Goal: Task Accomplishment & Management: Complete application form

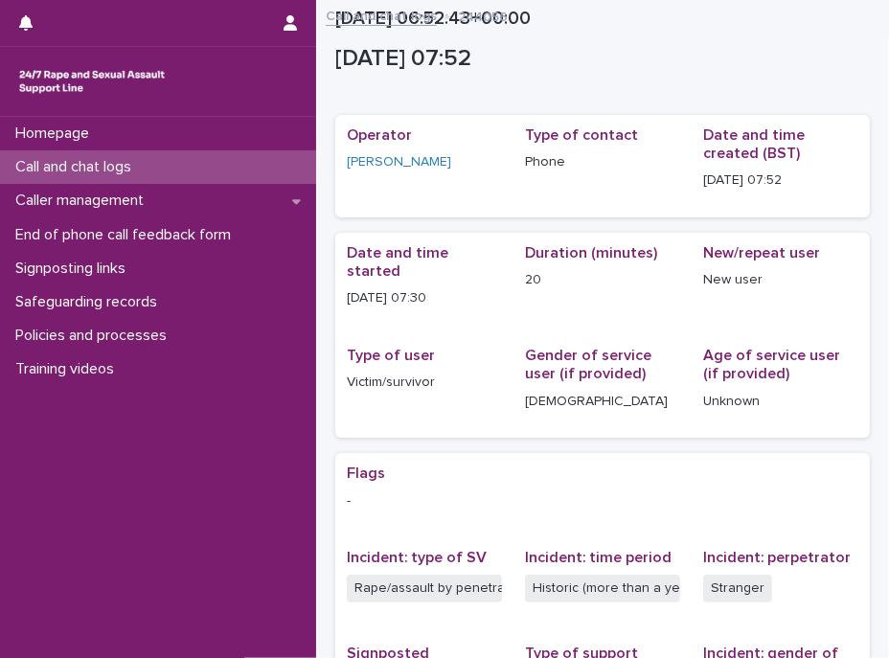
scroll to position [372, 0]
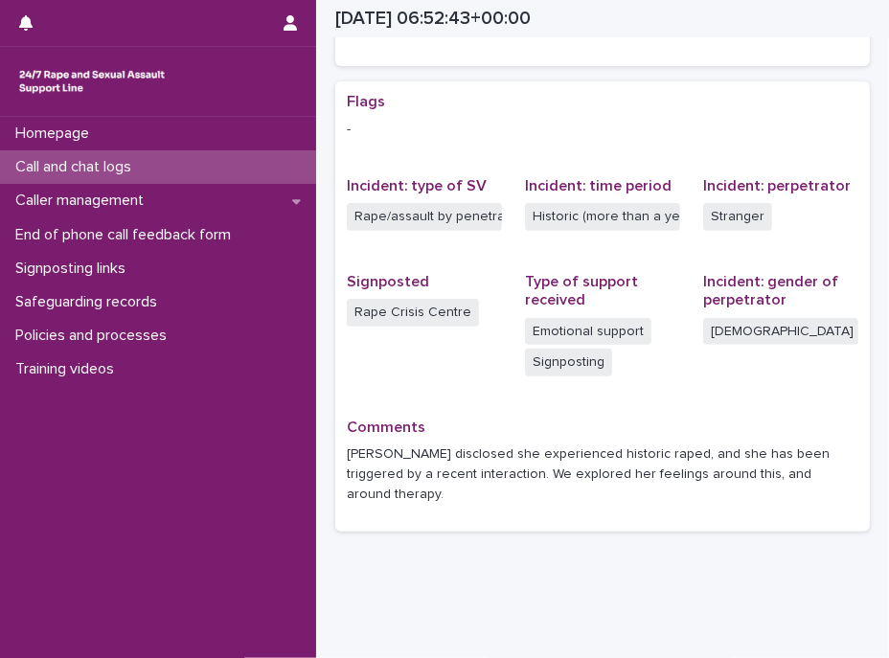
click at [103, 169] on p "Call and chat logs" at bounding box center [77, 167] width 139 height 18
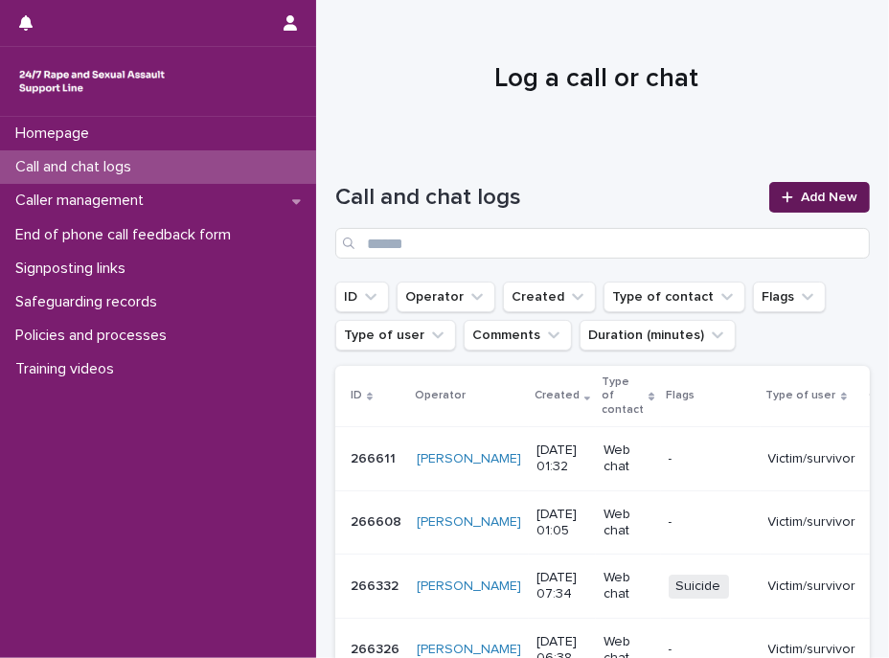
click at [809, 194] on span "Add New" at bounding box center [829, 197] width 57 height 13
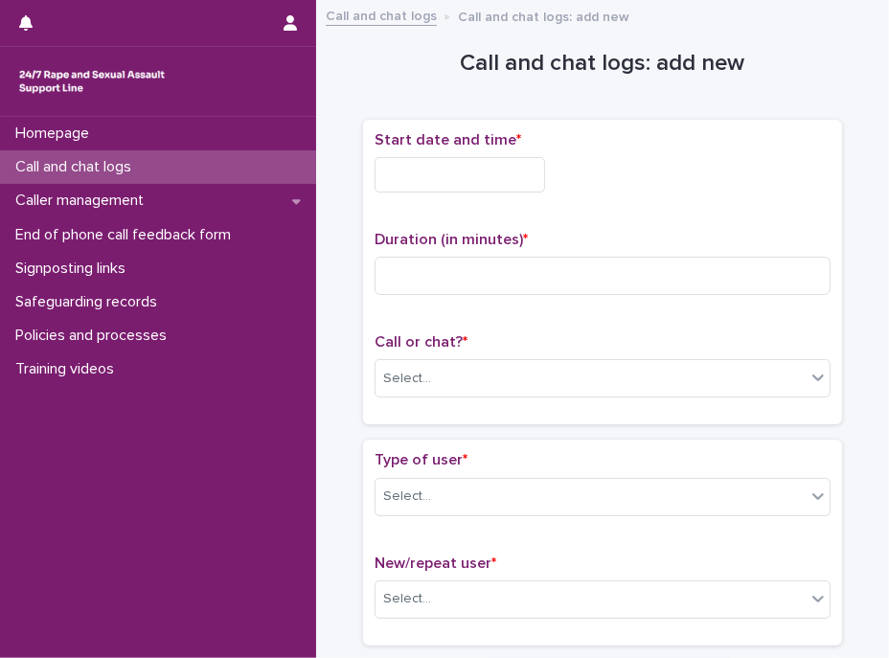
click at [503, 169] on input "text" at bounding box center [460, 174] width 171 height 35
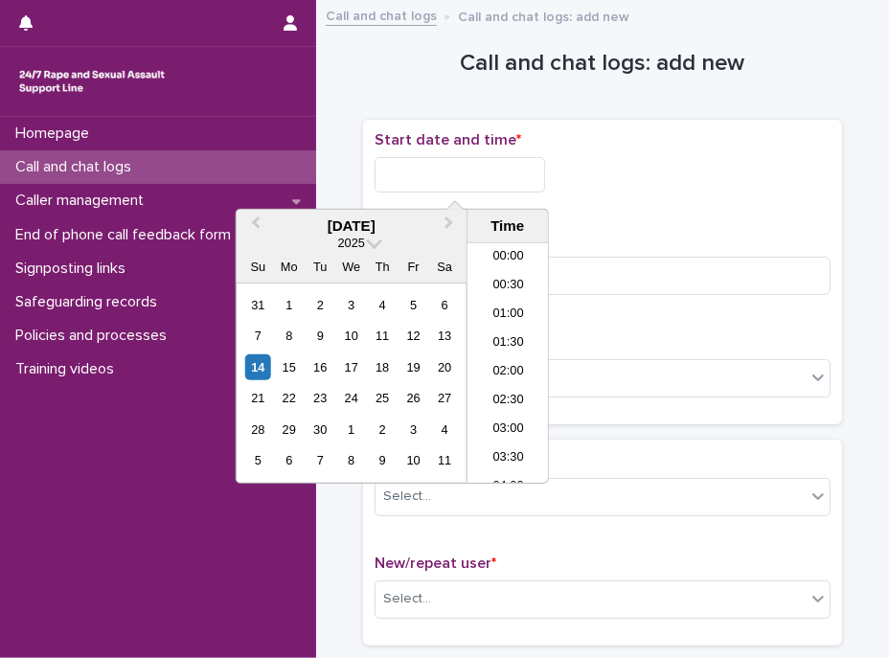
scroll to position [37, 0]
click at [500, 297] on li "01:30" at bounding box center [508, 306] width 81 height 29
drag, startPoint x: 460, startPoint y: 172, endPoint x: 511, endPoint y: 179, distance: 51.2
click at [511, 179] on input "**********" at bounding box center [460, 174] width 171 height 35
type input "**********"
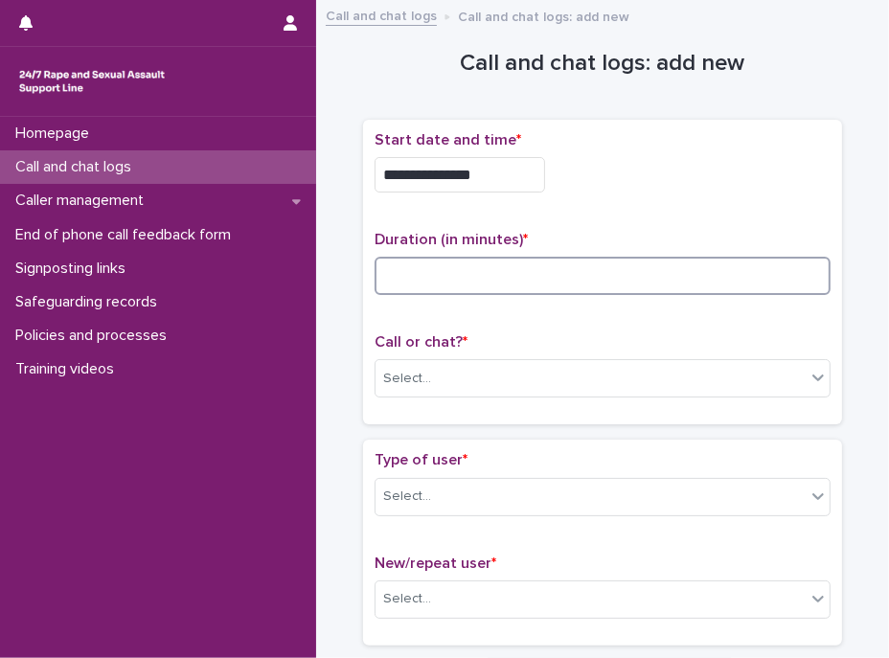
click at [607, 290] on input at bounding box center [603, 276] width 456 height 38
type input "**"
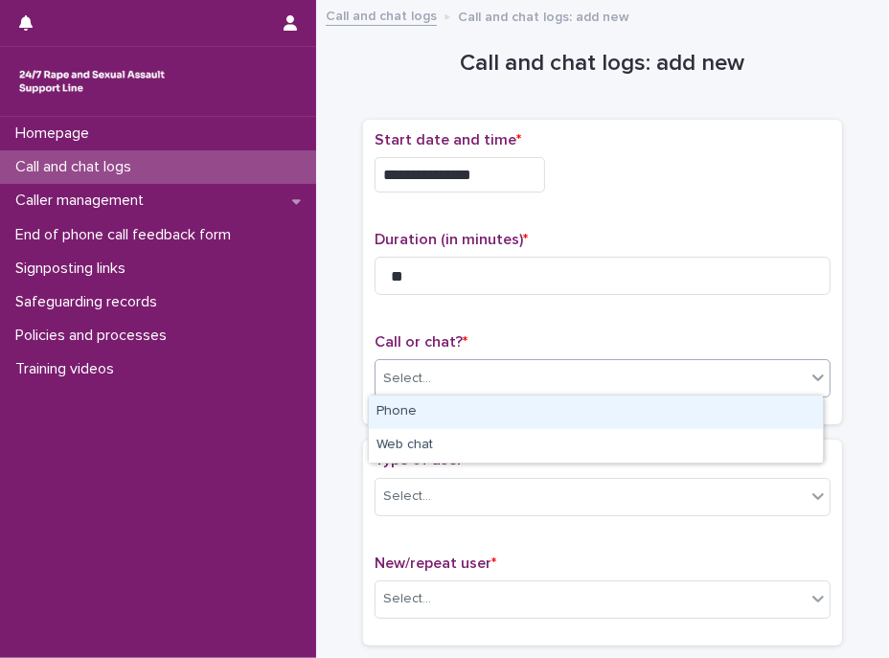
click at [506, 387] on div "Select..." at bounding box center [591, 379] width 430 height 32
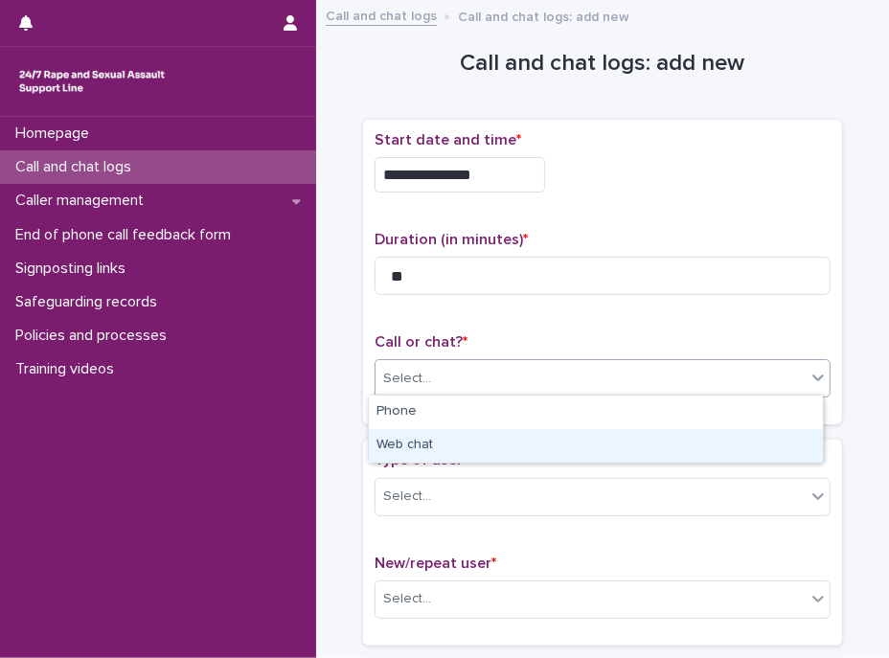
click at [450, 444] on div "Web chat" at bounding box center [596, 446] width 454 height 34
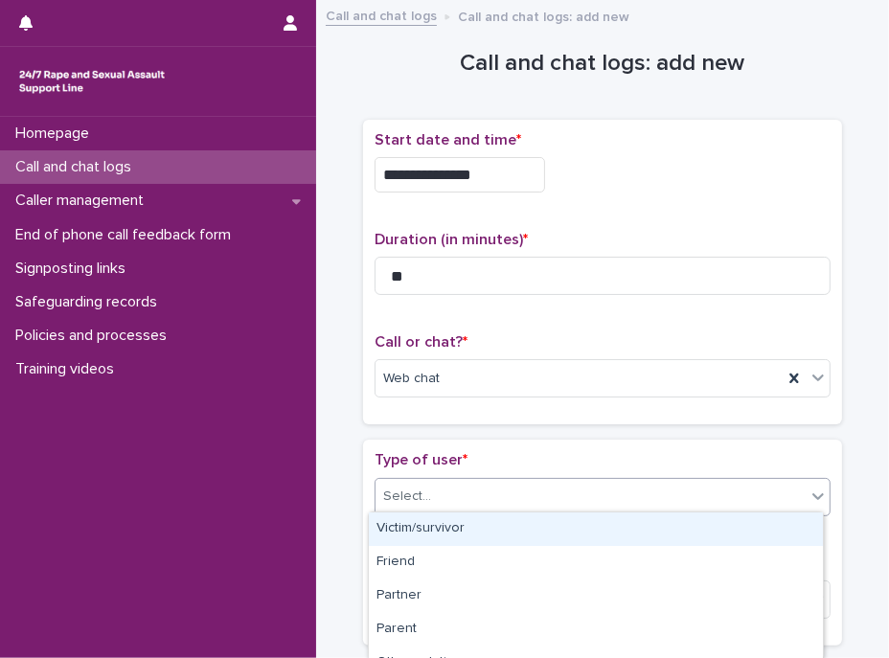
click at [449, 495] on div "Select..." at bounding box center [591, 497] width 430 height 32
click at [442, 523] on div "Victim/survivor" at bounding box center [596, 530] width 454 height 34
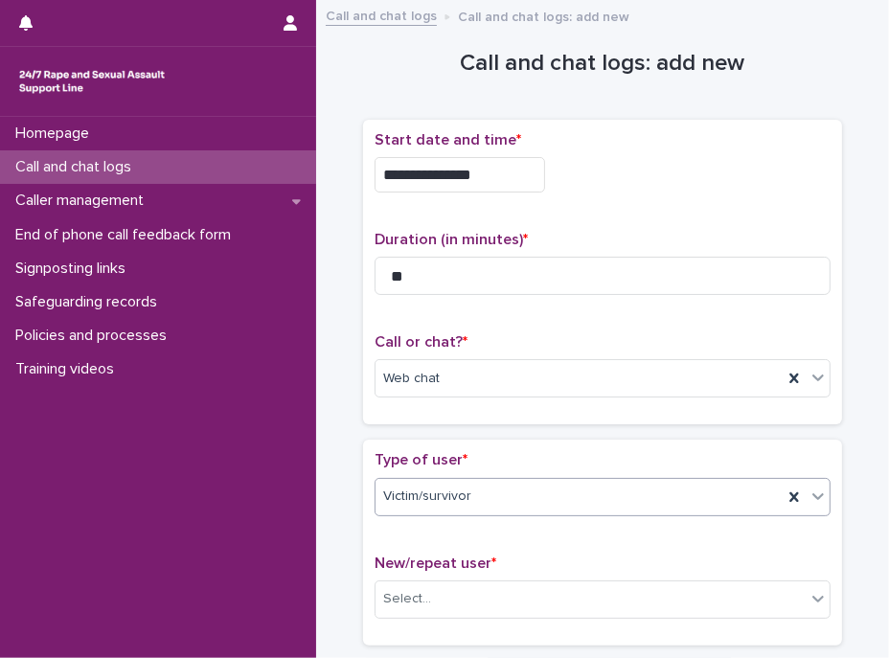
click at [468, 452] on p "Type of user *" at bounding box center [603, 460] width 456 height 18
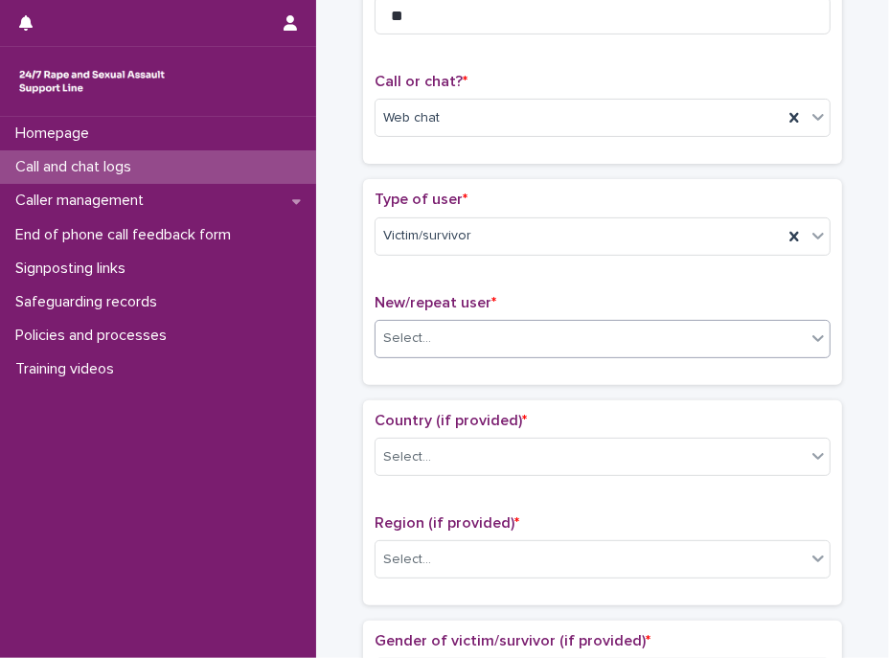
click at [453, 323] on div "Select..." at bounding box center [591, 339] width 430 height 32
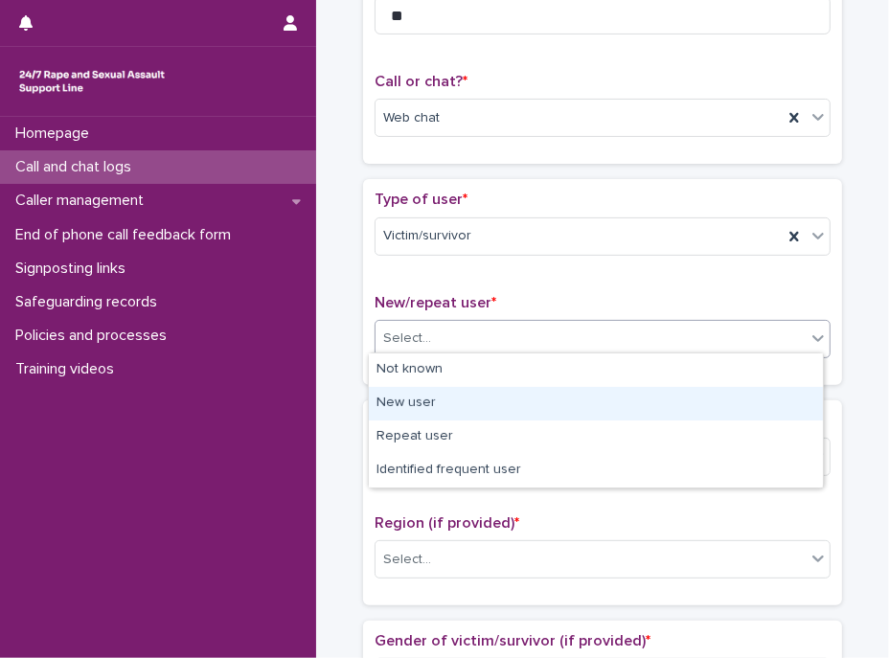
click at [441, 400] on div "New user" at bounding box center [596, 404] width 454 height 34
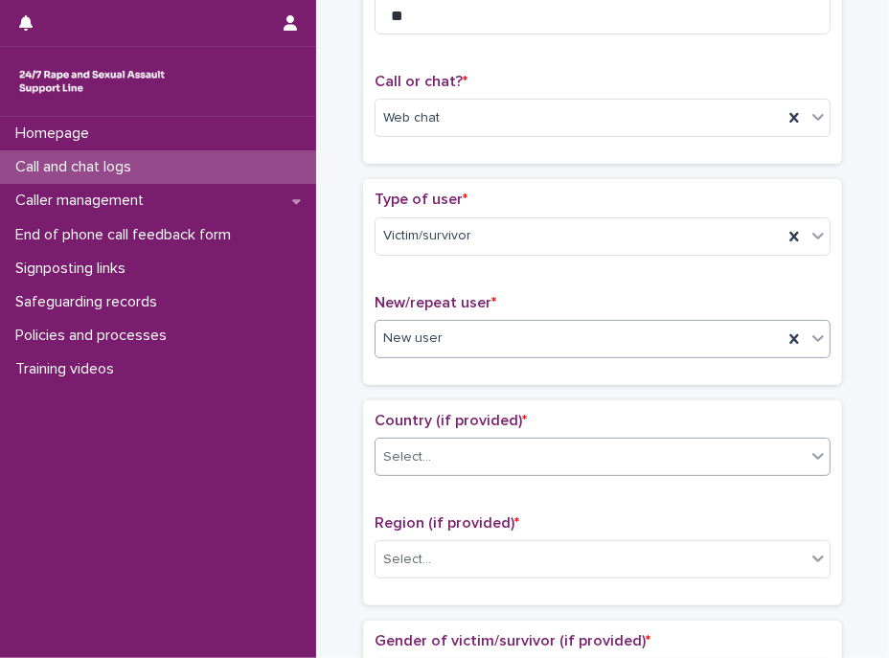
click at [487, 468] on div "Select..." at bounding box center [603, 457] width 456 height 38
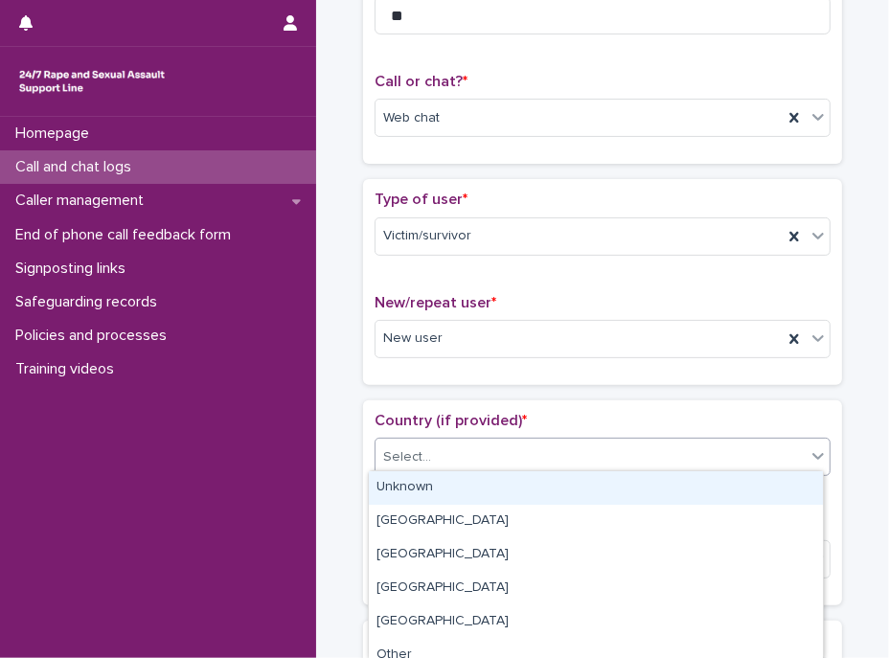
click at [438, 487] on div "Unknown" at bounding box center [596, 488] width 454 height 34
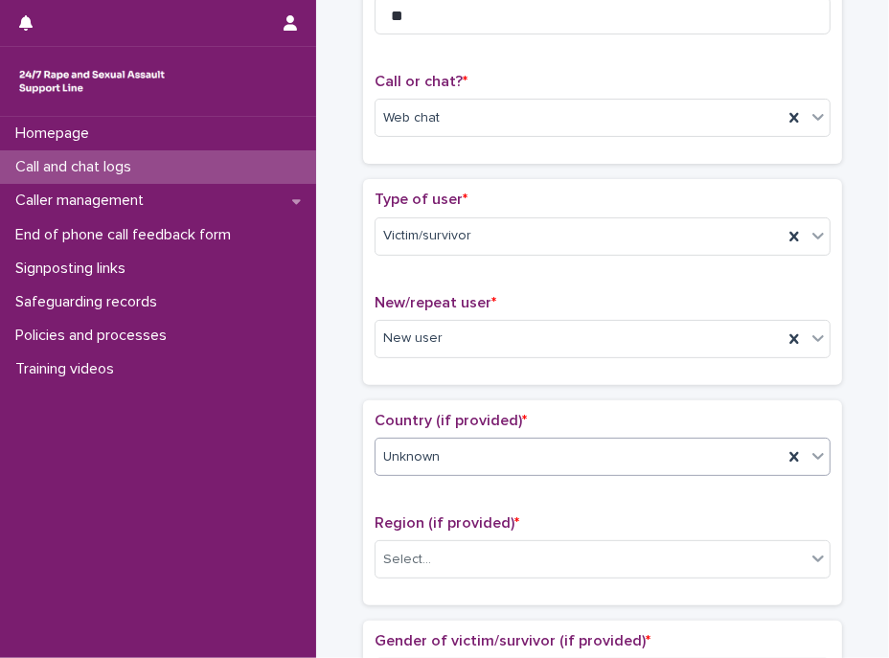
click at [518, 402] on div "Country (if provided) * option Unknown, selected. 0 results available. Select i…" at bounding box center [602, 502] width 479 height 205
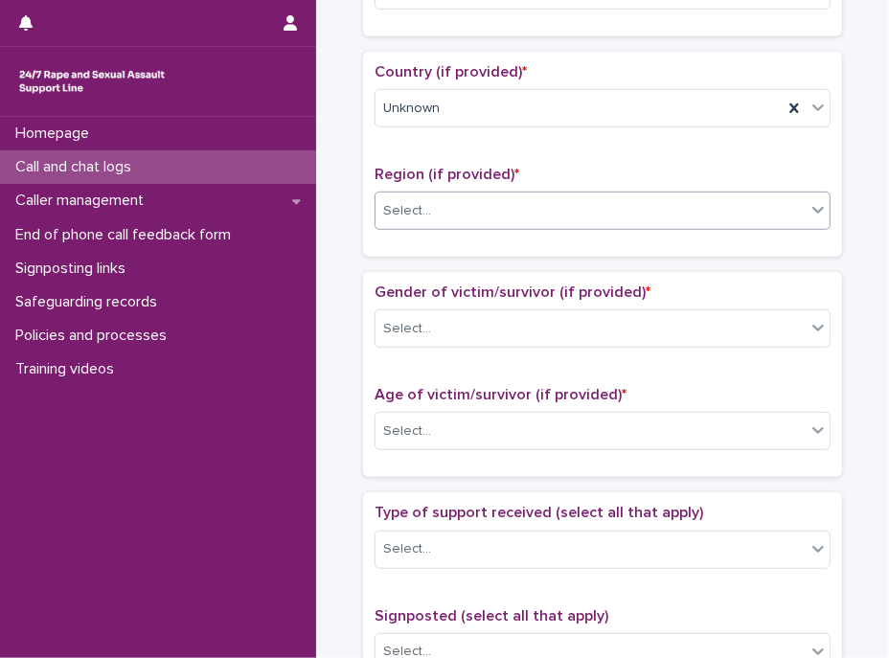
click at [439, 199] on div "Select..." at bounding box center [591, 211] width 430 height 32
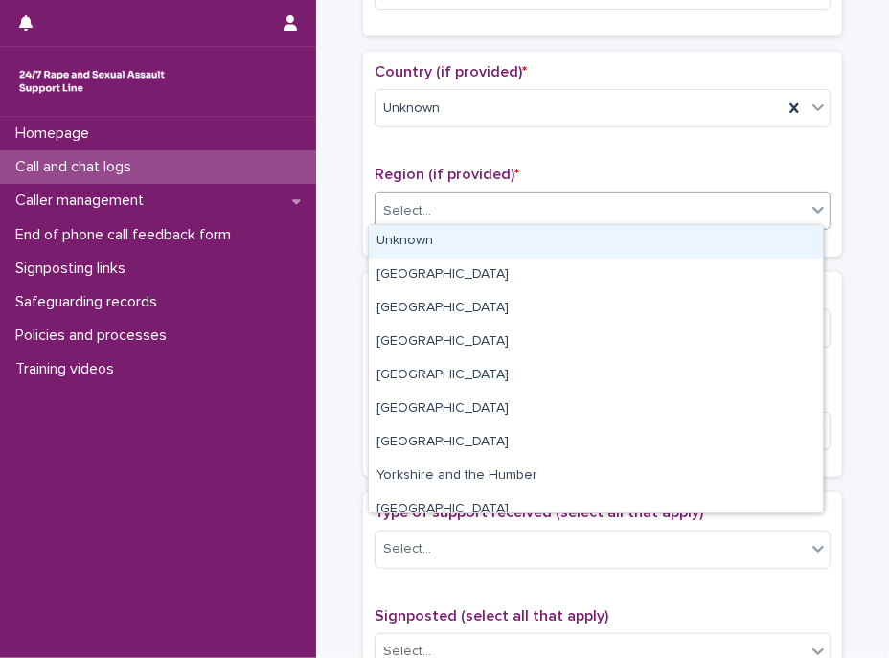
click at [438, 234] on div "Unknown" at bounding box center [596, 242] width 454 height 34
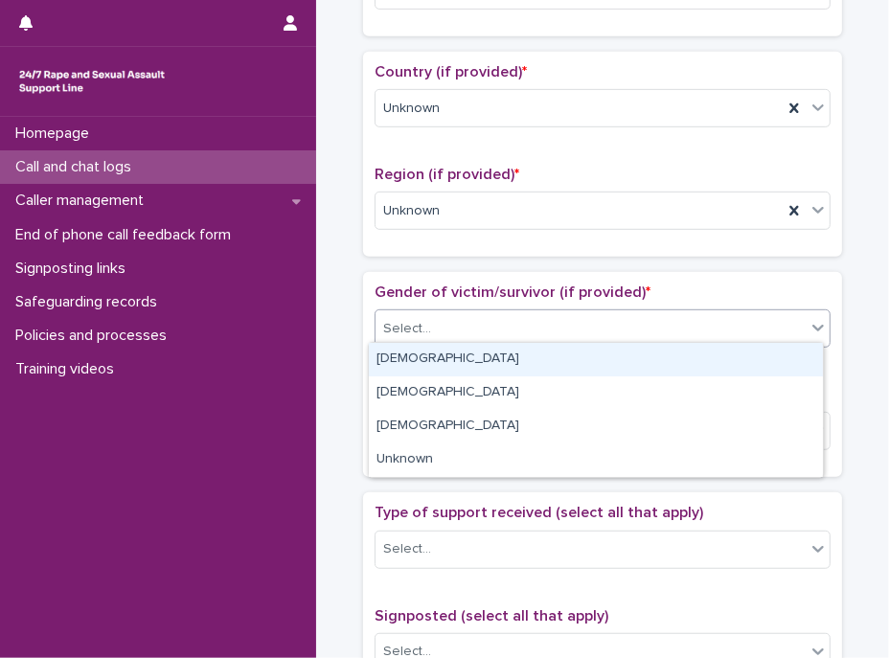
click at [468, 316] on div "Select..." at bounding box center [591, 329] width 430 height 32
click at [483, 361] on div "[DEMOGRAPHIC_DATA]" at bounding box center [596, 360] width 454 height 34
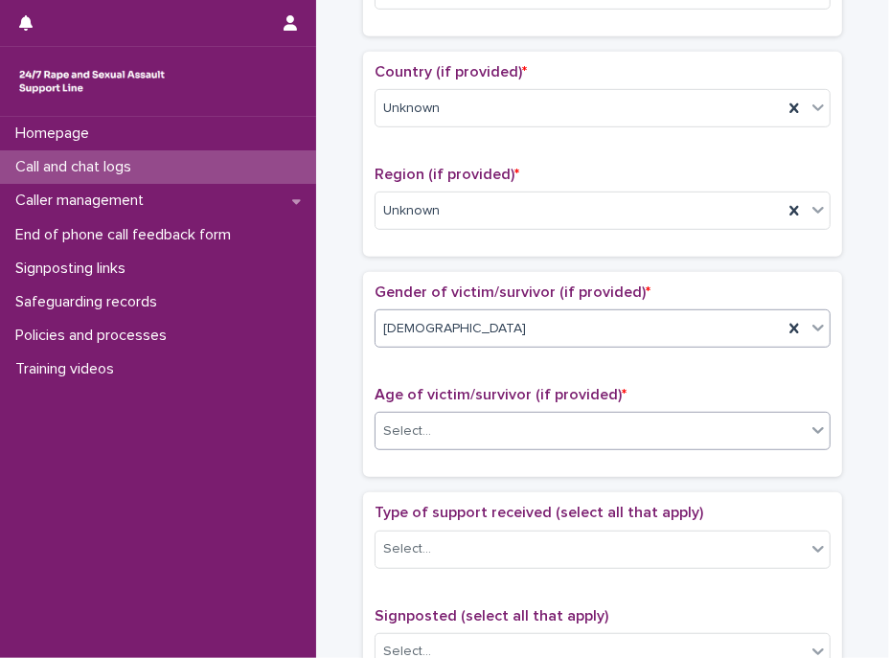
click at [468, 430] on div "Select..." at bounding box center [591, 432] width 430 height 32
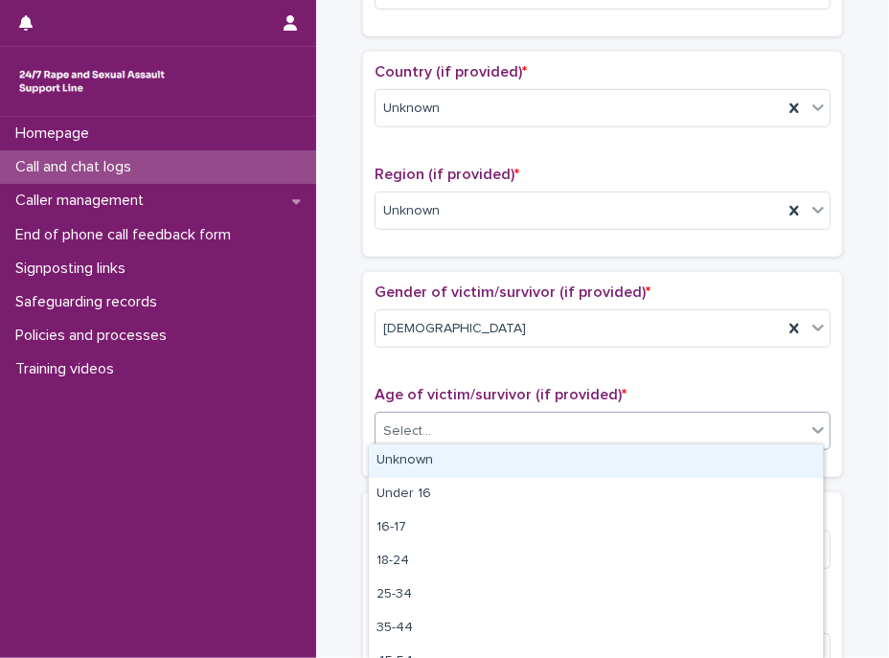
click at [465, 463] on div "Unknown" at bounding box center [596, 462] width 454 height 34
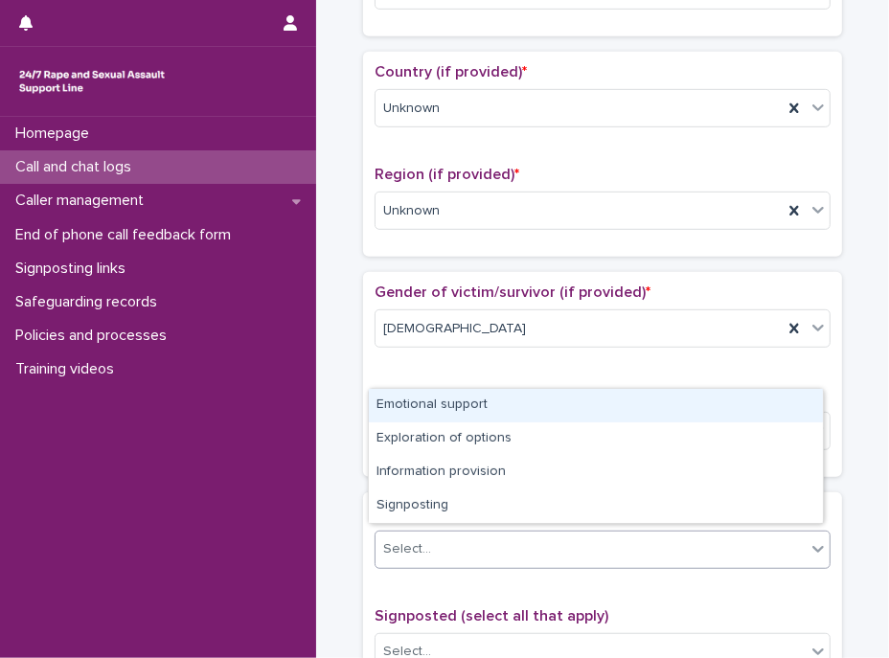
click at [505, 534] on div "Select..." at bounding box center [591, 550] width 430 height 32
click at [400, 399] on div "Emotional support" at bounding box center [596, 406] width 454 height 34
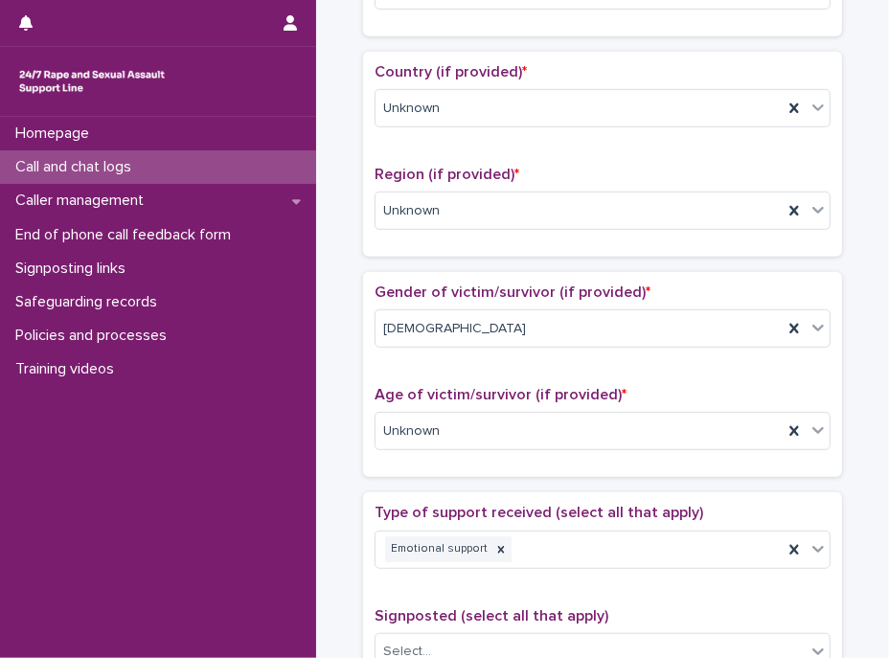
click at [509, 507] on span "Type of support received (select all that apply)" at bounding box center [539, 512] width 329 height 15
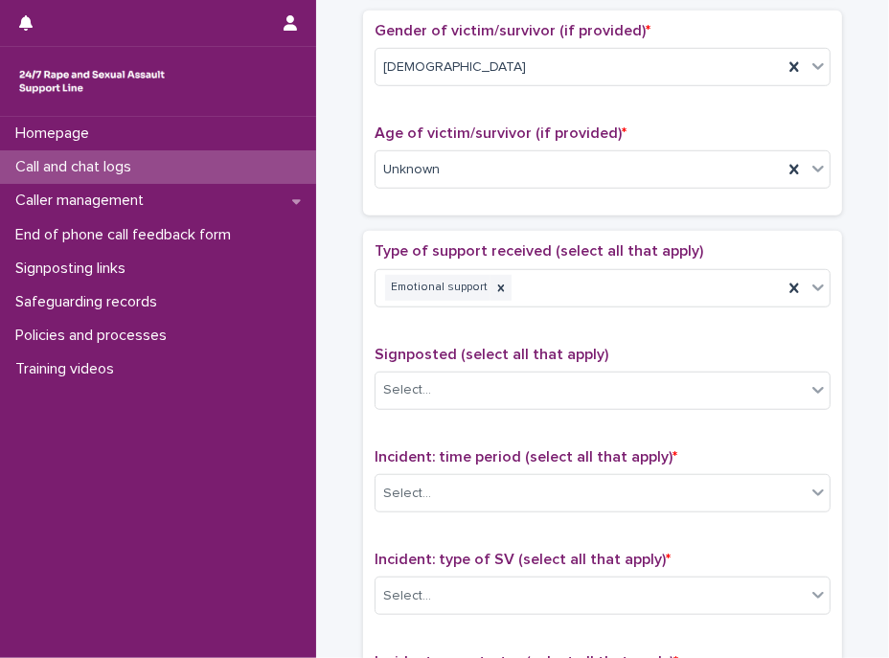
scroll to position [1044, 0]
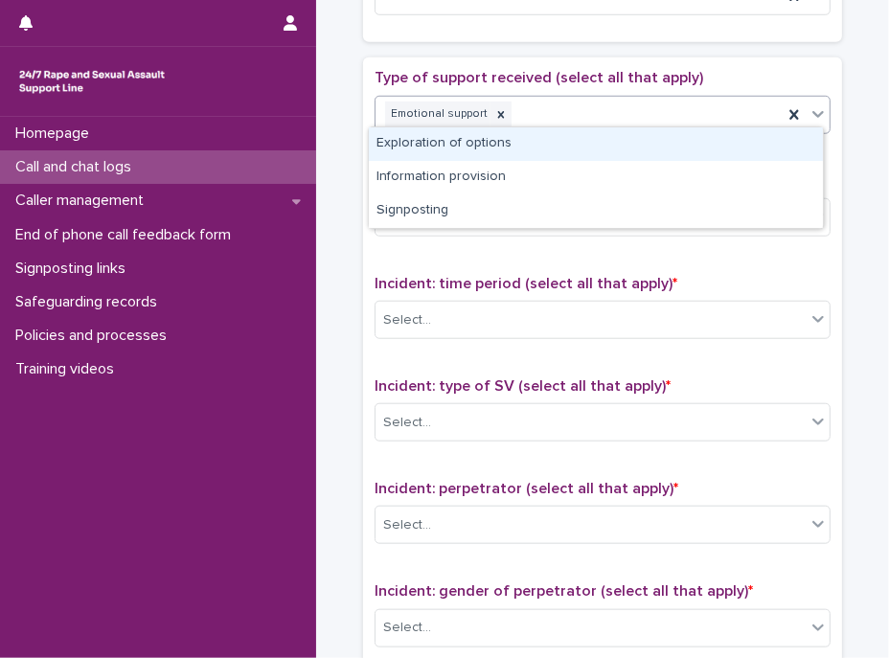
click at [569, 108] on div "Emotional support" at bounding box center [579, 115] width 407 height 34
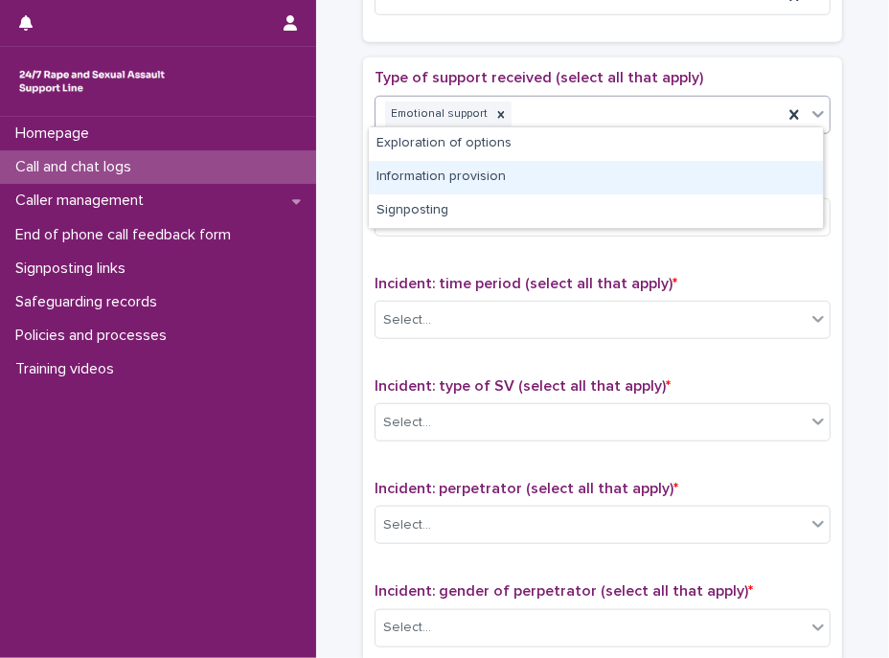
click at [515, 176] on div "Information provision" at bounding box center [596, 178] width 454 height 34
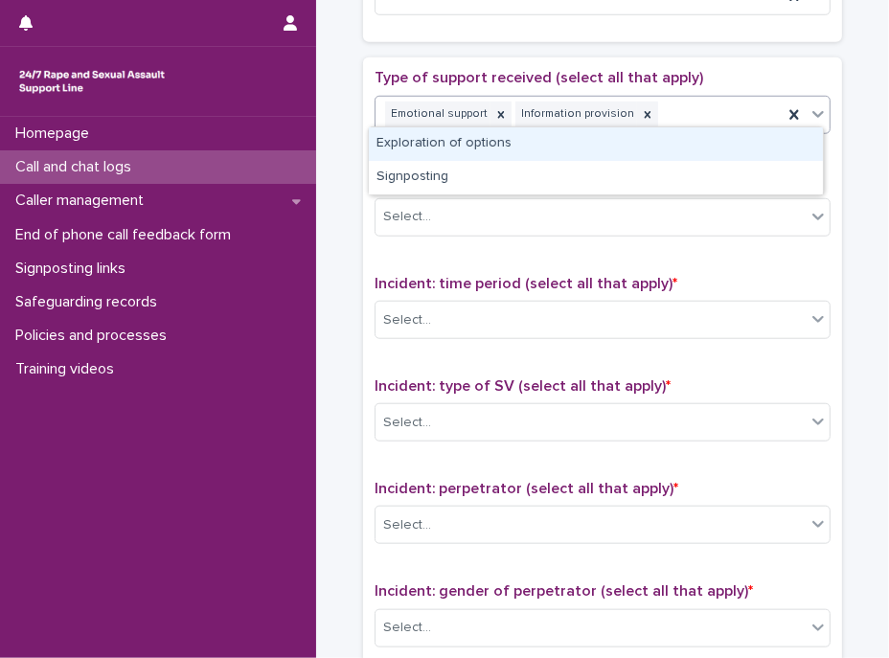
click at [659, 98] on div "Emotional support Information provision" at bounding box center [579, 115] width 407 height 34
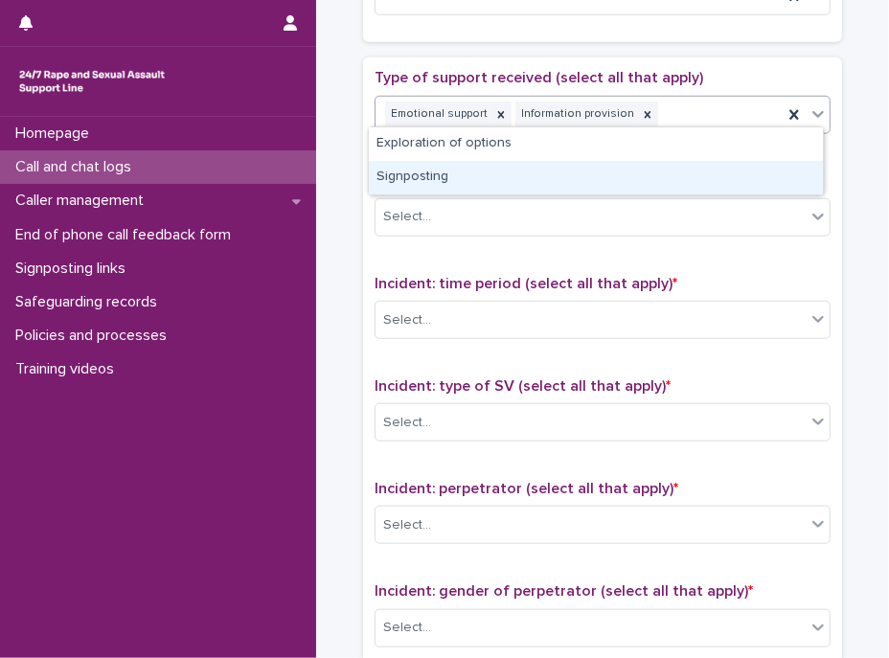
click at [484, 179] on div "Signposting" at bounding box center [596, 178] width 454 height 34
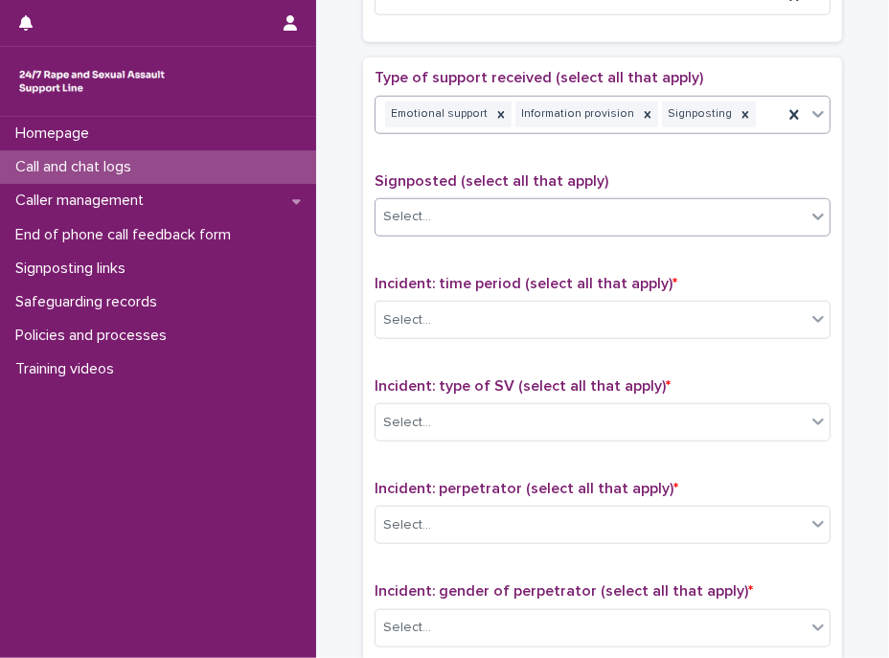
click at [492, 216] on div "Select..." at bounding box center [591, 217] width 430 height 32
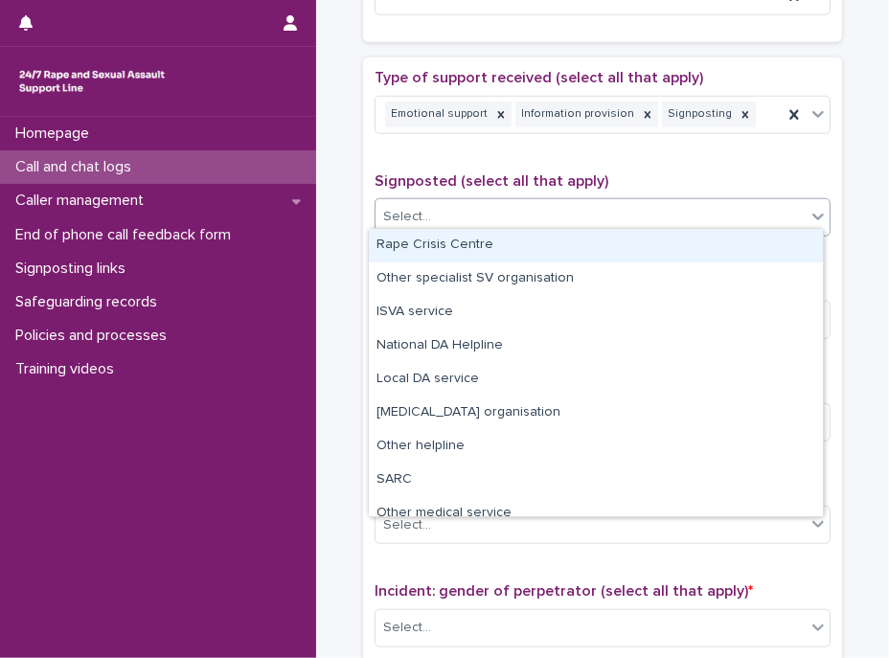
click at [466, 240] on div "Rape Crisis Centre" at bounding box center [596, 246] width 454 height 34
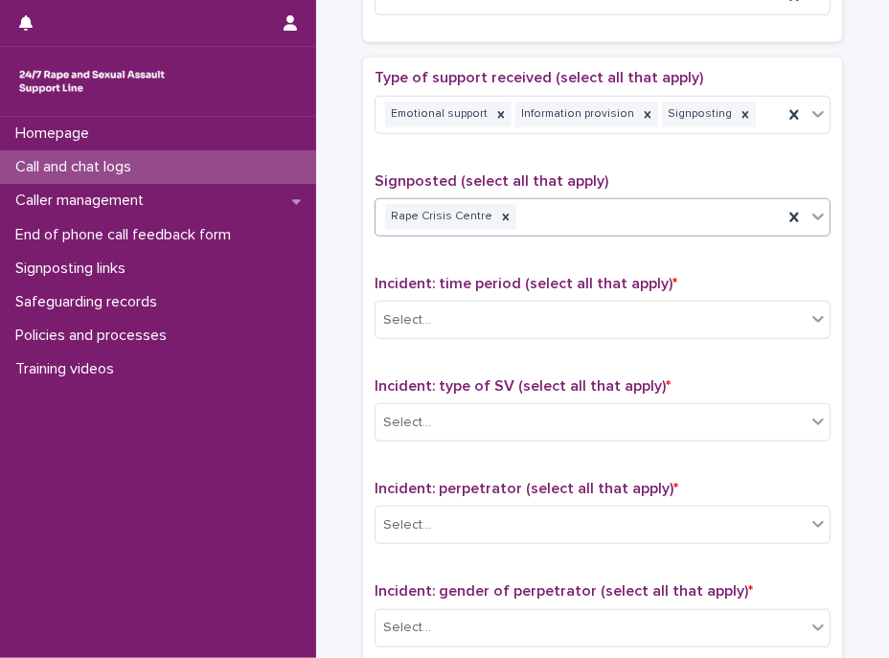
click at [629, 200] on div "Rape Crisis Centre" at bounding box center [579, 217] width 407 height 34
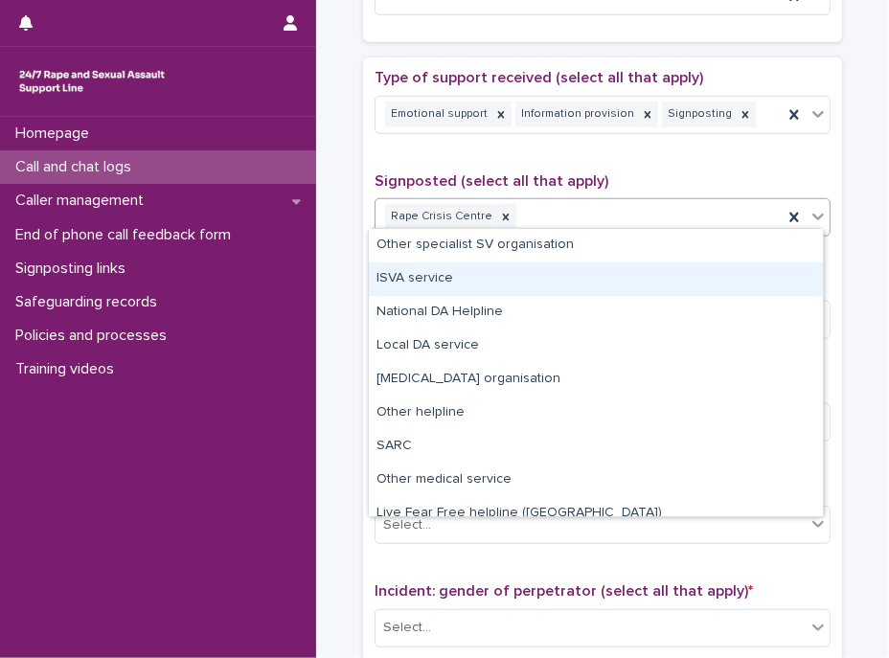
click at [432, 281] on div "ISVA service" at bounding box center [596, 280] width 454 height 34
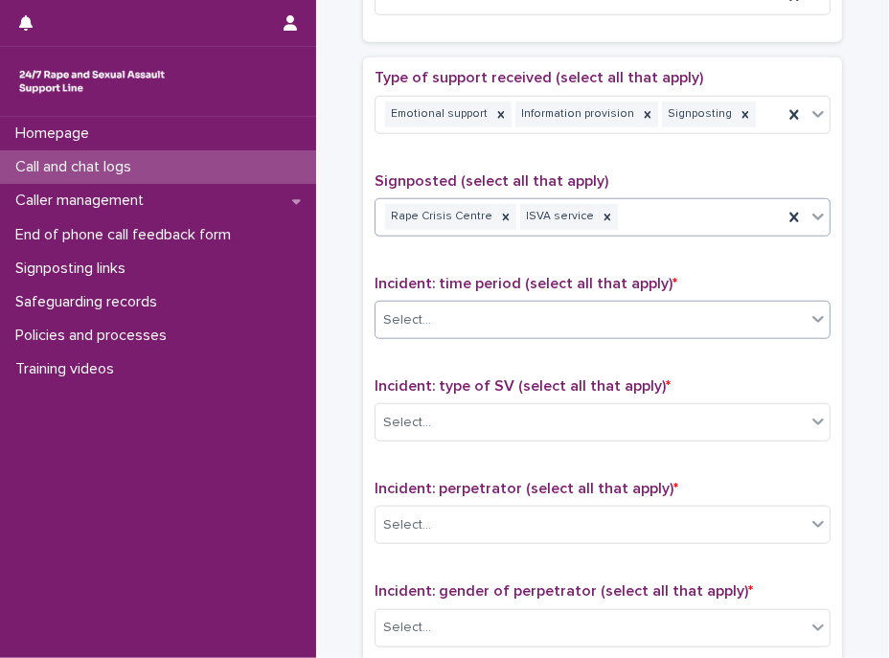
click at [509, 327] on div "Select..." at bounding box center [591, 321] width 430 height 32
click at [601, 211] on icon at bounding box center [607, 217] width 13 height 13
click at [490, 317] on div "Select..." at bounding box center [591, 321] width 430 height 32
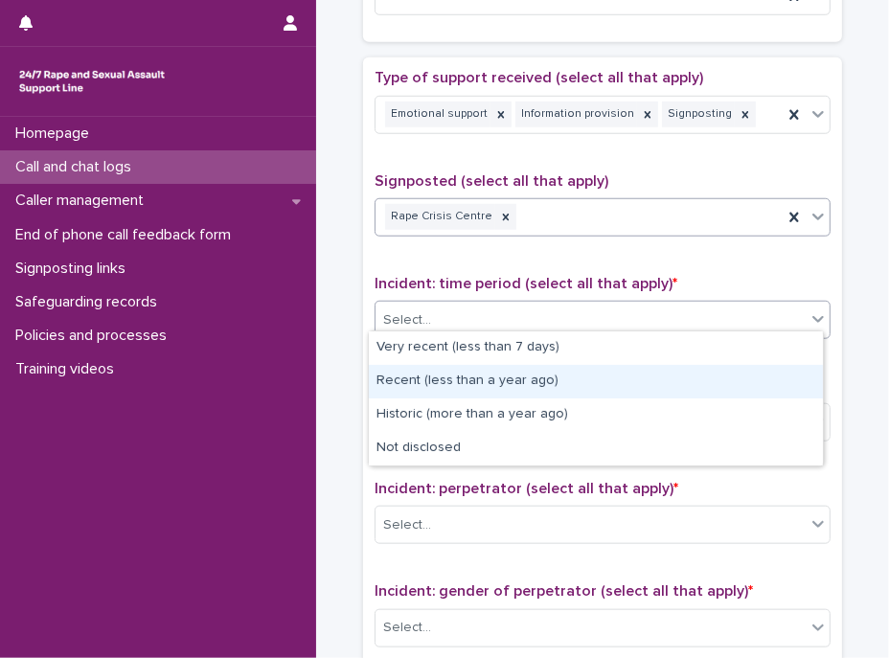
click at [442, 380] on div "Recent (less than a year ago)" at bounding box center [596, 382] width 454 height 34
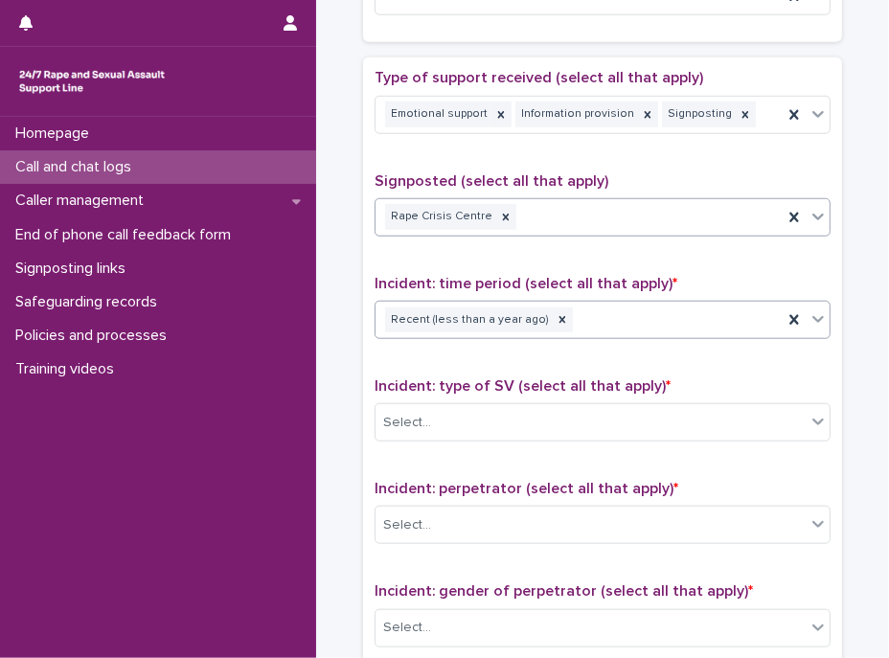
click at [576, 304] on div "Recent (less than a year ago)" at bounding box center [579, 321] width 407 height 34
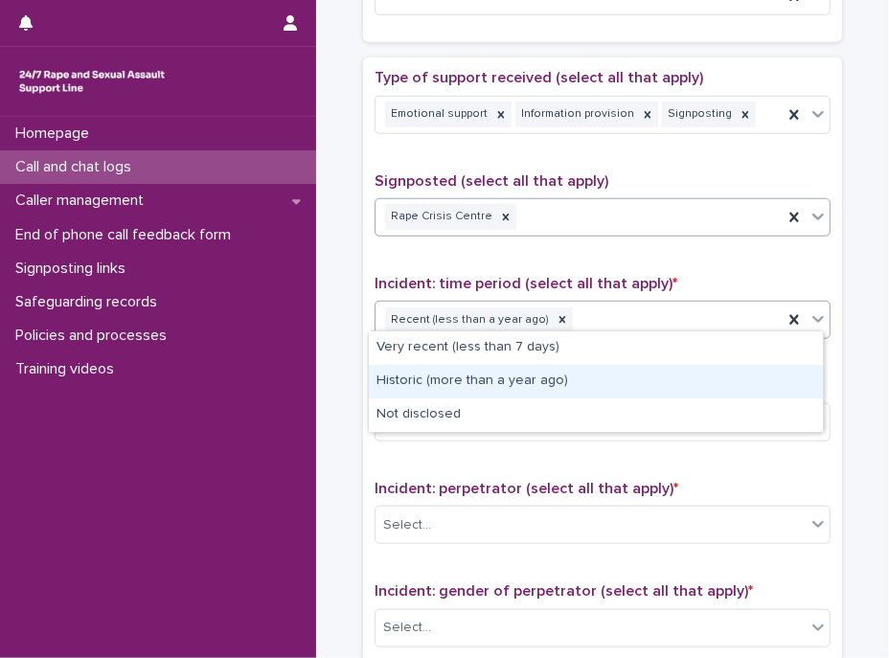
click at [504, 375] on div "Historic (more than a year ago)" at bounding box center [596, 382] width 454 height 34
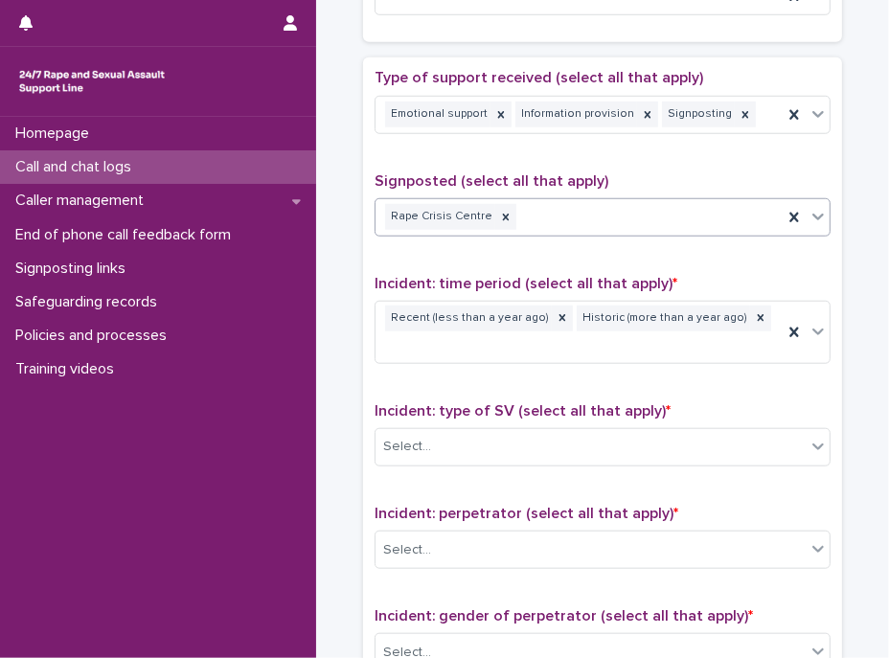
click at [505, 403] on span "Incident: type of SV (select all that apply) *" at bounding box center [523, 410] width 296 height 15
click at [514, 431] on div "Select..." at bounding box center [591, 447] width 430 height 32
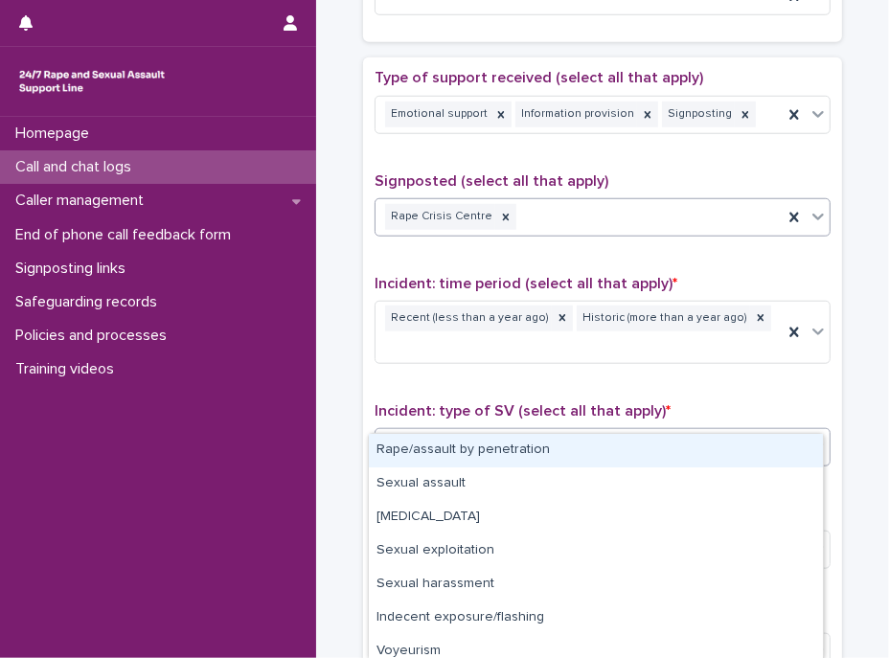
click at [490, 443] on div "Rape/assault by penetration" at bounding box center [596, 451] width 454 height 34
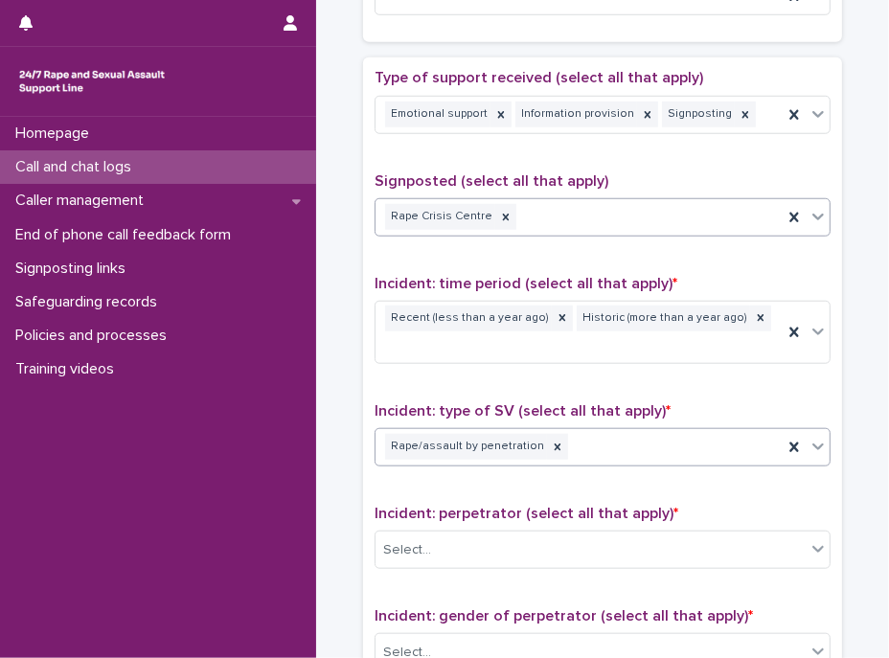
click at [541, 367] on div "Type of support received (select all that apply) Emotional support Information …" at bounding box center [603, 482] width 456 height 826
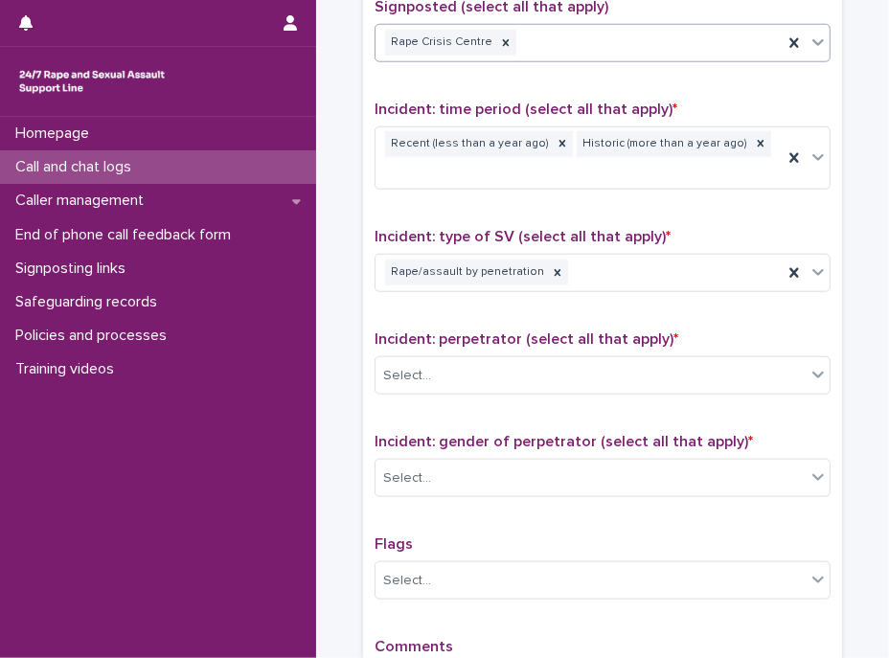
scroll to position [1306, 0]
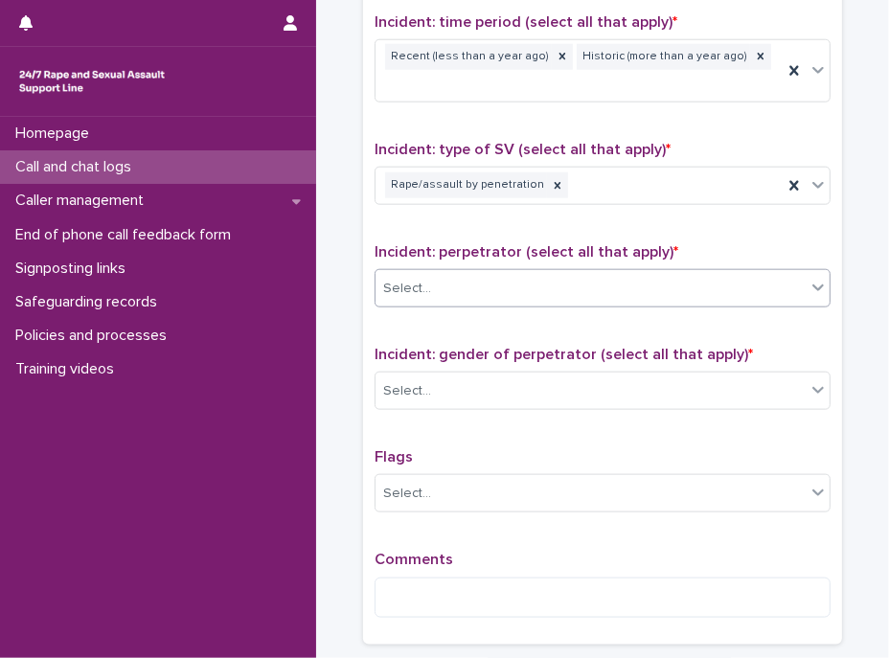
click at [496, 273] on div "Select..." at bounding box center [591, 289] width 430 height 32
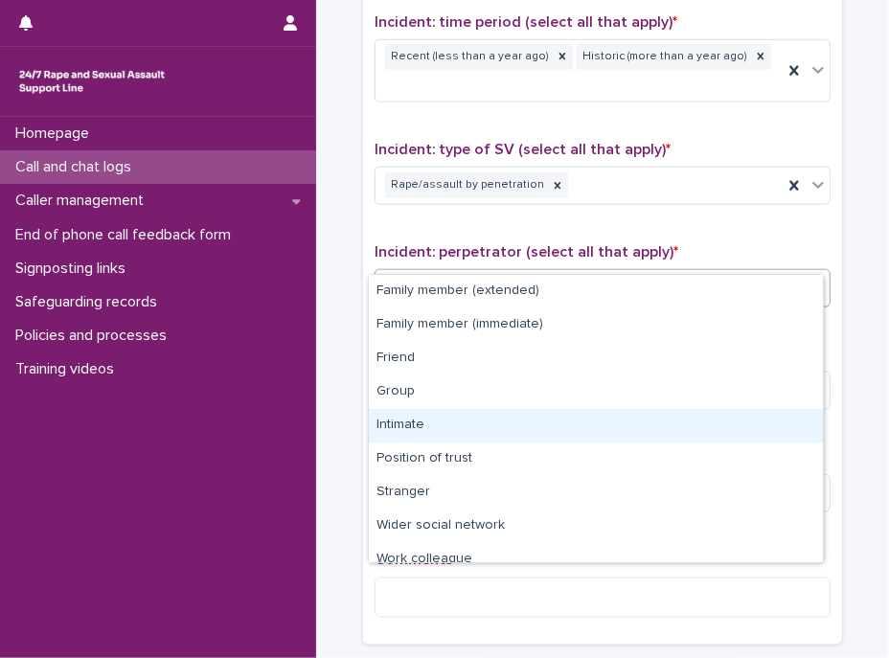
click at [423, 420] on div "Intimate" at bounding box center [596, 426] width 454 height 34
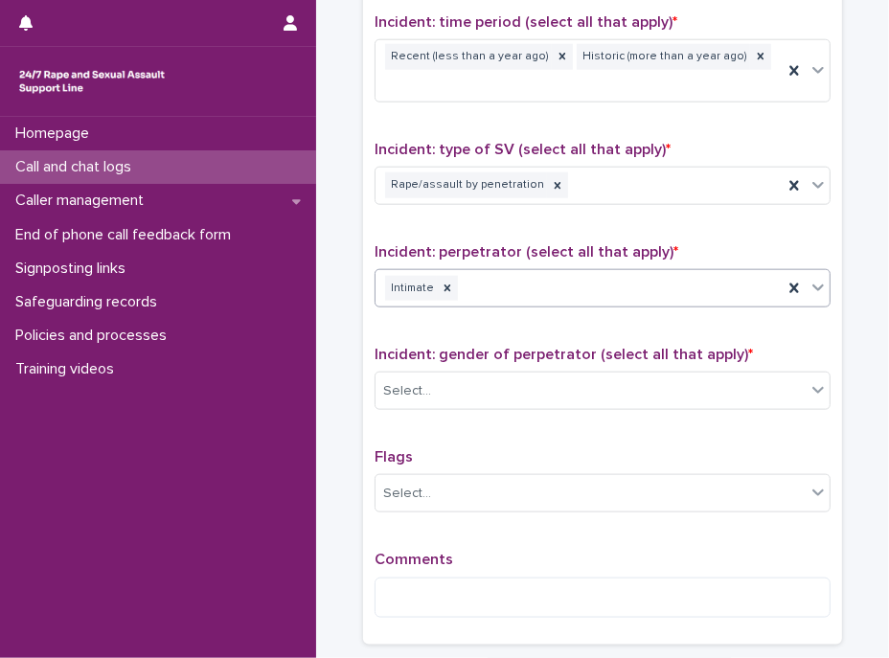
click at [577, 272] on div "Intimate" at bounding box center [579, 289] width 407 height 34
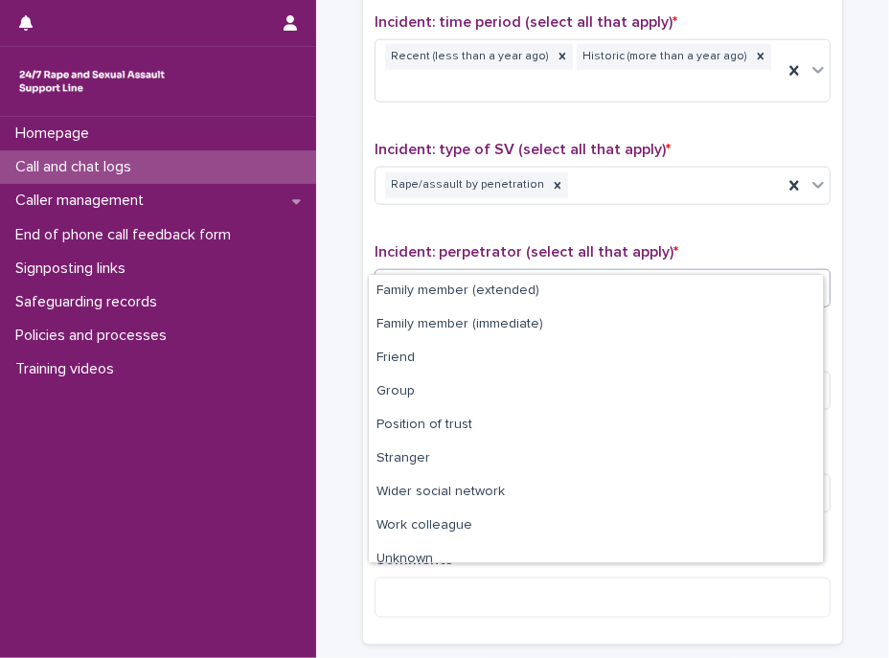
scroll to position [47, 0]
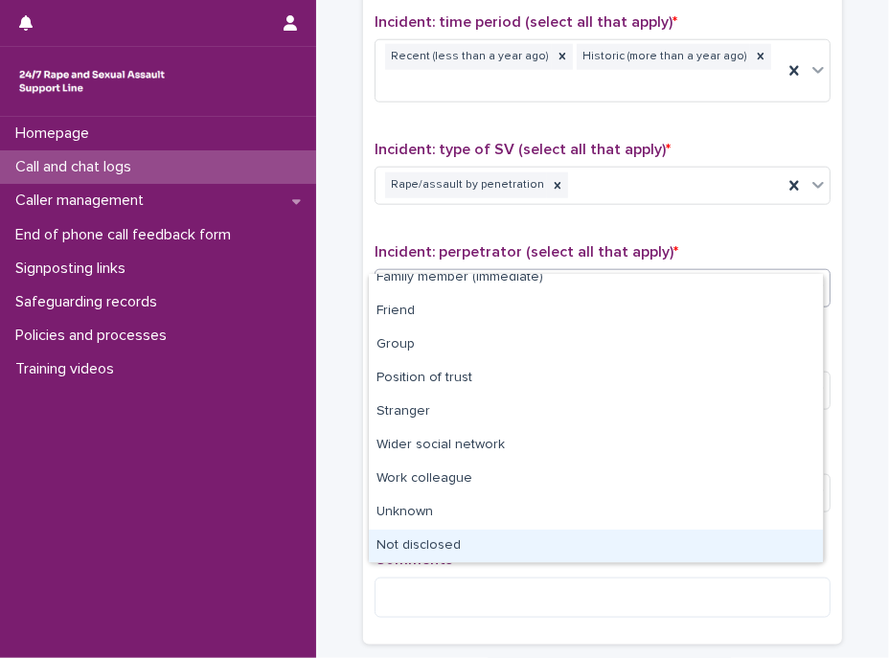
click at [414, 542] on div "Not disclosed" at bounding box center [596, 547] width 454 height 34
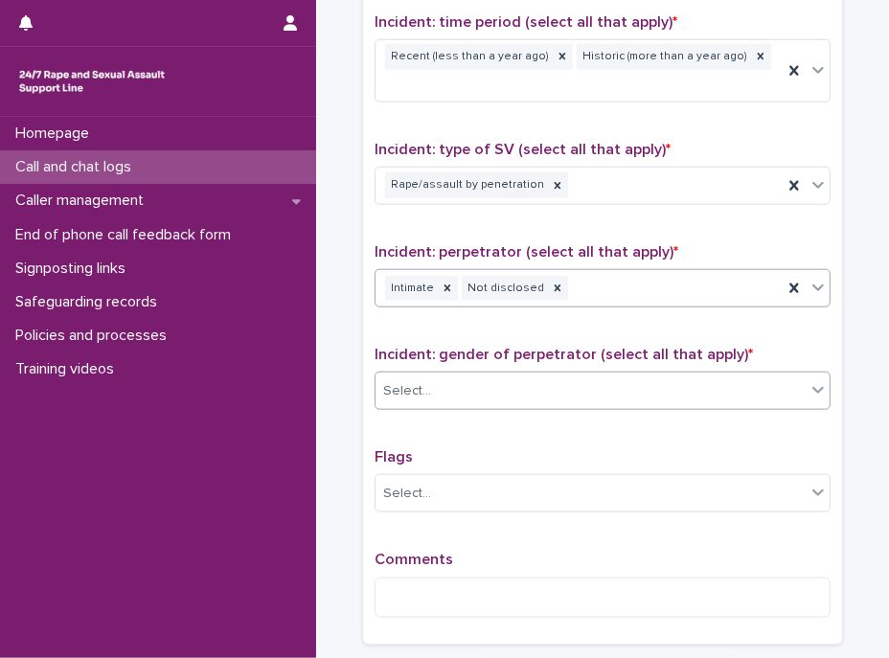
click at [458, 376] on div "Select..." at bounding box center [591, 392] width 430 height 32
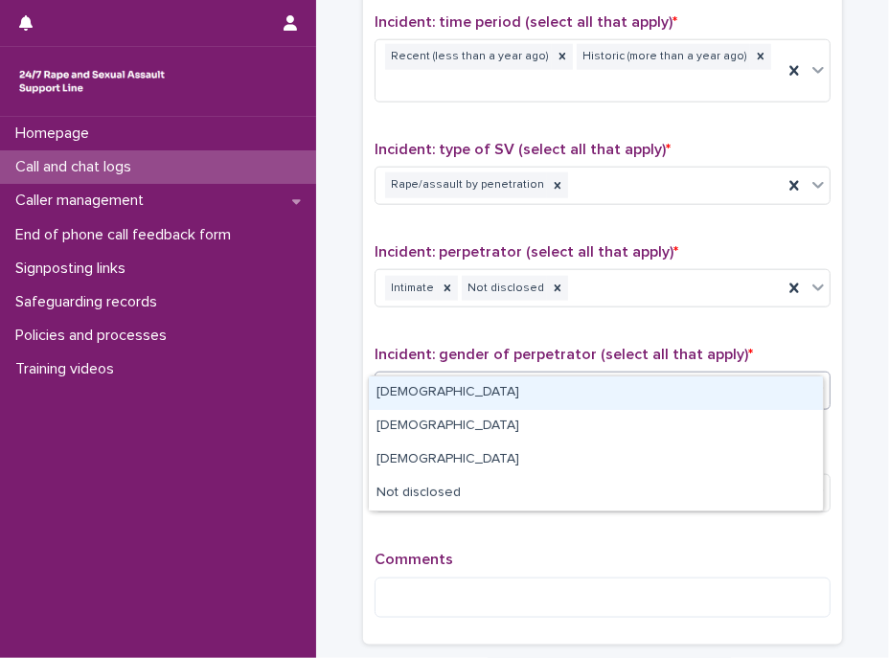
click at [442, 396] on div "[DEMOGRAPHIC_DATA]" at bounding box center [596, 394] width 454 height 34
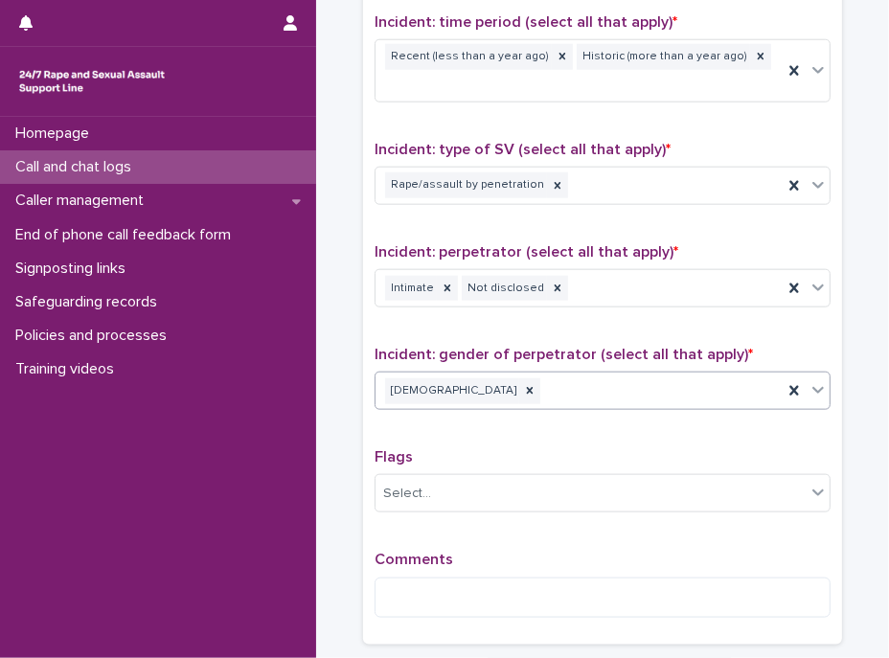
click at [549, 375] on div "[DEMOGRAPHIC_DATA]" at bounding box center [579, 392] width 407 height 34
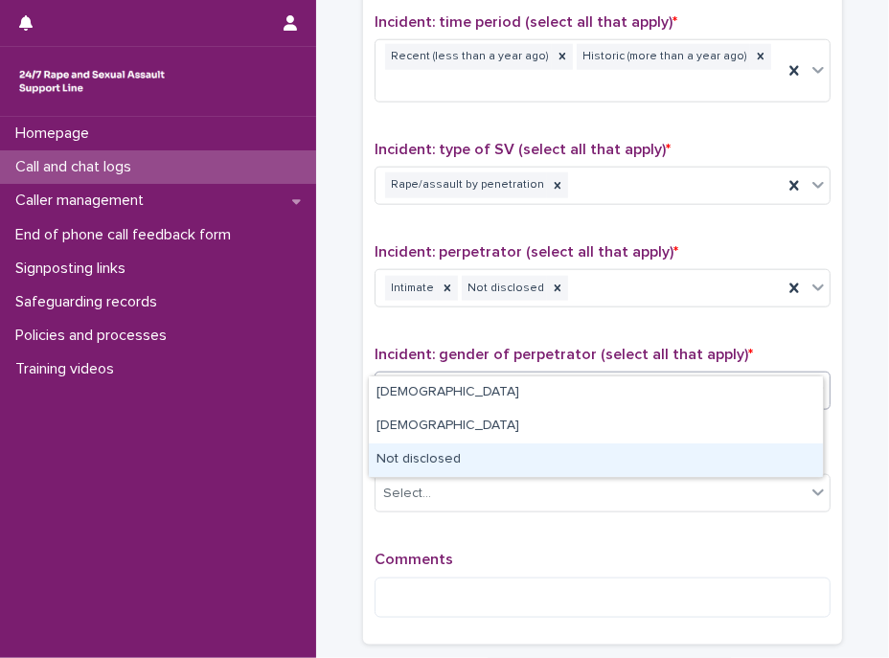
click at [435, 459] on div "Not disclosed" at bounding box center [596, 461] width 454 height 34
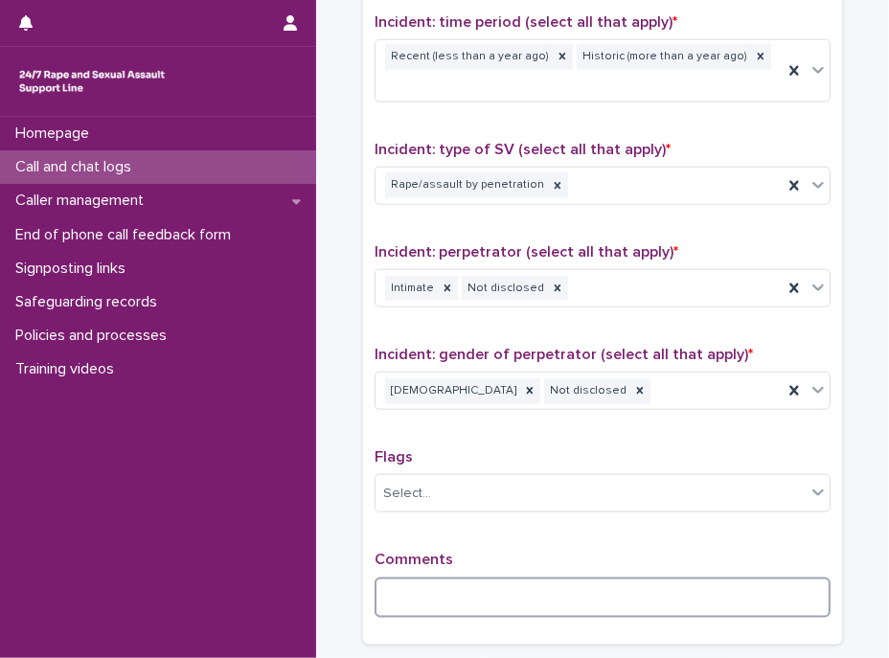
click at [478, 578] on textarea at bounding box center [603, 598] width 456 height 41
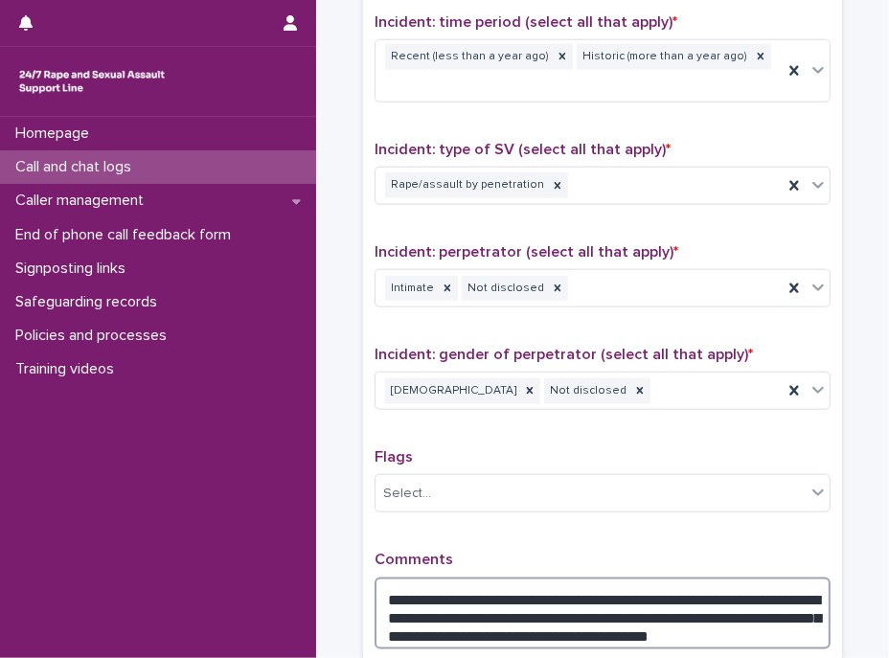
click at [806, 578] on textarea "**********" at bounding box center [603, 614] width 456 height 73
type textarea "**********"
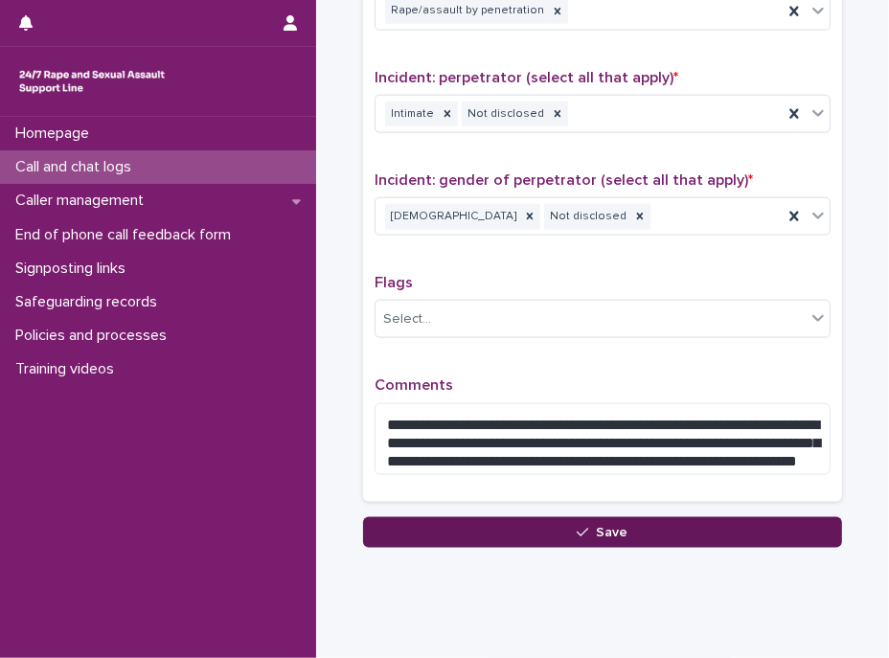
click at [661, 517] on button "Save" at bounding box center [602, 532] width 479 height 31
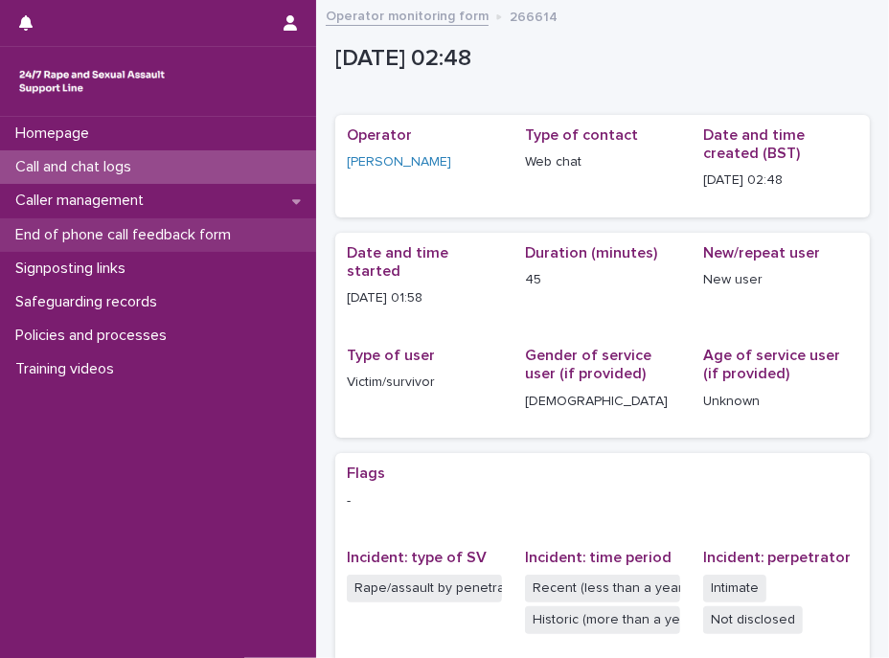
click at [285, 225] on div "End of phone call feedback form" at bounding box center [158, 235] width 316 height 34
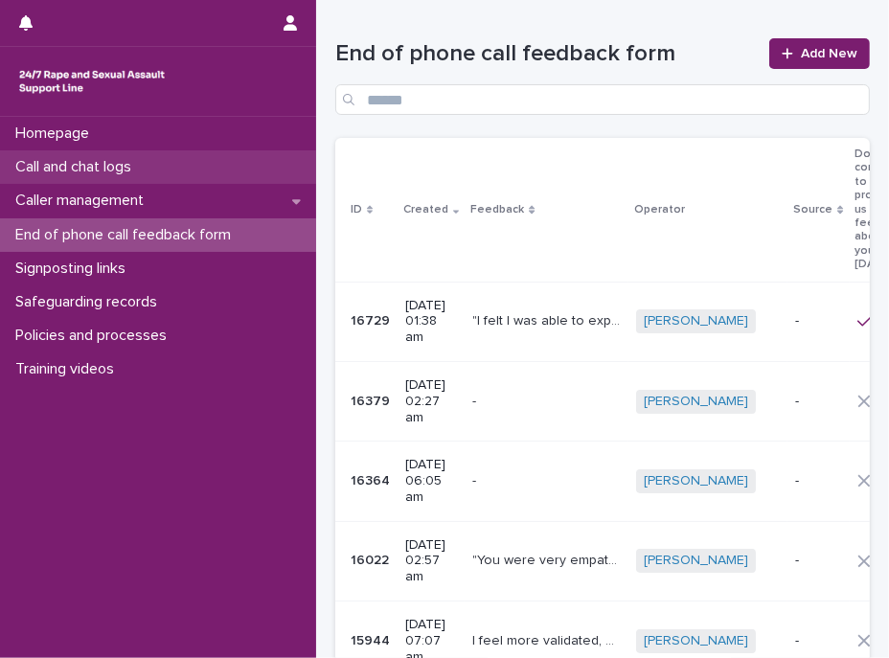
click at [125, 150] on div "Call and chat logs" at bounding box center [158, 167] width 316 height 34
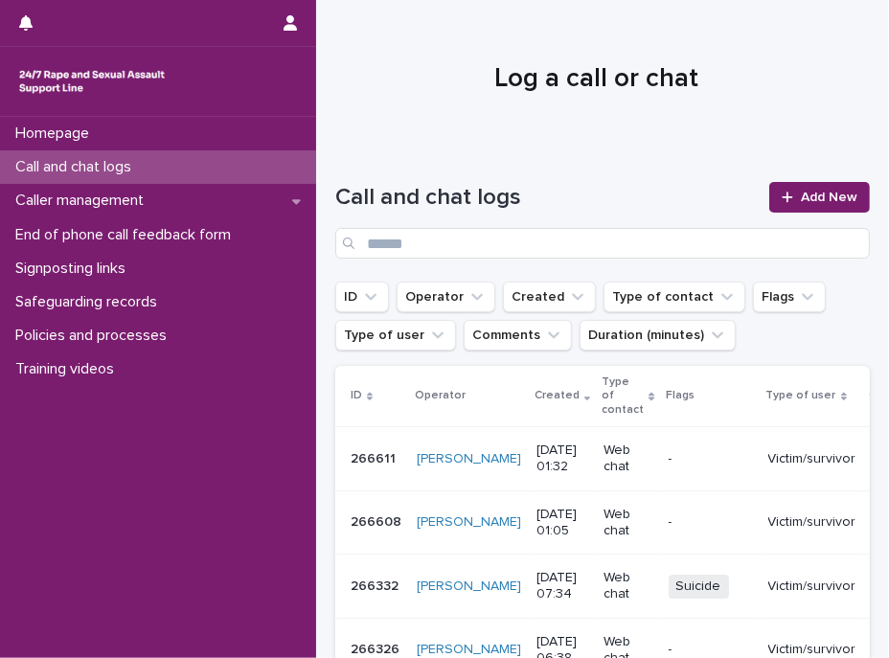
click at [132, 171] on p "Call and chat logs" at bounding box center [77, 167] width 139 height 18
click at [819, 212] on link "Add New" at bounding box center [819, 197] width 101 height 31
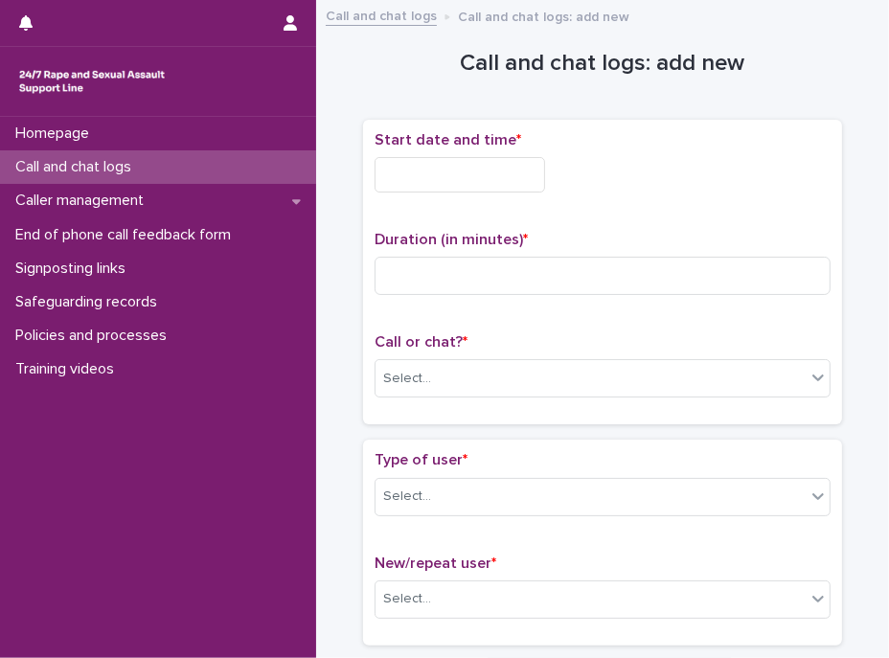
click at [425, 153] on div "Start date and time *" at bounding box center [603, 169] width 456 height 77
click at [444, 177] on input "text" at bounding box center [460, 174] width 171 height 35
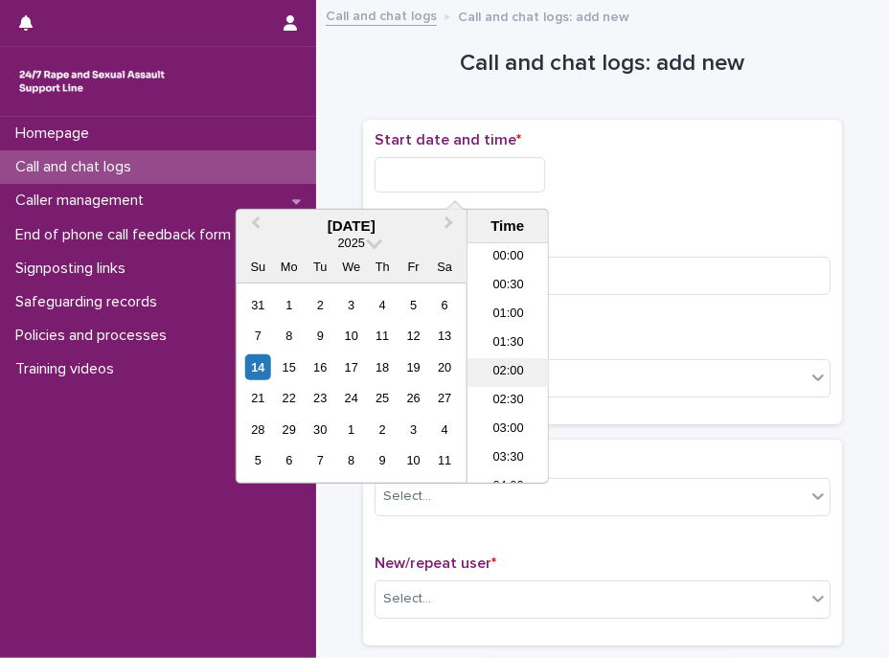
scroll to position [67, 0]
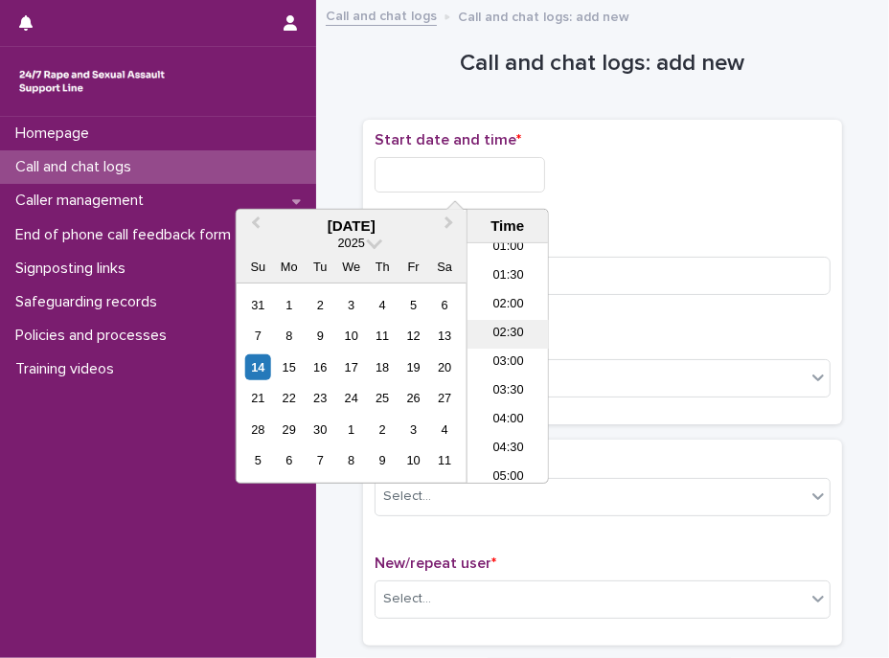
click at [495, 332] on li "02:30" at bounding box center [508, 334] width 81 height 29
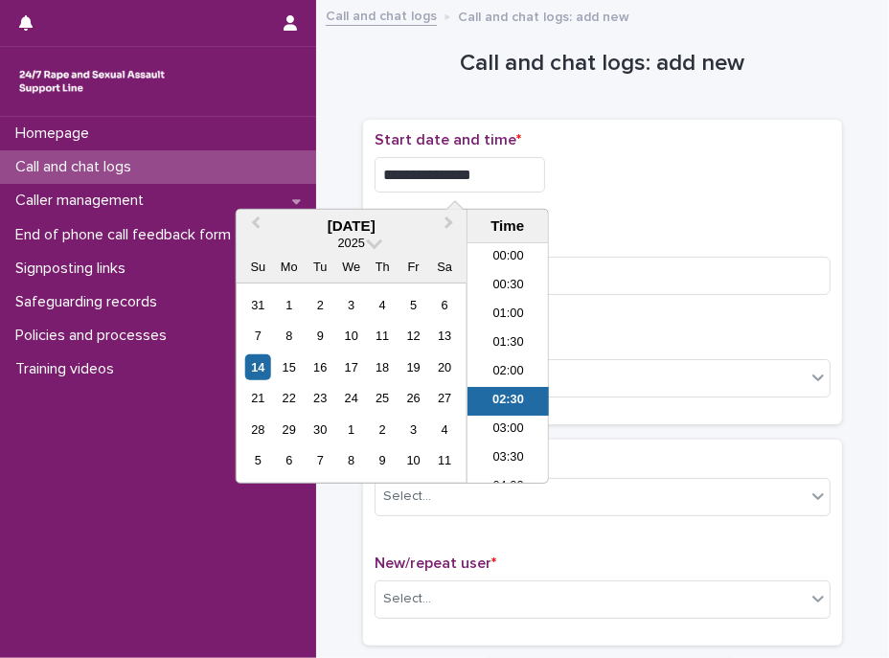
scroll to position [37, 0]
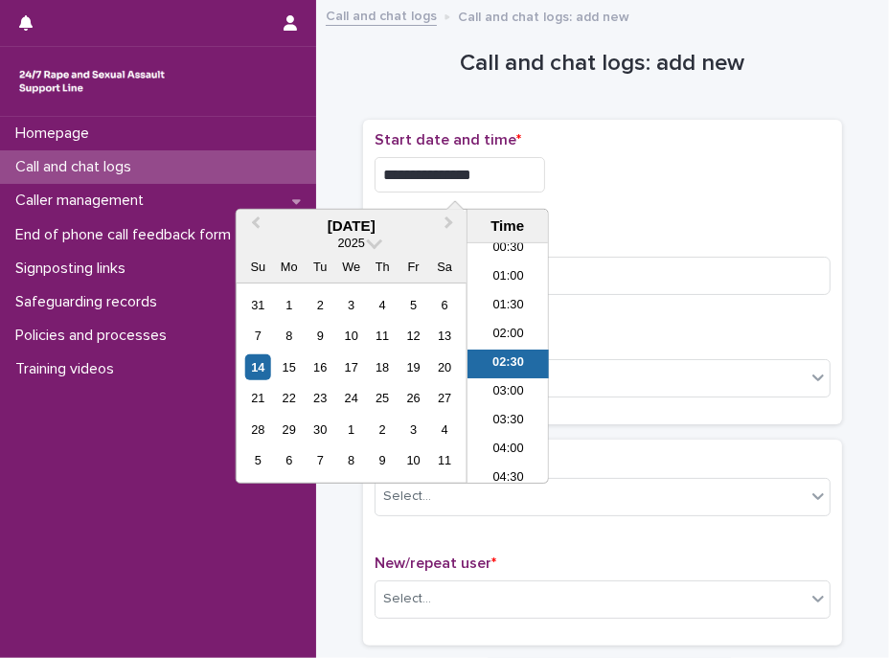
drag, startPoint x: 457, startPoint y: 178, endPoint x: 491, endPoint y: 174, distance: 33.8
click at [487, 175] on input "**********" at bounding box center [460, 174] width 171 height 35
type input "**********"
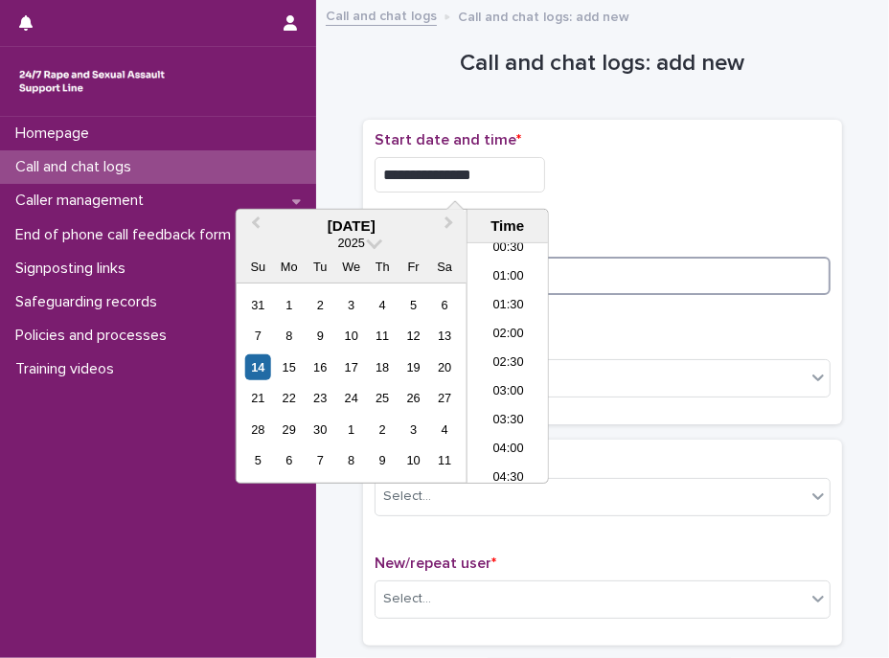
click at [575, 282] on input "*" at bounding box center [603, 276] width 456 height 38
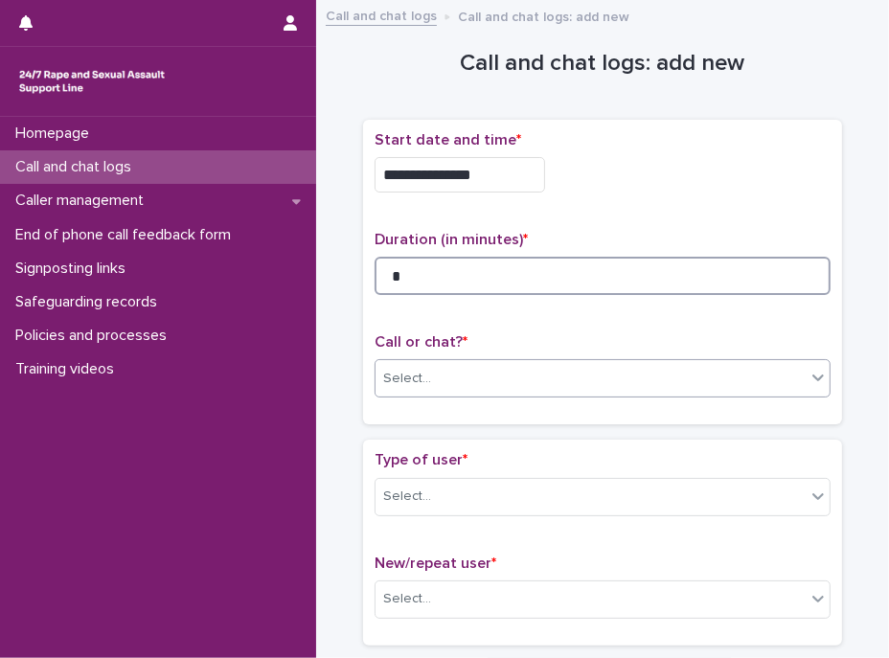
type input "*"
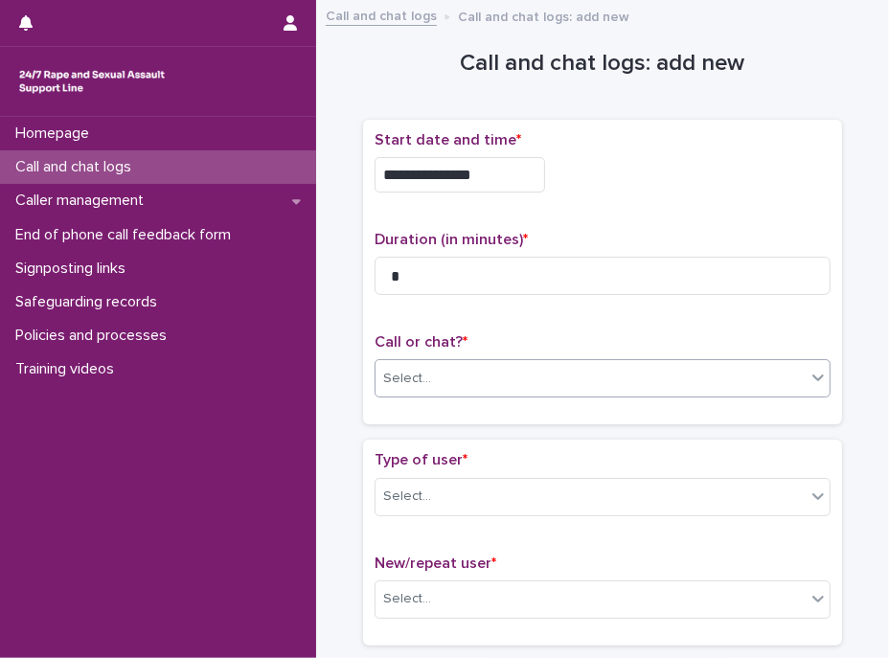
click at [524, 388] on div "Select..." at bounding box center [591, 379] width 430 height 32
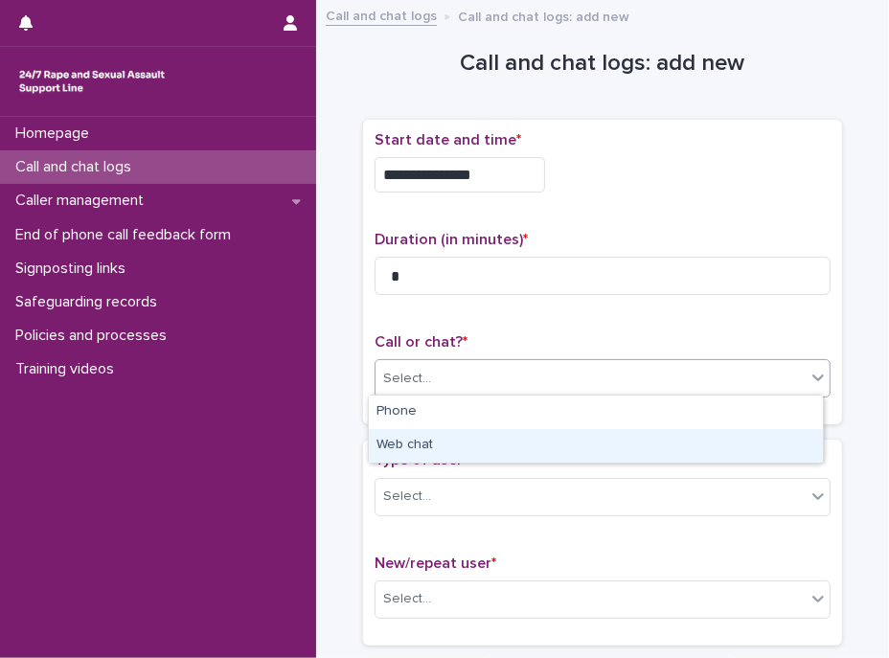
click at [438, 445] on div "Web chat" at bounding box center [596, 446] width 454 height 34
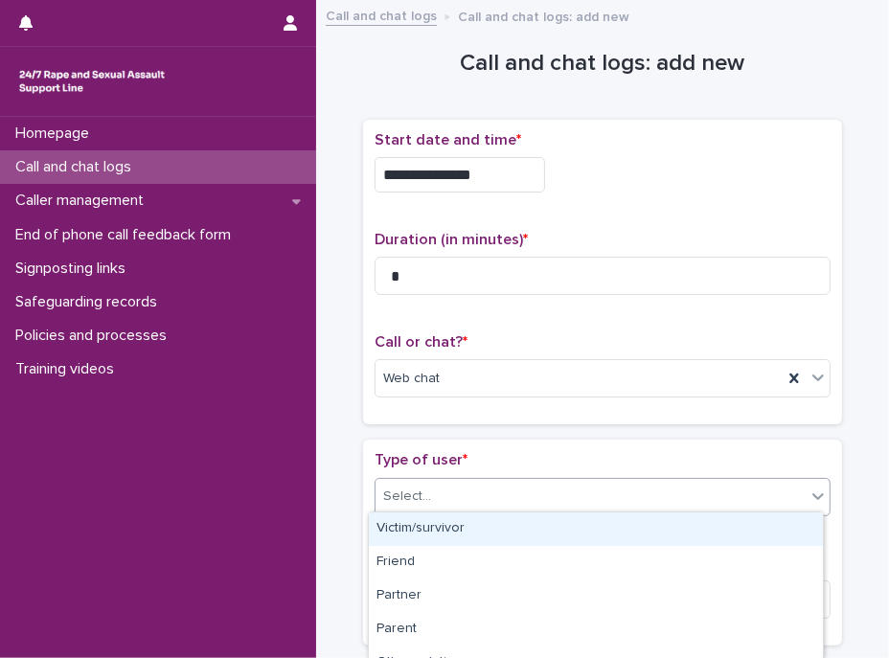
click at [466, 490] on div "Select..." at bounding box center [591, 497] width 430 height 32
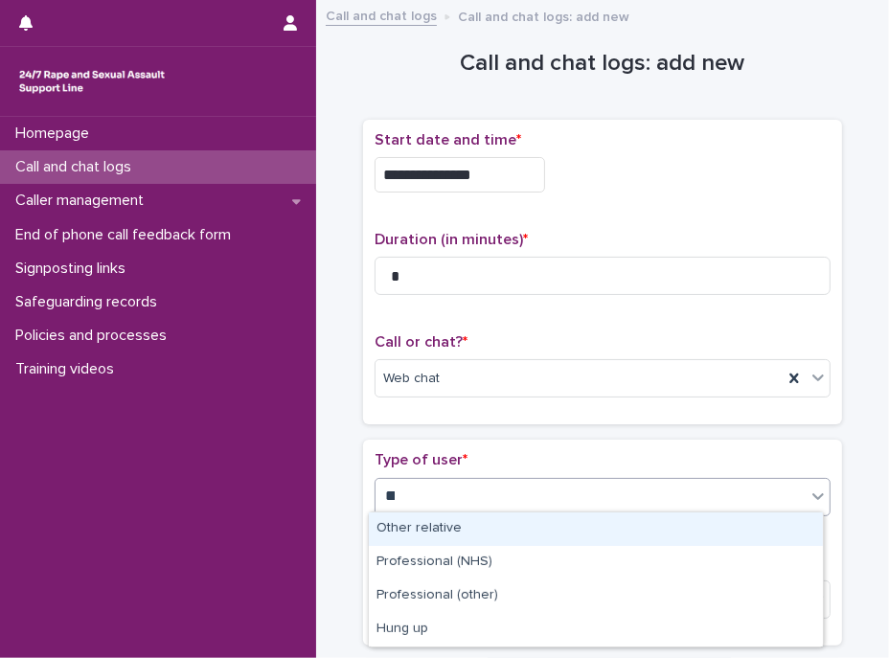
type input "***"
click at [441, 517] on div "Hung up" at bounding box center [596, 530] width 454 height 34
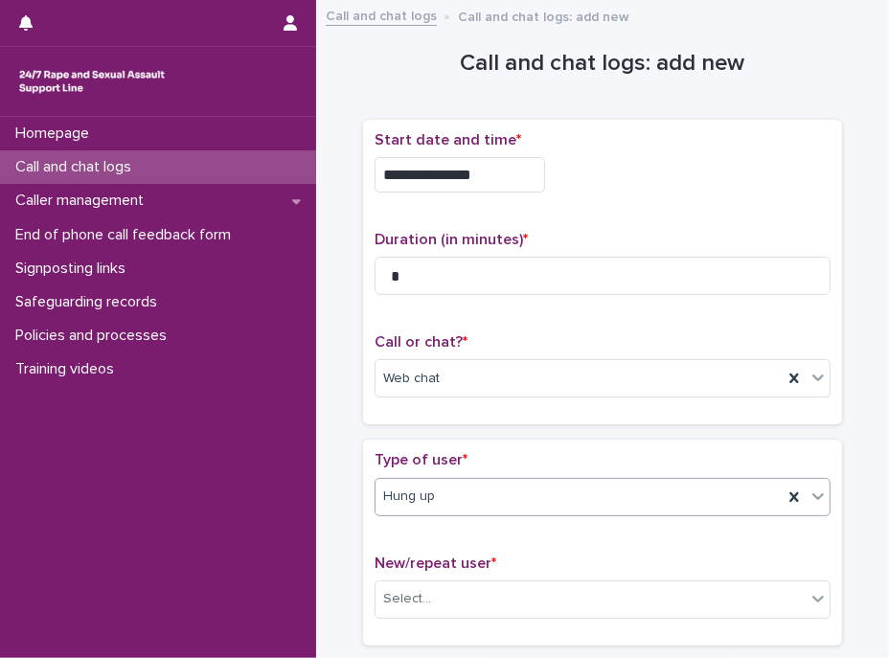
click at [434, 418] on div "**********" at bounding box center [602, 273] width 479 height 306
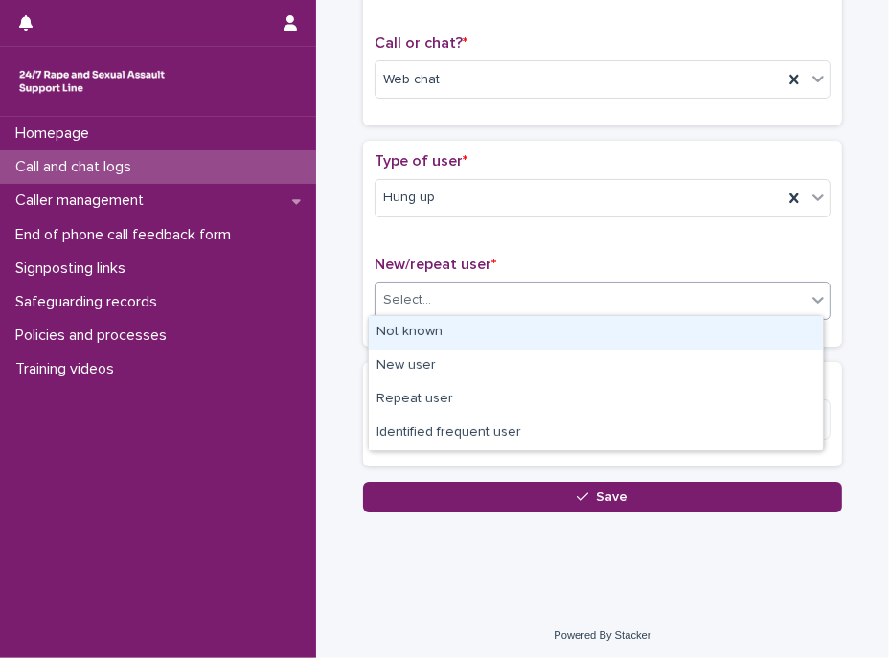
click at [428, 303] on div "Select..." at bounding box center [591, 301] width 430 height 32
click at [411, 331] on div "Not known" at bounding box center [596, 333] width 454 height 34
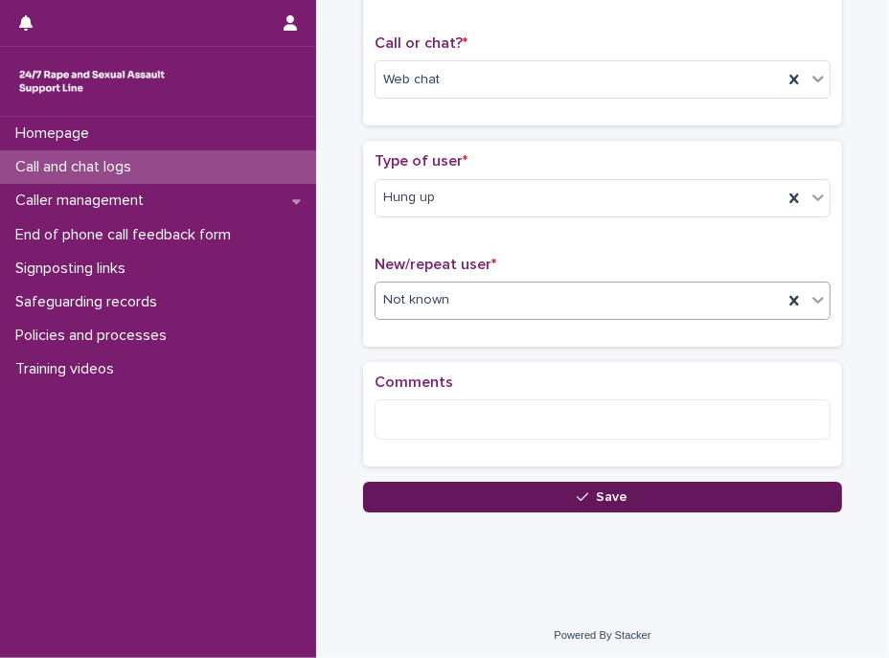
click at [494, 491] on button "Save" at bounding box center [602, 497] width 479 height 31
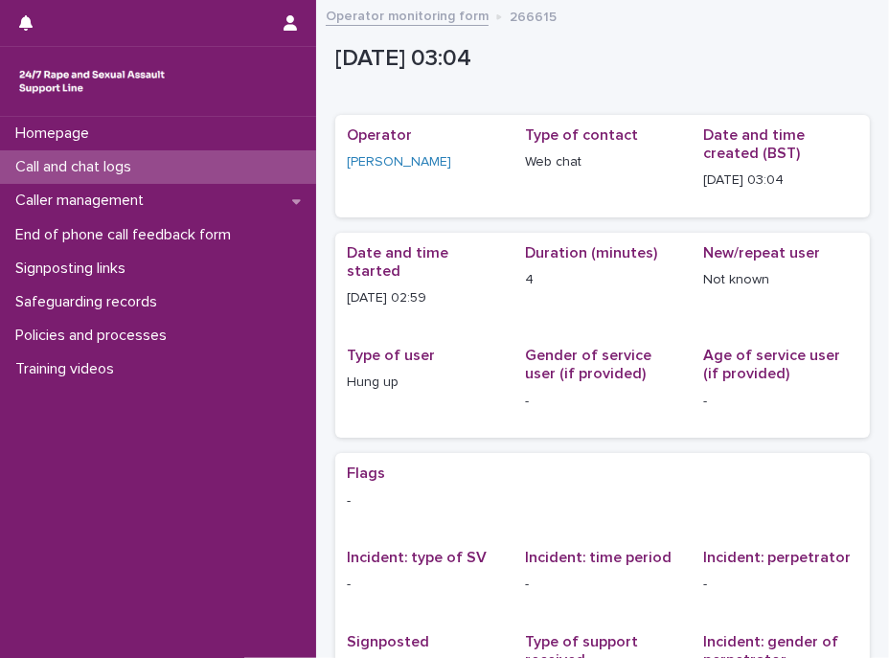
click at [476, 178] on div "Operator [PERSON_NAME]" at bounding box center [424, 156] width 155 height 61
click at [120, 170] on p "Call and chat logs" at bounding box center [77, 167] width 139 height 18
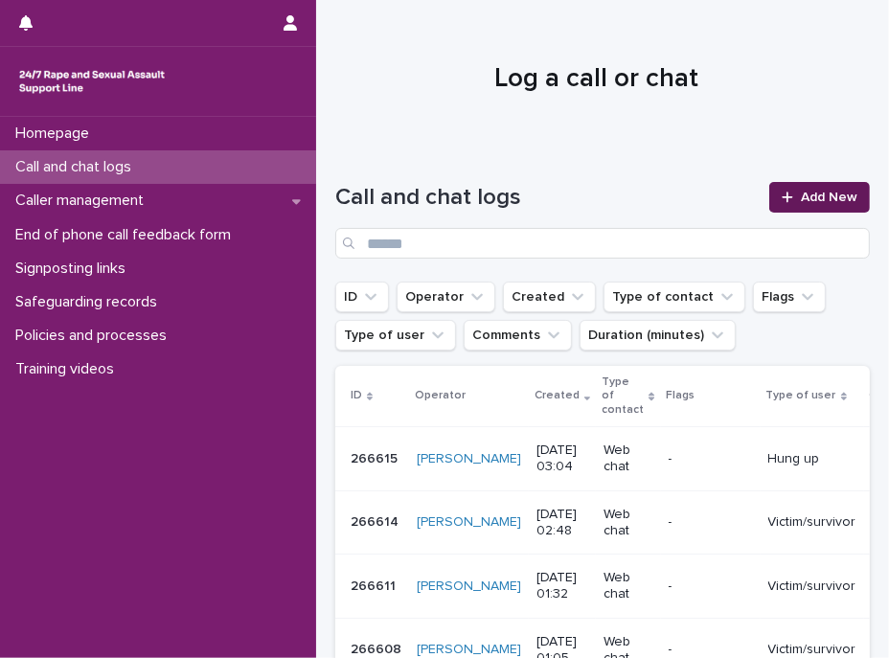
click at [782, 199] on icon at bounding box center [787, 197] width 11 height 13
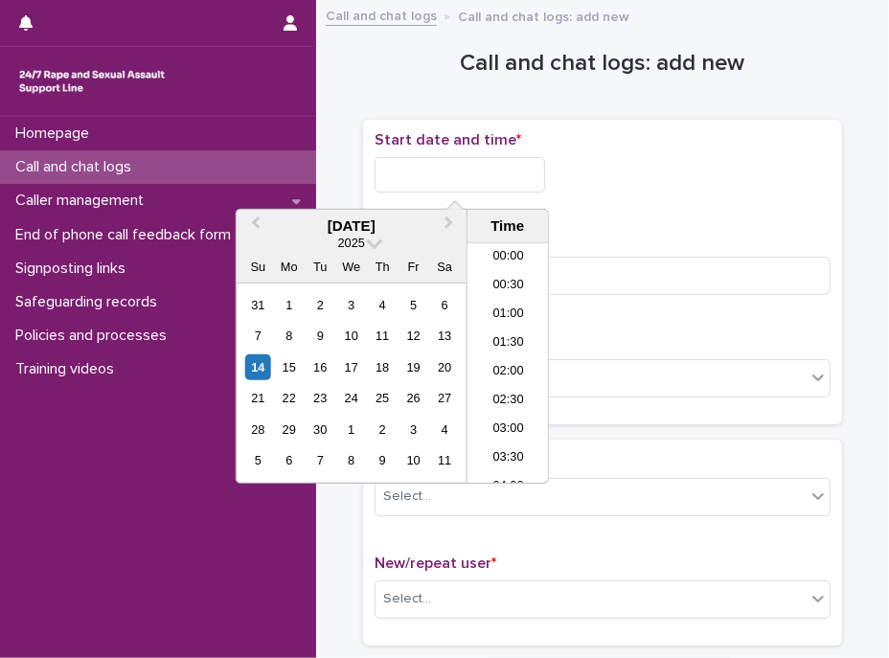
click at [461, 172] on input "text" at bounding box center [460, 174] width 171 height 35
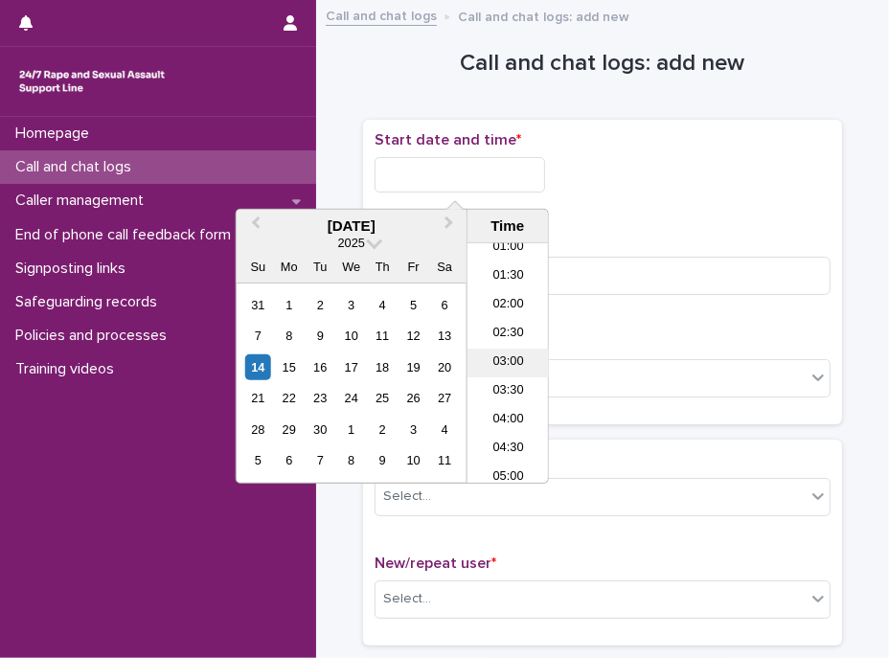
click at [500, 360] on li "03:00" at bounding box center [508, 363] width 81 height 29
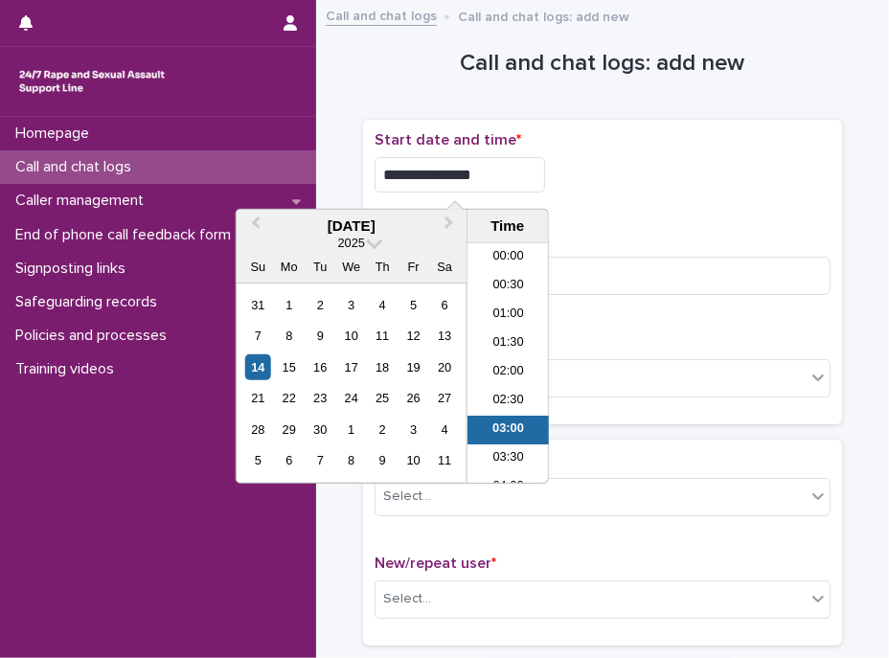
drag, startPoint x: 468, startPoint y: 173, endPoint x: 483, endPoint y: 175, distance: 15.4
click at [483, 175] on input "**********" at bounding box center [460, 174] width 171 height 35
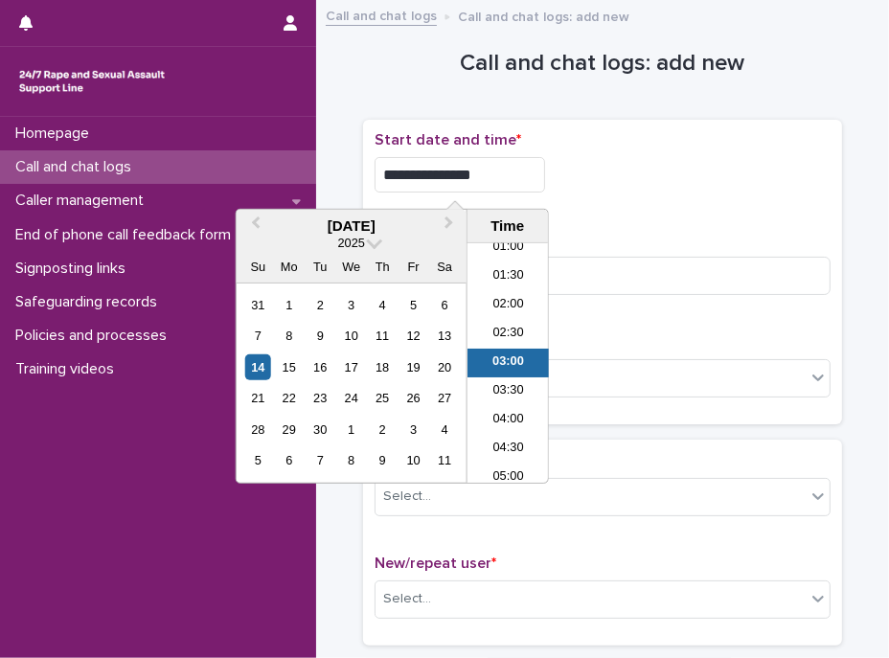
type input "**********"
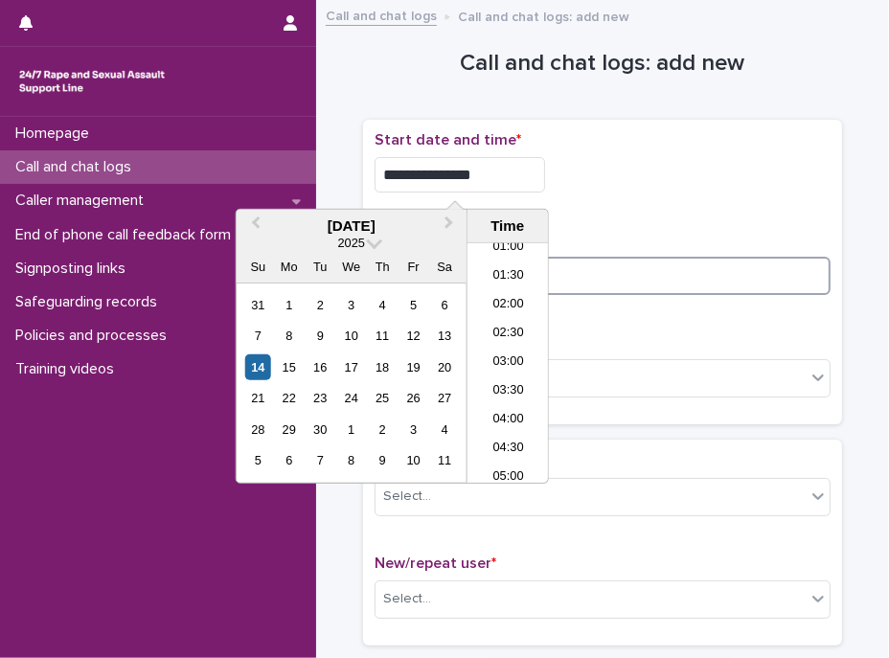
click at [612, 260] on input at bounding box center [603, 276] width 456 height 38
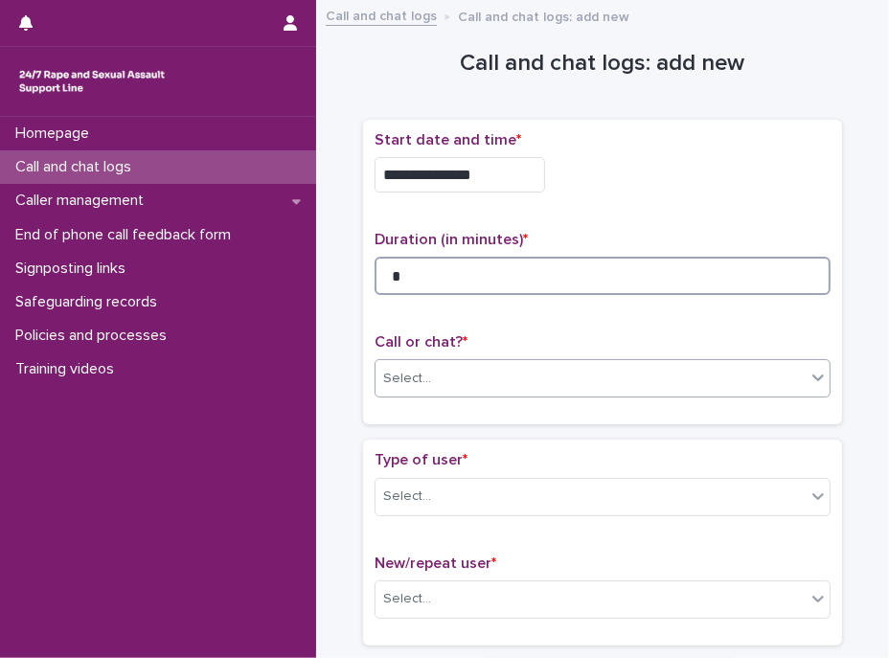
type input "*"
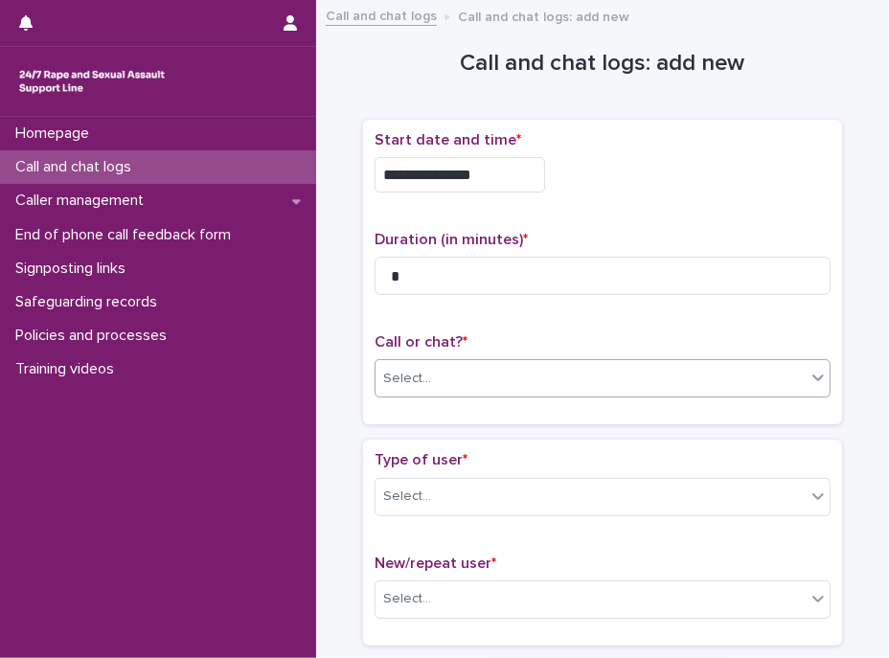
click at [499, 372] on div "Select..." at bounding box center [591, 379] width 430 height 32
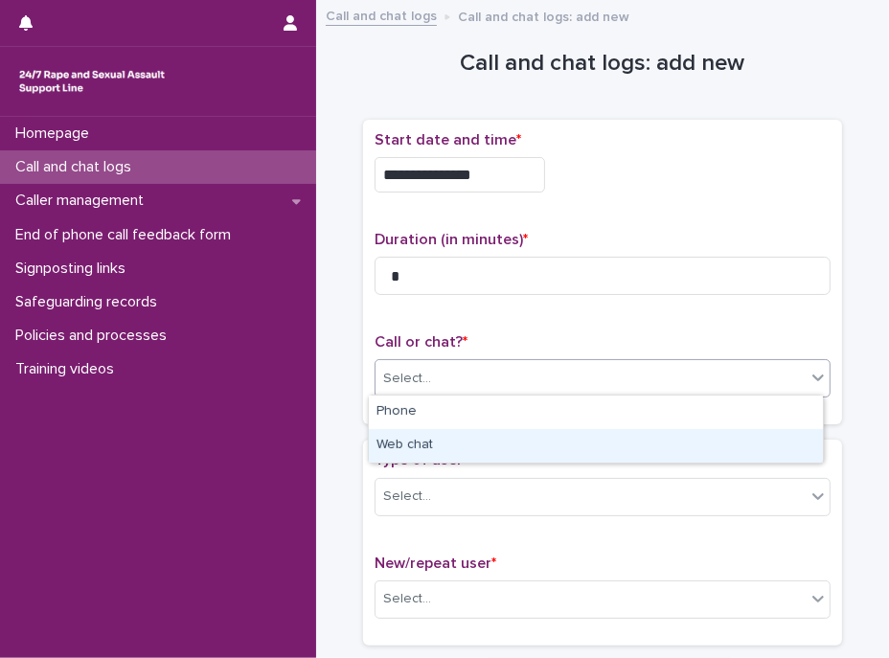
click at [430, 445] on div "Web chat" at bounding box center [596, 446] width 454 height 34
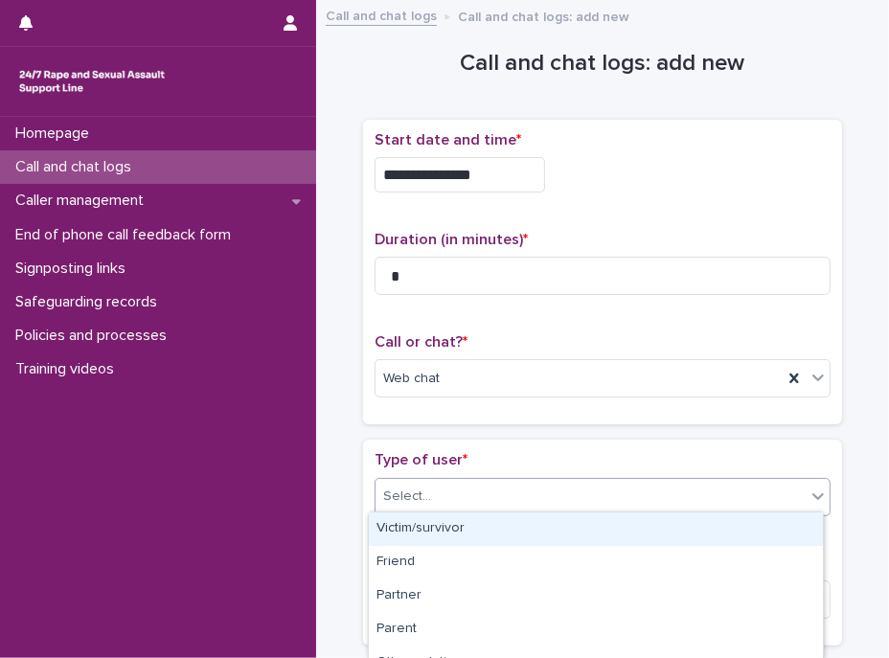
click at [445, 487] on div "Select..." at bounding box center [591, 497] width 430 height 32
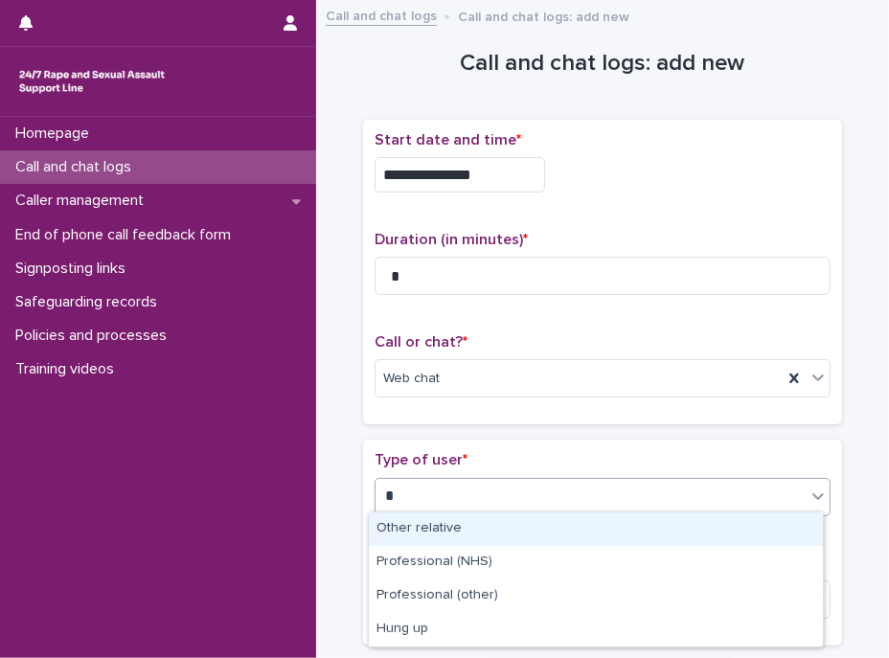
type input "**"
click at [427, 525] on div "Hung up" at bounding box center [596, 530] width 454 height 34
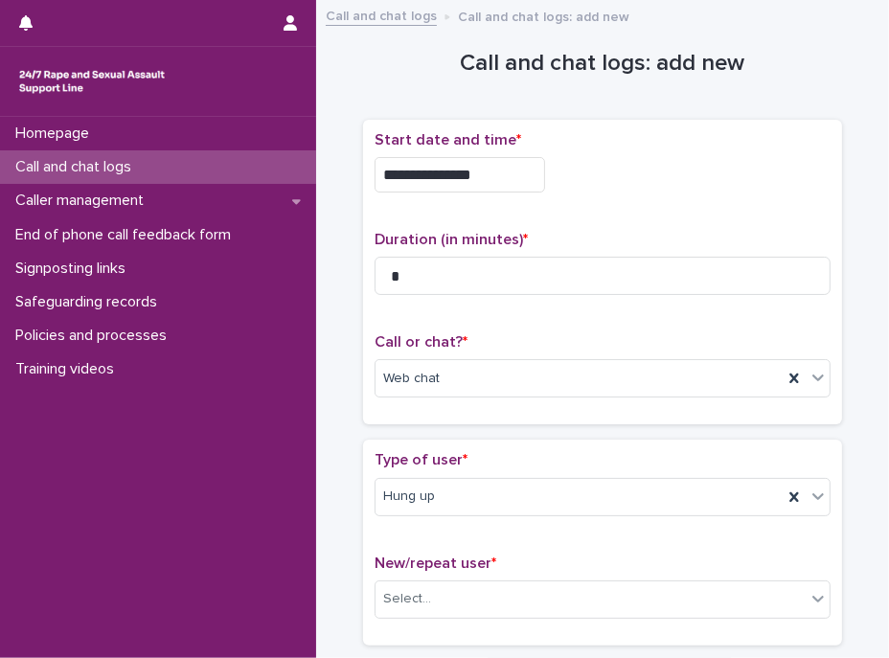
click at [434, 556] on span "New/repeat user *" at bounding box center [436, 563] width 122 height 15
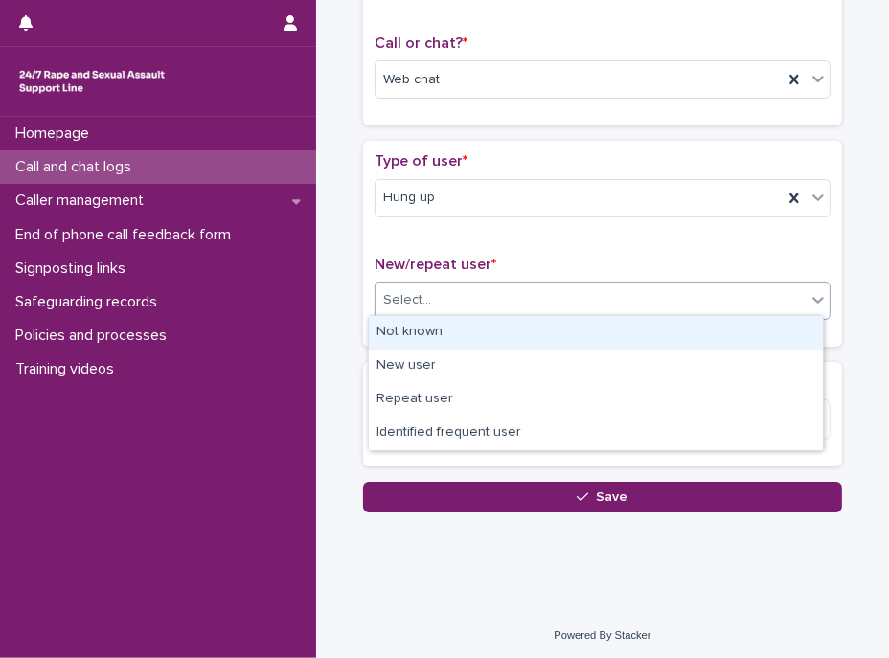
click at [446, 287] on div "Select..." at bounding box center [591, 301] width 430 height 32
click at [444, 327] on div "Not known" at bounding box center [596, 333] width 454 height 34
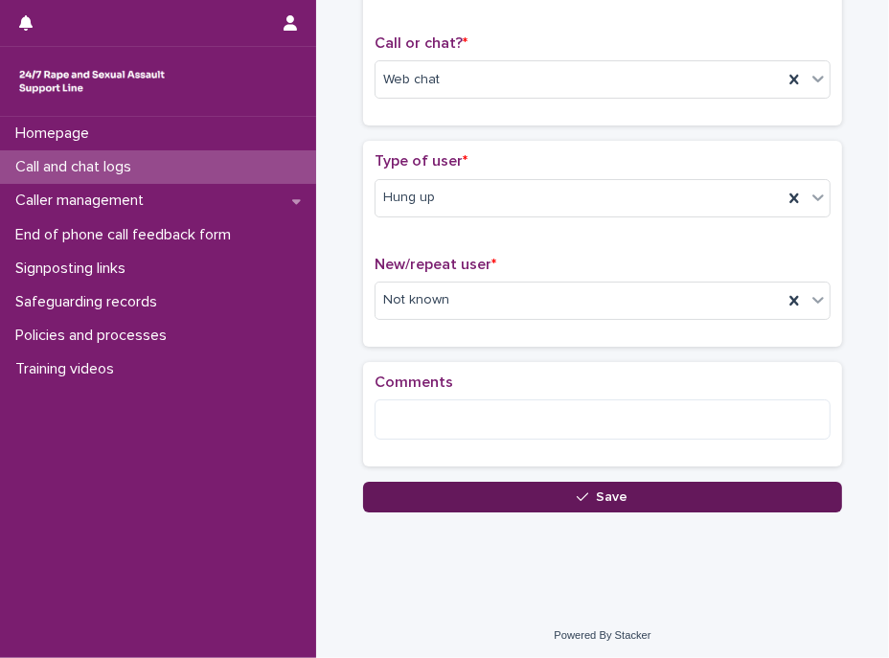
click at [487, 483] on button "Save" at bounding box center [602, 497] width 479 height 31
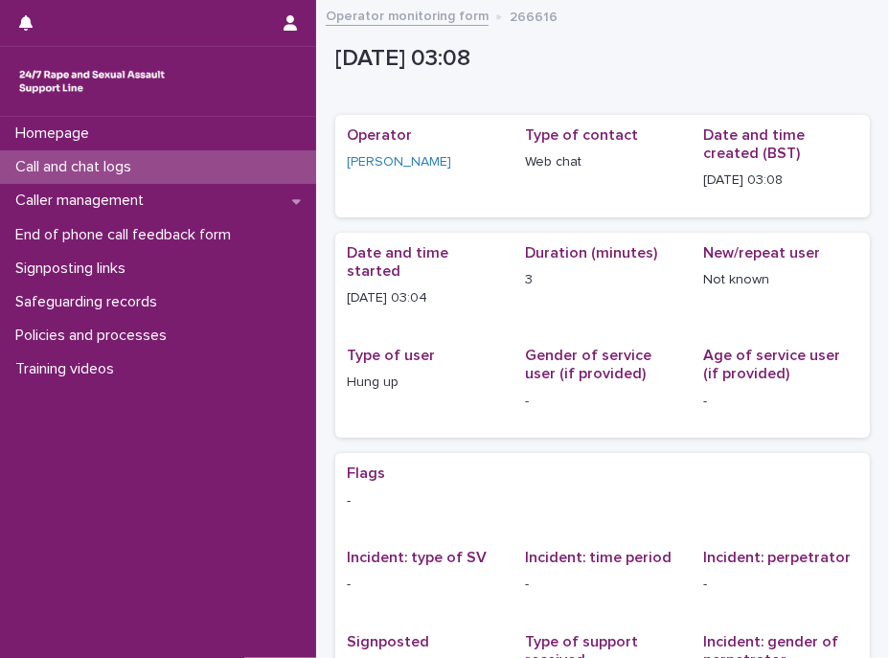
click at [109, 170] on p "Call and chat logs" at bounding box center [77, 167] width 139 height 18
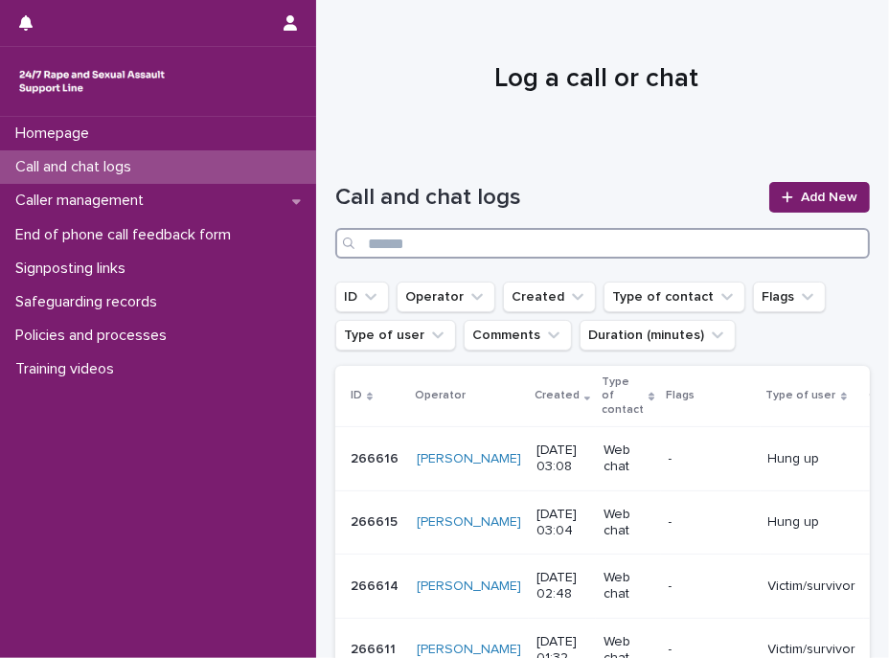
click at [553, 238] on input "Search" at bounding box center [602, 243] width 535 height 31
type input "*"
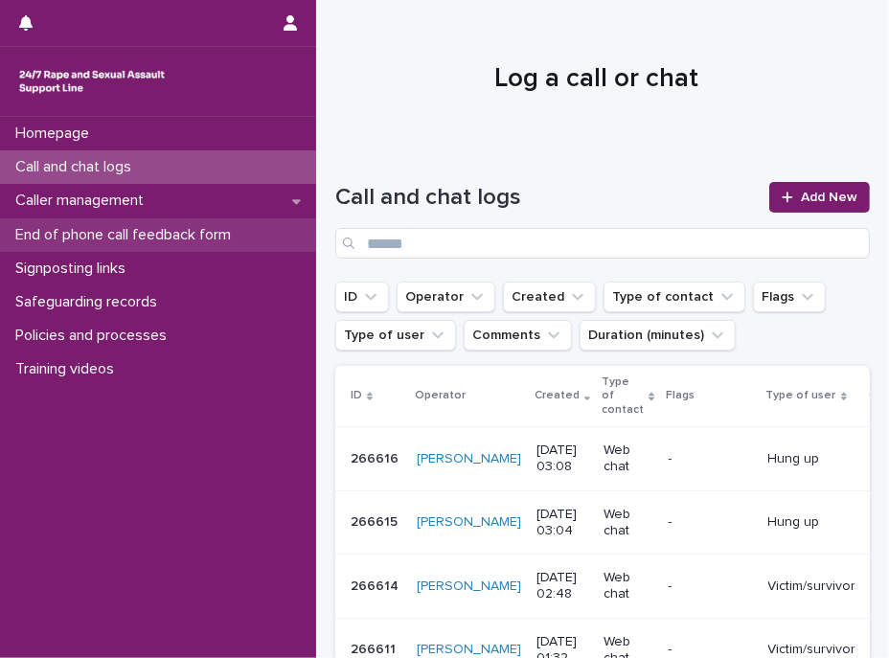
click at [217, 226] on p "End of phone call feedback form" at bounding box center [127, 235] width 239 height 18
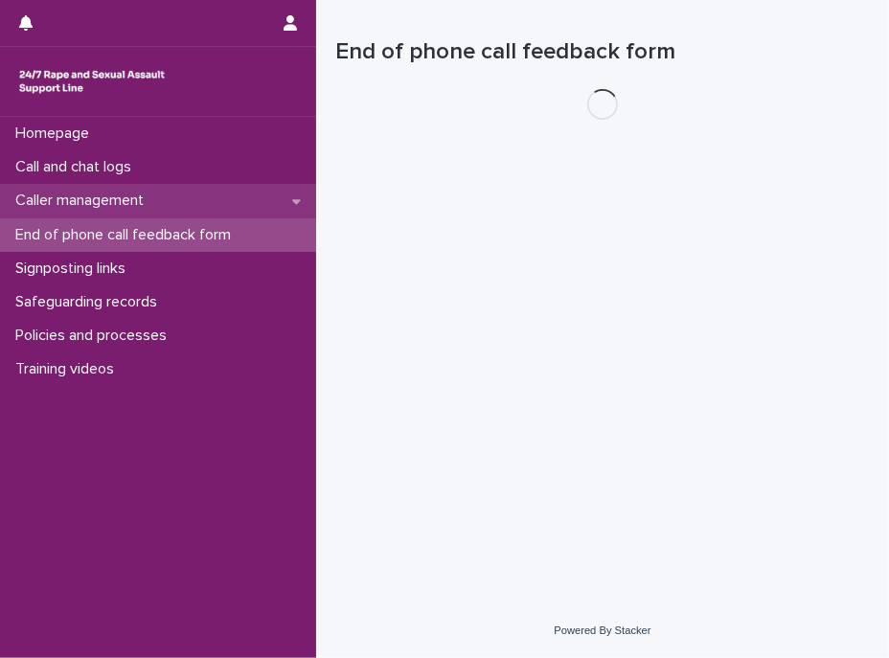
click at [207, 209] on div "Caller management" at bounding box center [158, 201] width 316 height 34
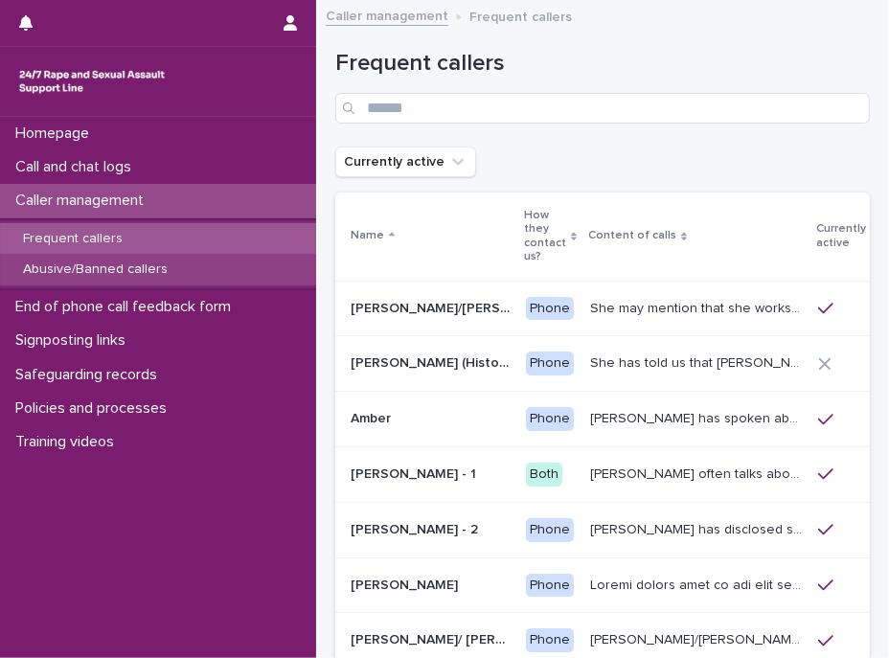
click at [134, 265] on p "Abusive/Banned callers" at bounding box center [95, 270] width 175 height 16
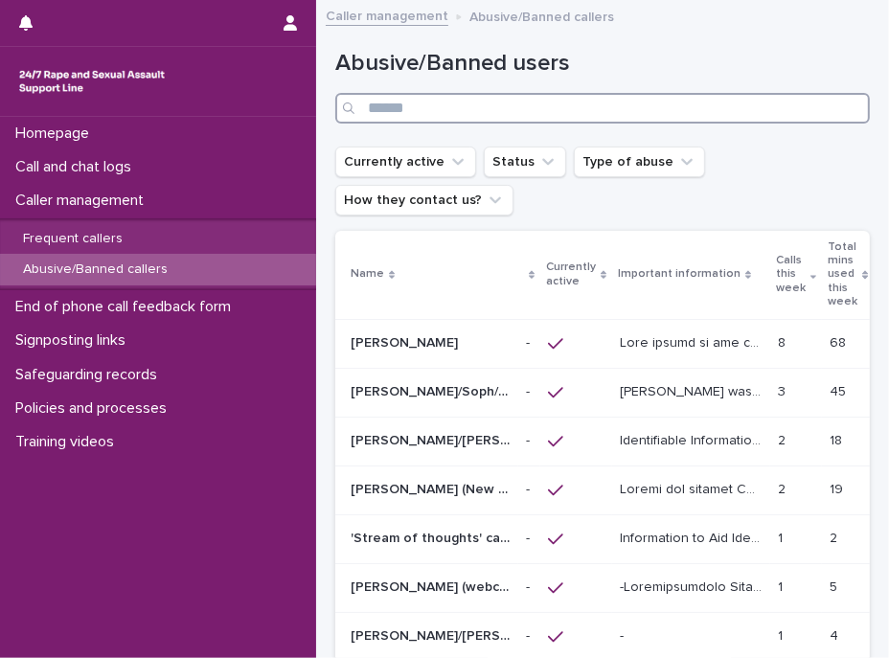
click at [445, 115] on input "Search" at bounding box center [602, 108] width 535 height 31
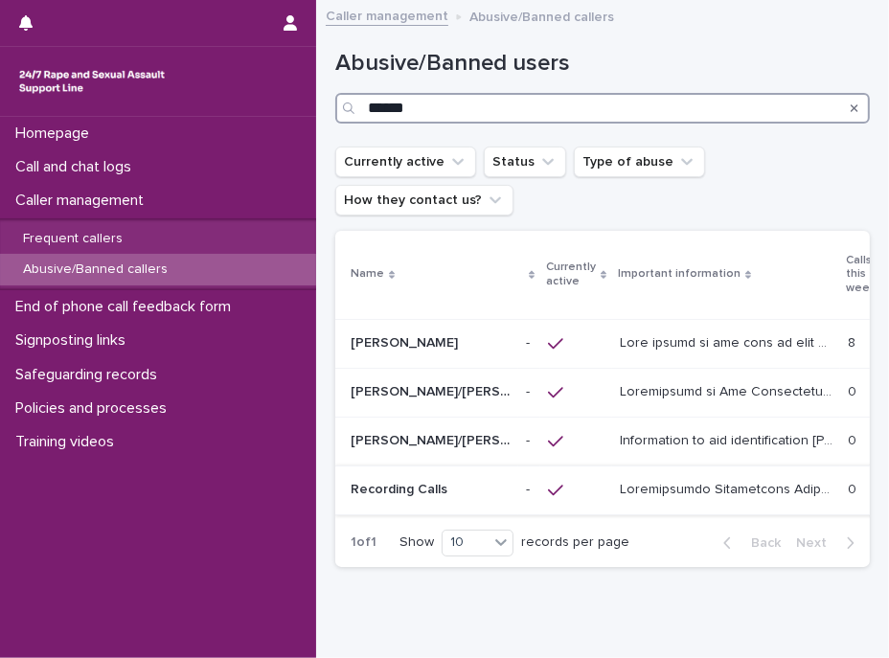
type input "******"
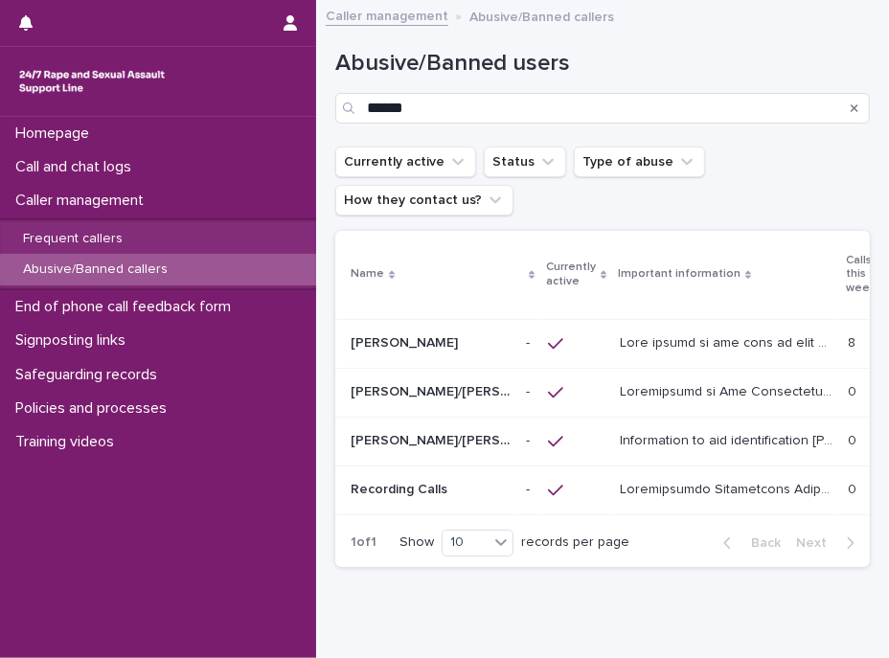
click at [707, 483] on p at bounding box center [728, 488] width 217 height 20
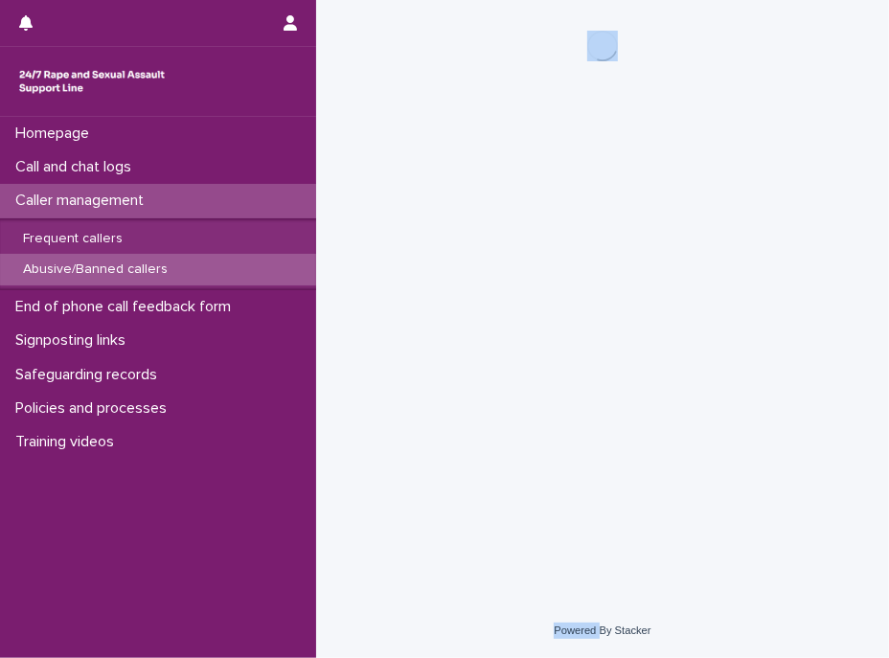
click at [707, 483] on div "Loading... Saving… Loading... Saving…" at bounding box center [603, 278] width 554 height 556
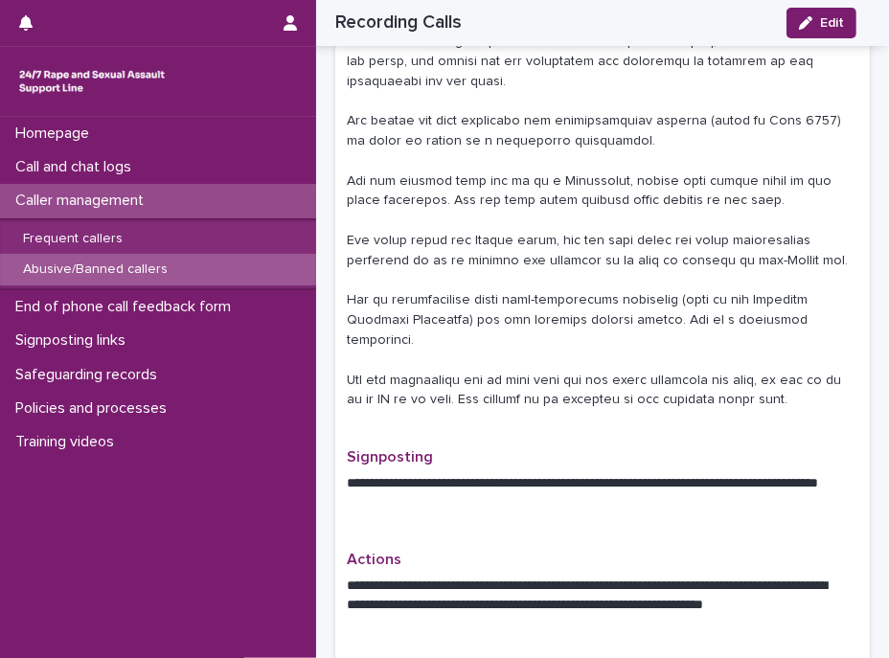
scroll to position [784, 0]
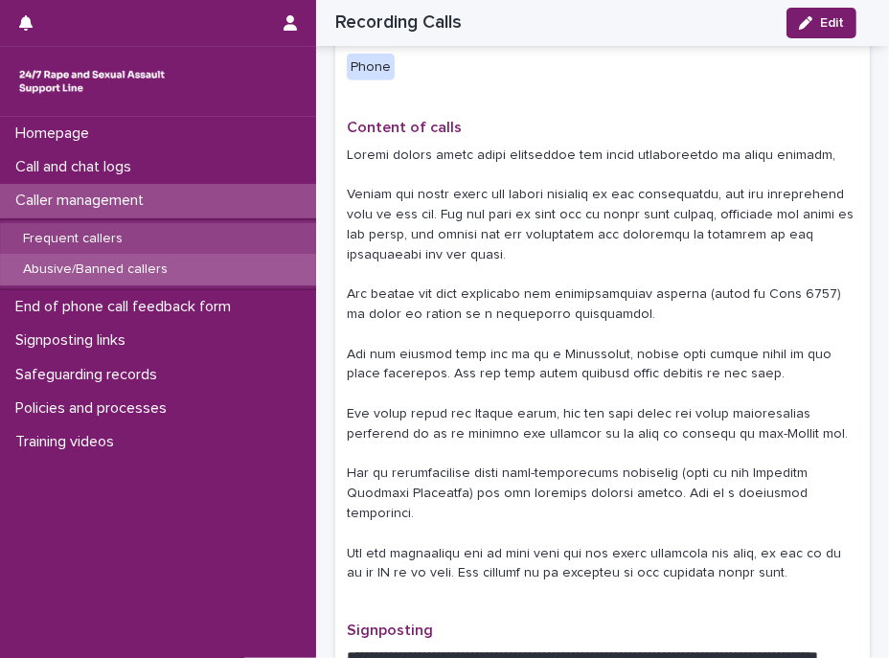
click at [94, 236] on p "Frequent callers" at bounding box center [73, 239] width 130 height 16
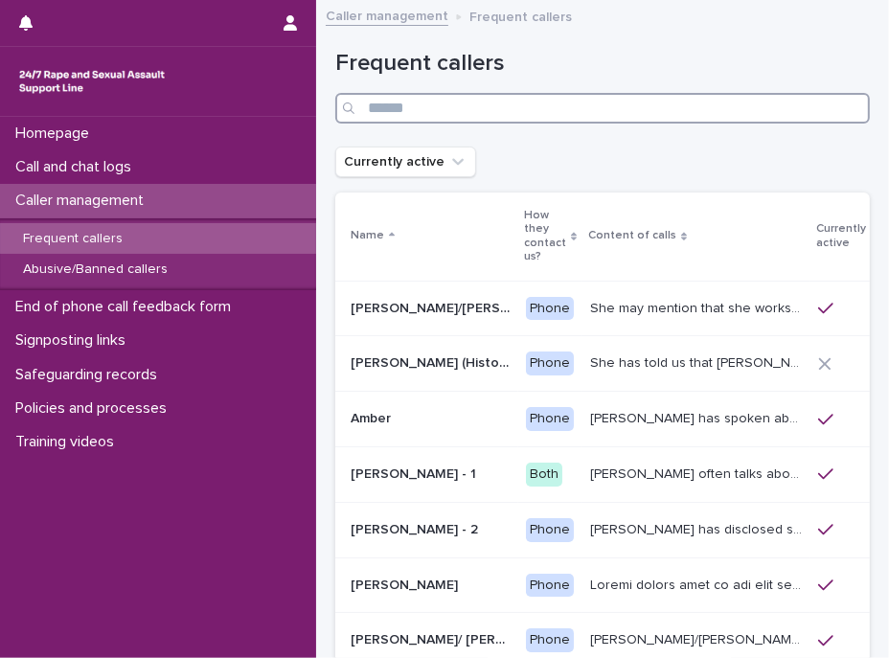
click at [419, 109] on input "Search" at bounding box center [602, 108] width 535 height 31
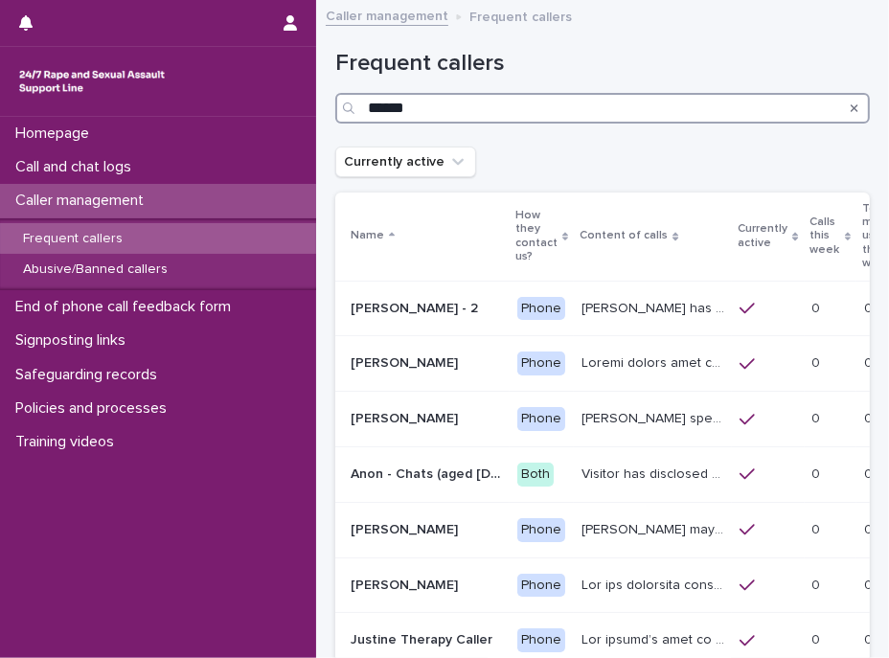
click at [592, 114] on input "******" at bounding box center [602, 108] width 535 height 31
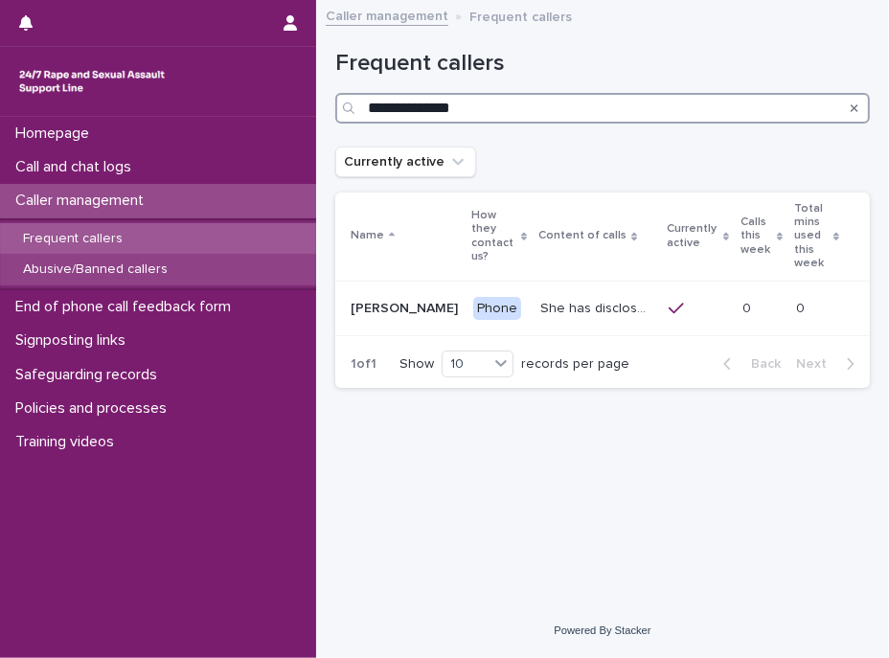
type input "**********"
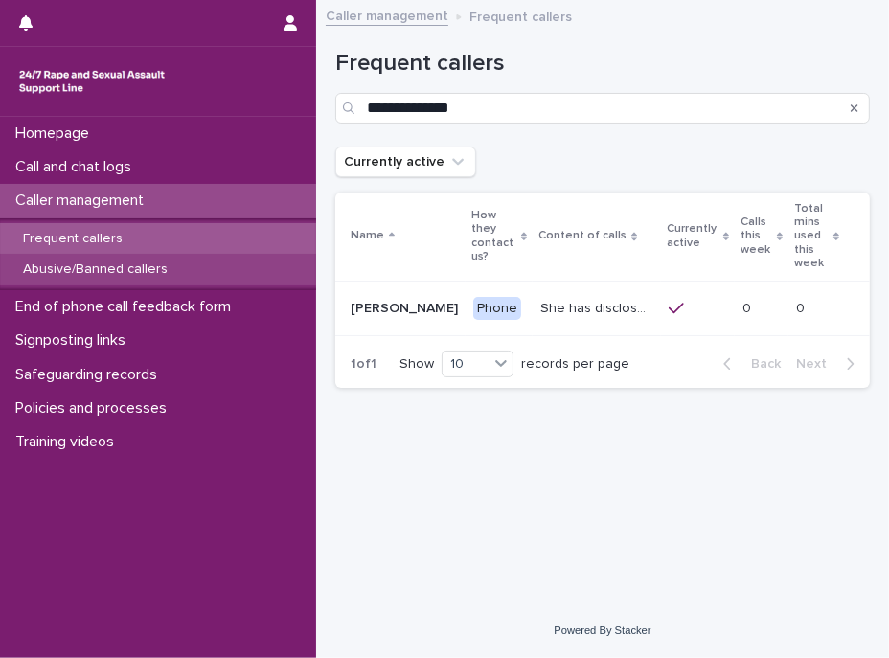
click at [119, 274] on p "Abusive/Banned callers" at bounding box center [95, 270] width 175 height 16
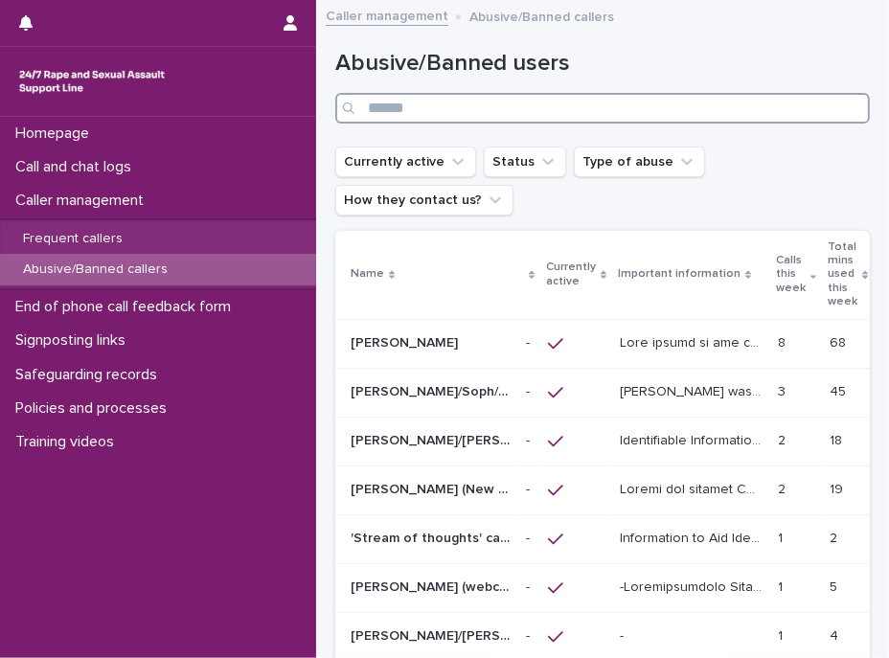
click at [499, 114] on input "Search" at bounding box center [602, 108] width 535 height 31
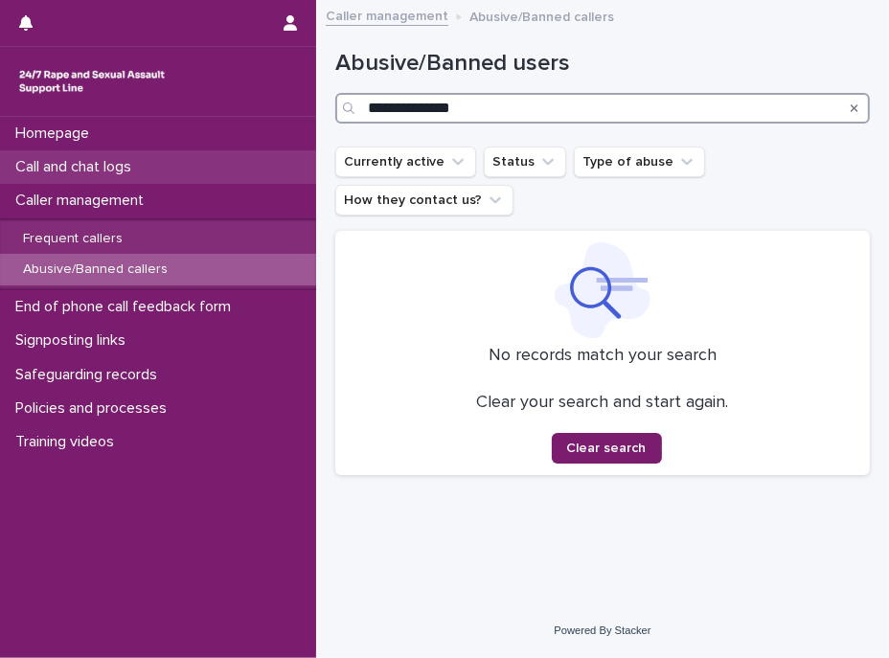
type input "**********"
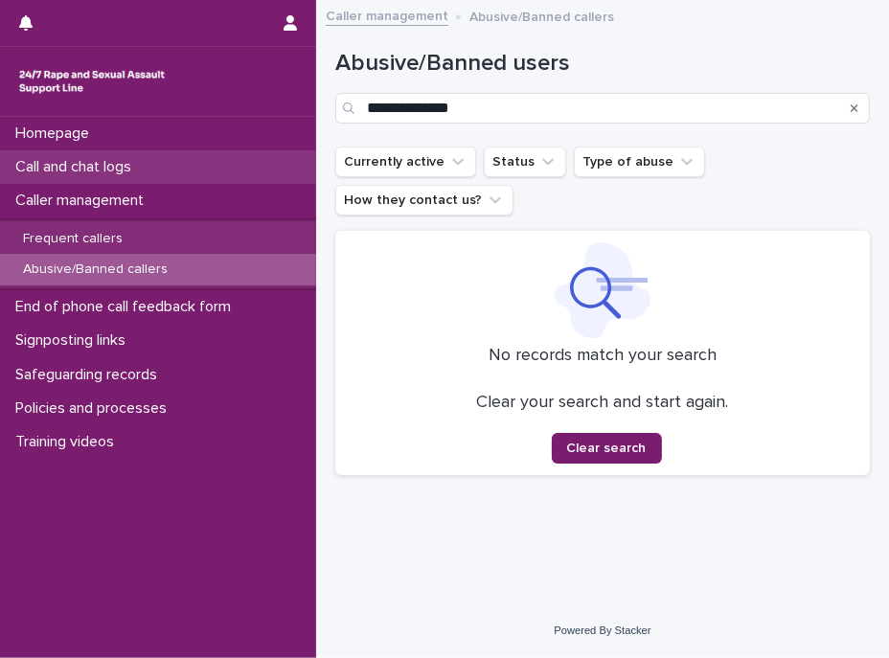
click at [115, 166] on p "Call and chat logs" at bounding box center [77, 167] width 139 height 18
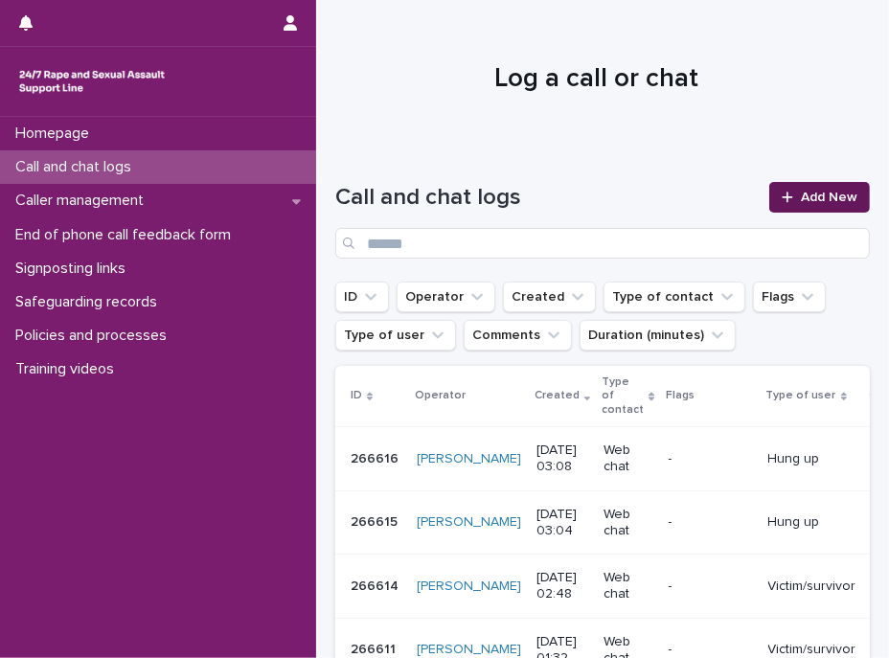
click at [769, 193] on link "Add New" at bounding box center [819, 197] width 101 height 31
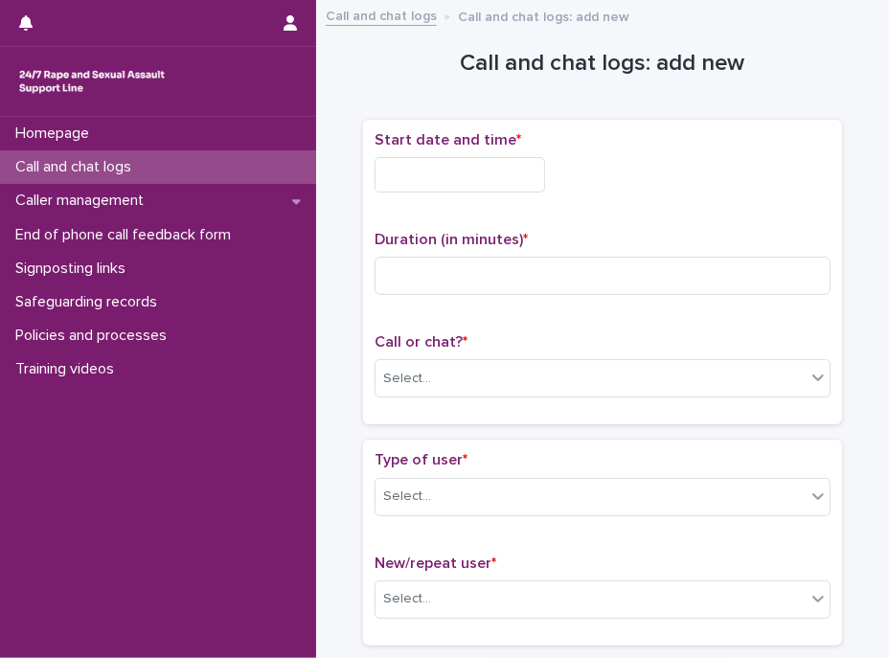
click at [518, 182] on input "text" at bounding box center [460, 174] width 171 height 35
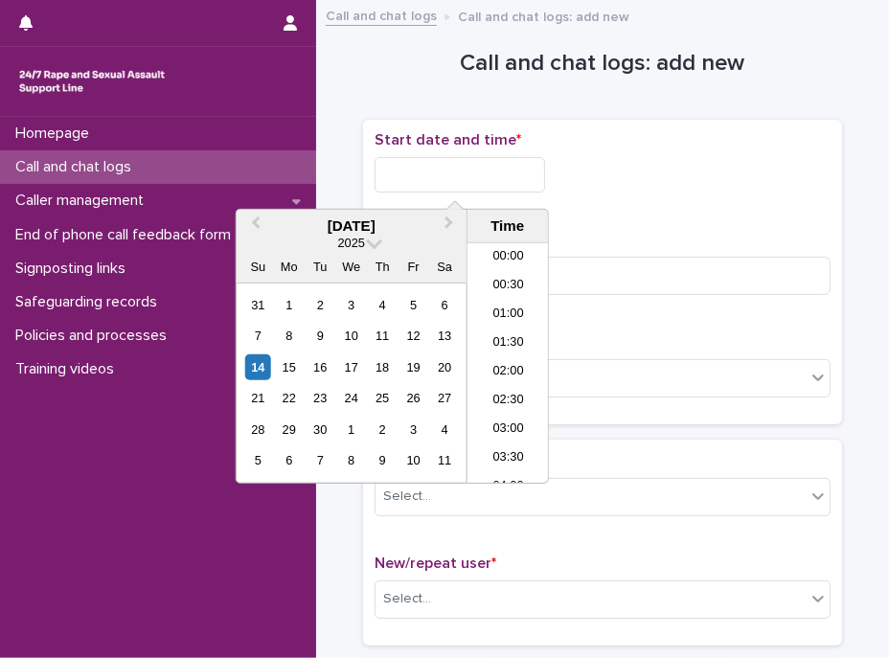
scroll to position [96, 0]
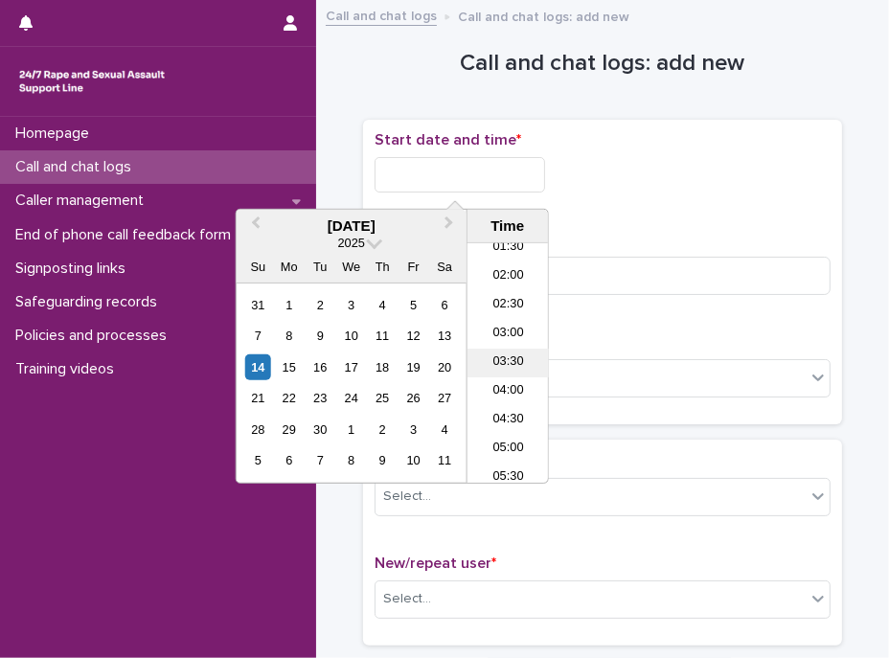
click at [506, 361] on li "03:30" at bounding box center [508, 363] width 81 height 29
drag, startPoint x: 461, startPoint y: 173, endPoint x: 496, endPoint y: 181, distance: 36.3
click at [491, 177] on input "**********" at bounding box center [460, 174] width 171 height 35
type input "**********"
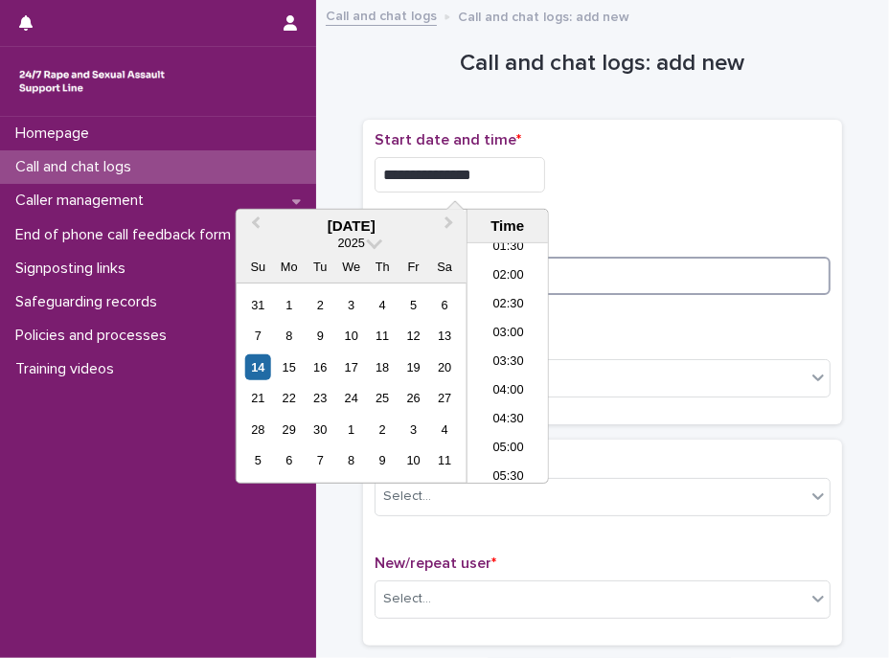
click at [649, 286] on input at bounding box center [603, 276] width 456 height 38
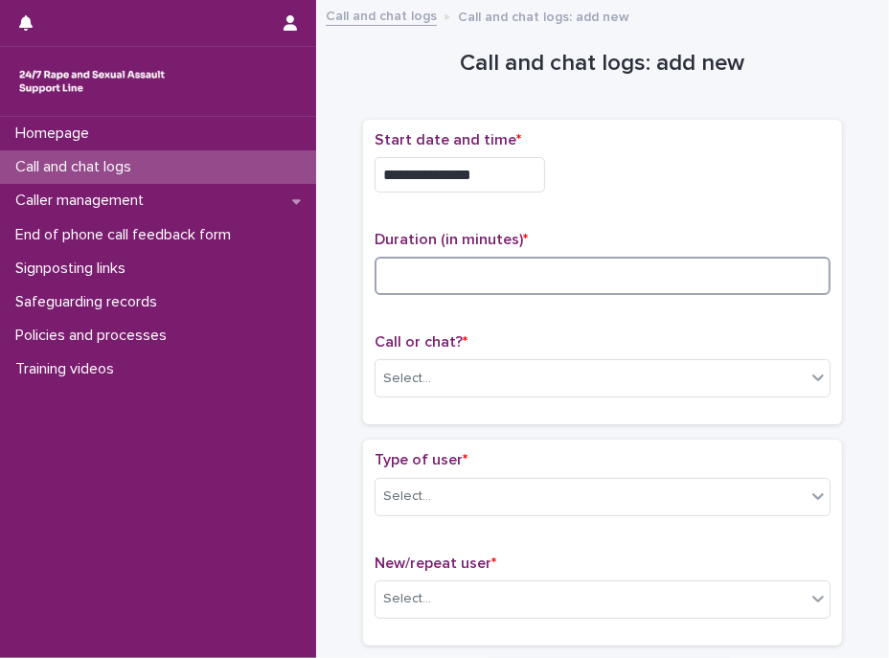
click at [530, 285] on input at bounding box center [603, 276] width 456 height 38
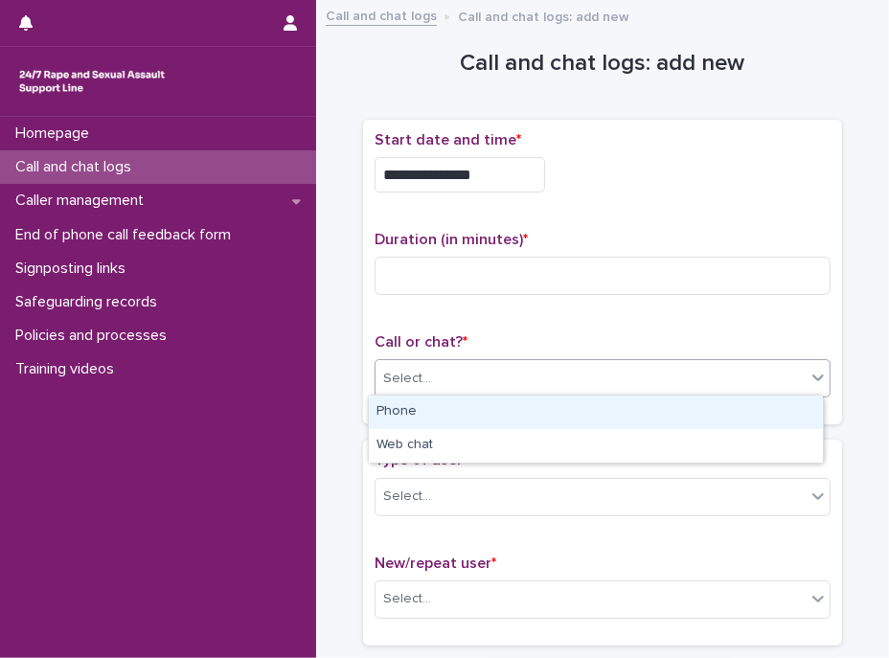
drag, startPoint x: 410, startPoint y: 372, endPoint x: 411, endPoint y: 386, distance: 14.4
click at [410, 372] on div "Select..." at bounding box center [407, 379] width 48 height 20
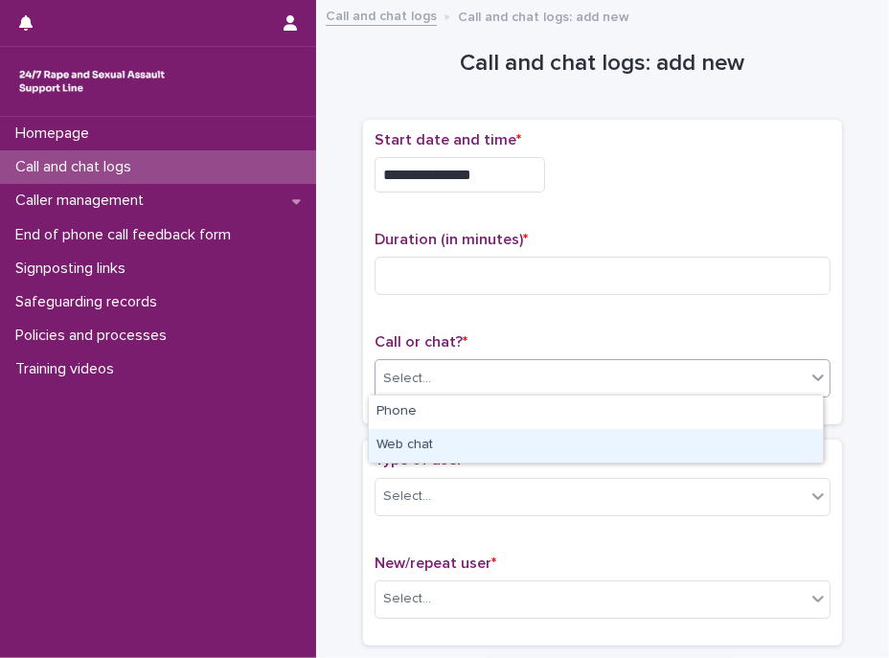
click at [420, 436] on div "Web chat" at bounding box center [596, 446] width 454 height 34
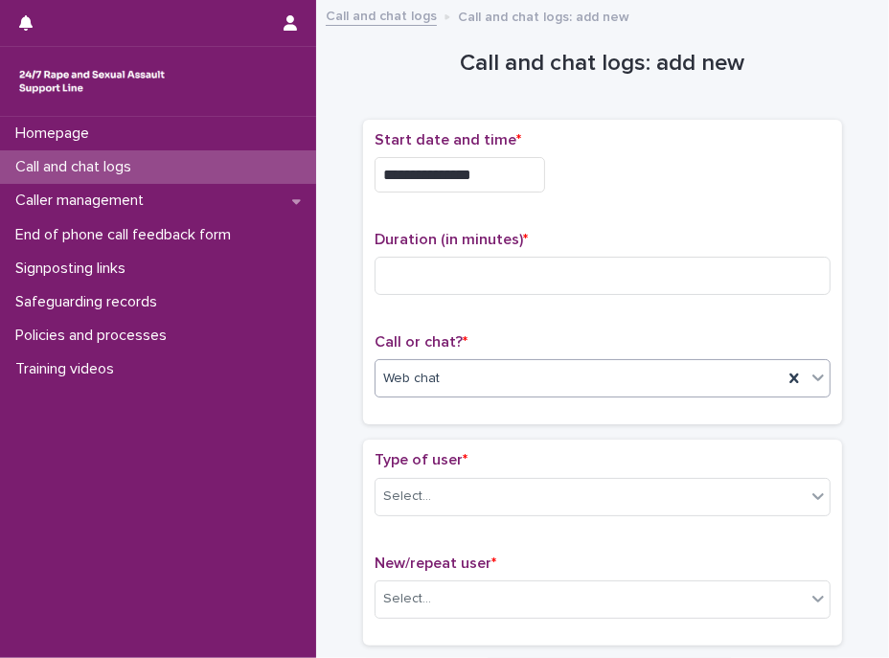
click at [428, 429] on div "**********" at bounding box center [602, 280] width 479 height 321
click at [450, 499] on div "Select..." at bounding box center [591, 497] width 430 height 32
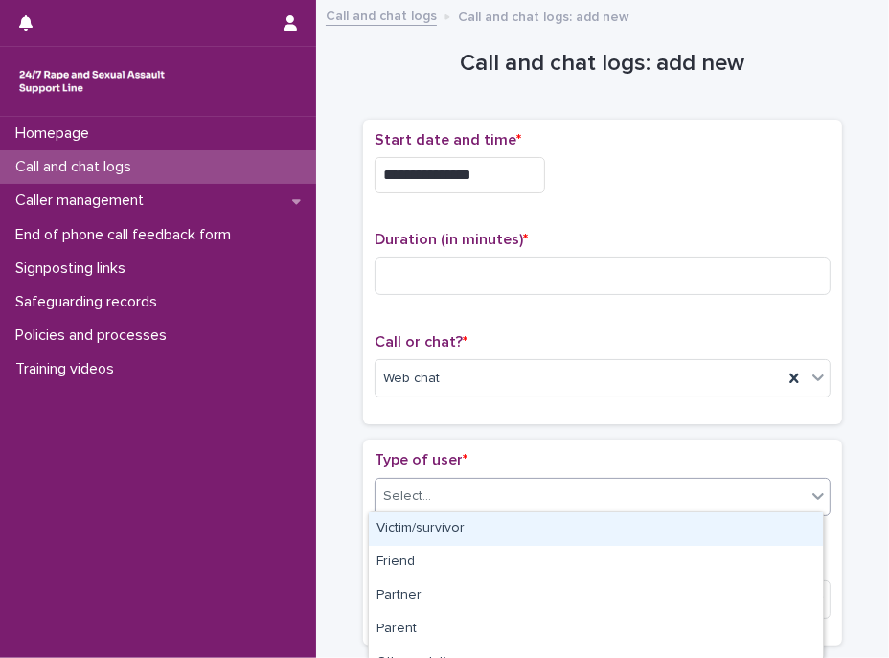
click at [443, 516] on div "Victim/survivor" at bounding box center [596, 530] width 454 height 34
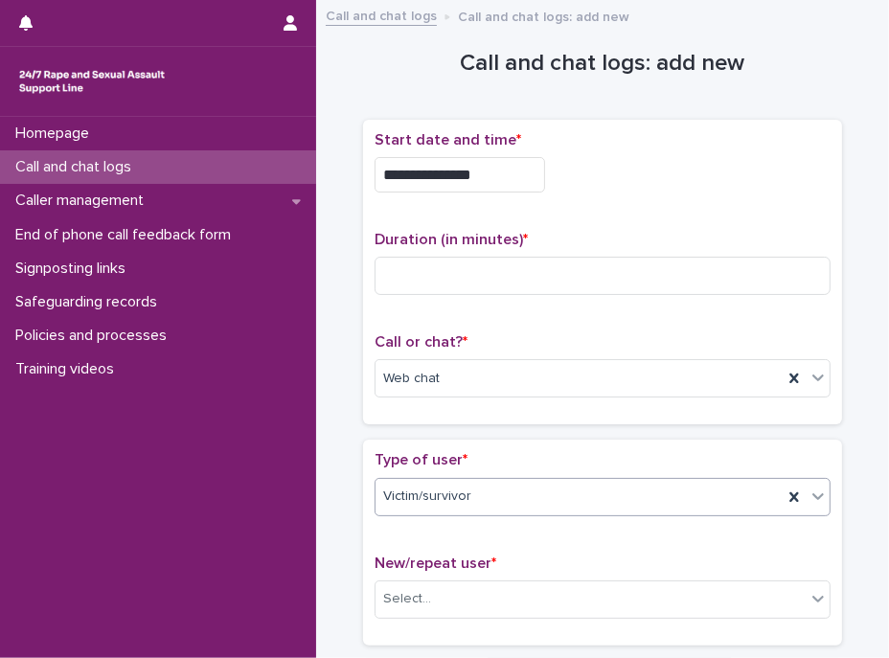
click at [470, 451] on p "Type of user *" at bounding box center [603, 460] width 456 height 18
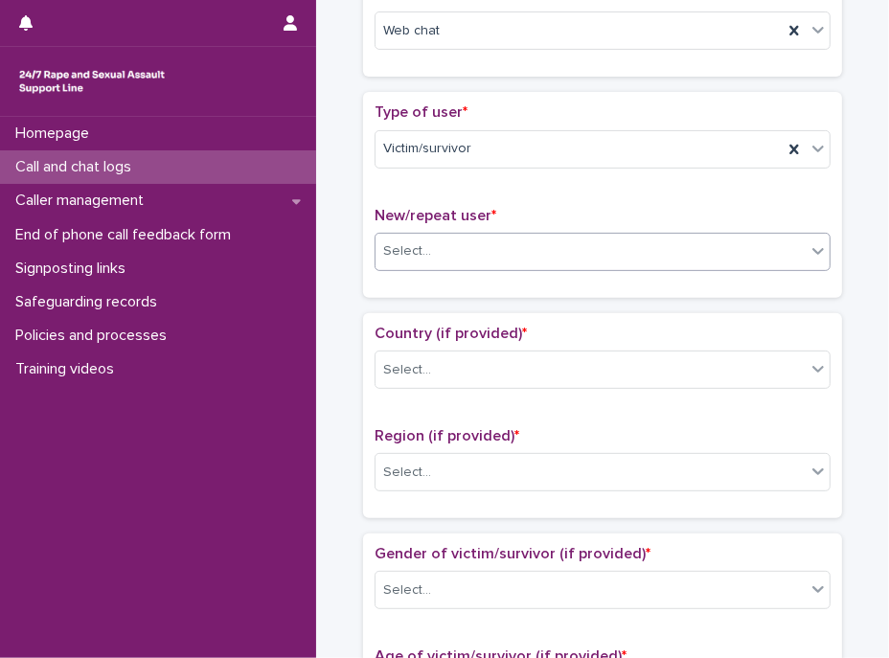
click at [456, 247] on div "Select..." at bounding box center [591, 252] width 430 height 32
click at [461, 256] on div "Select..." at bounding box center [591, 252] width 430 height 32
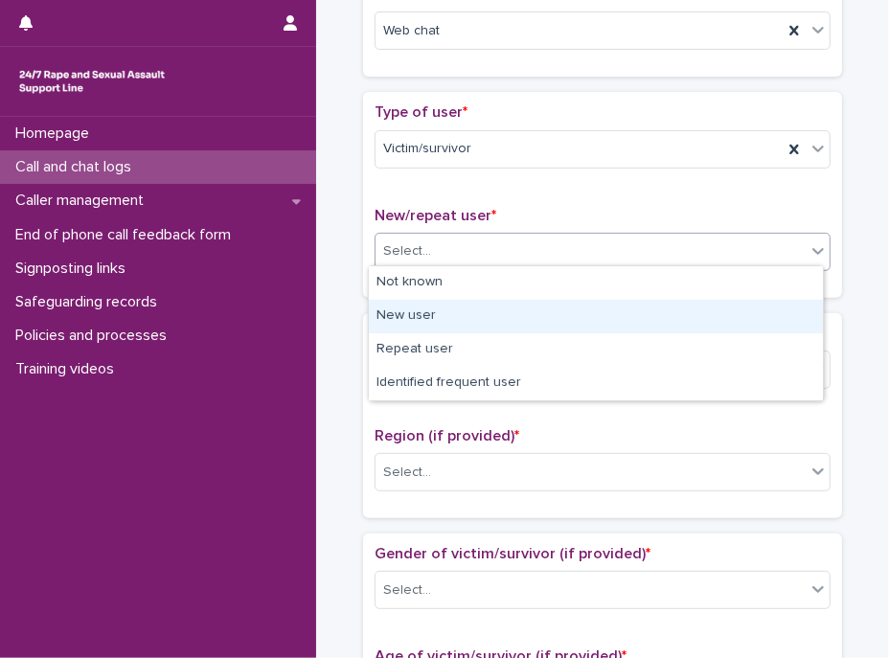
click at [431, 310] on div "New user" at bounding box center [596, 317] width 454 height 34
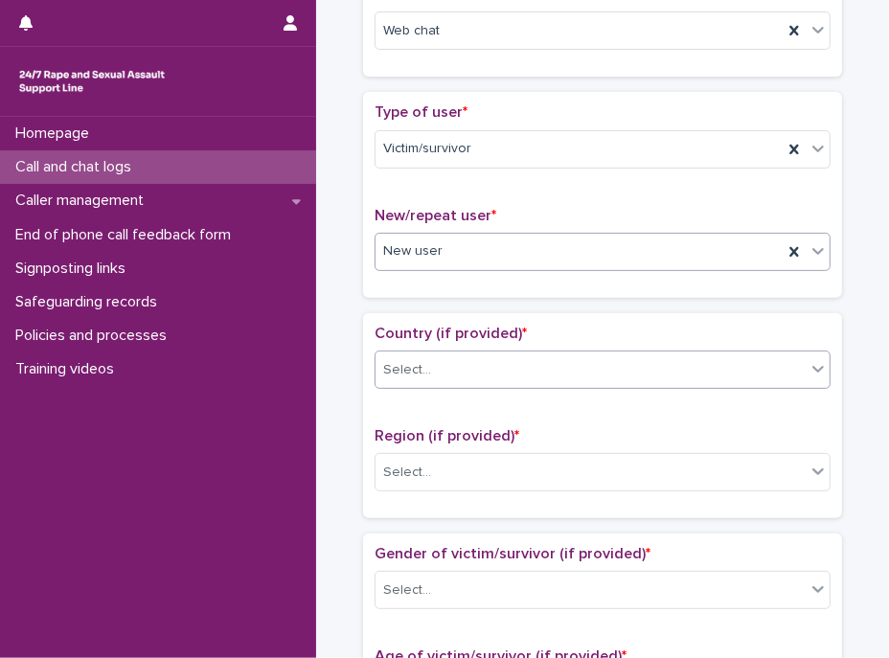
click at [442, 365] on div "Select..." at bounding box center [591, 370] width 430 height 32
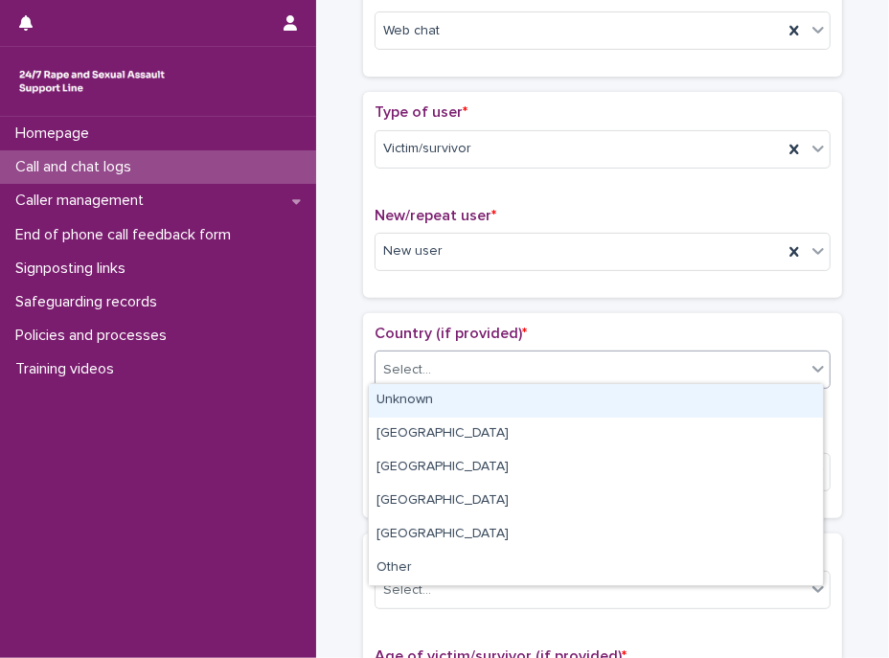
click at [437, 402] on div "Unknown" at bounding box center [596, 401] width 454 height 34
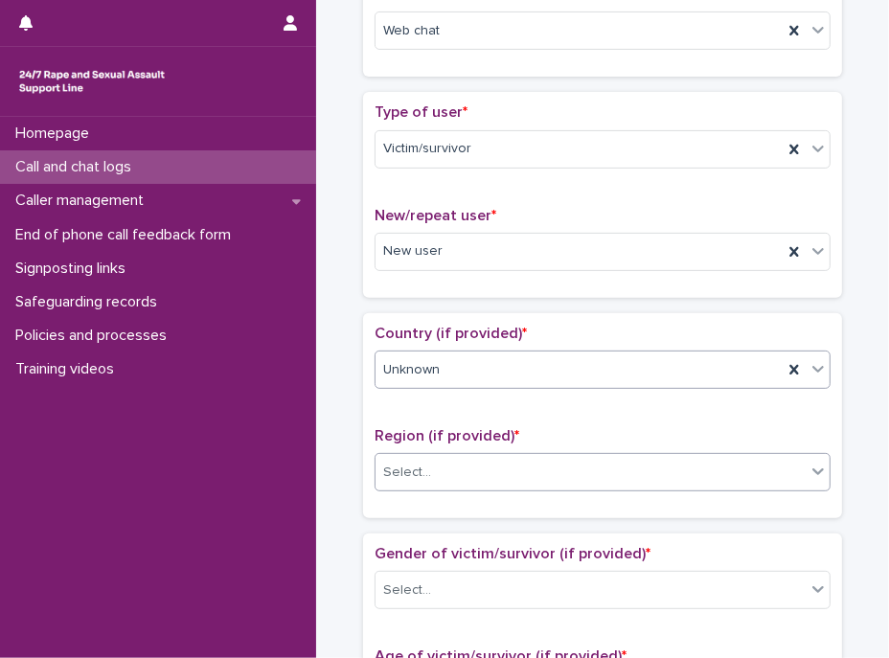
click at [450, 473] on div "Select..." at bounding box center [591, 473] width 430 height 32
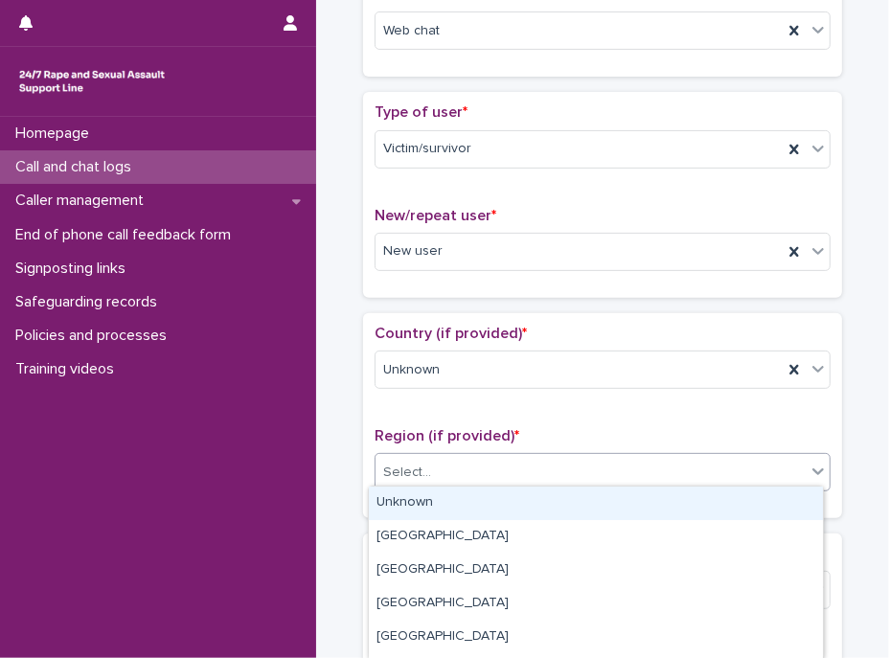
click at [416, 501] on div "Unknown" at bounding box center [596, 504] width 454 height 34
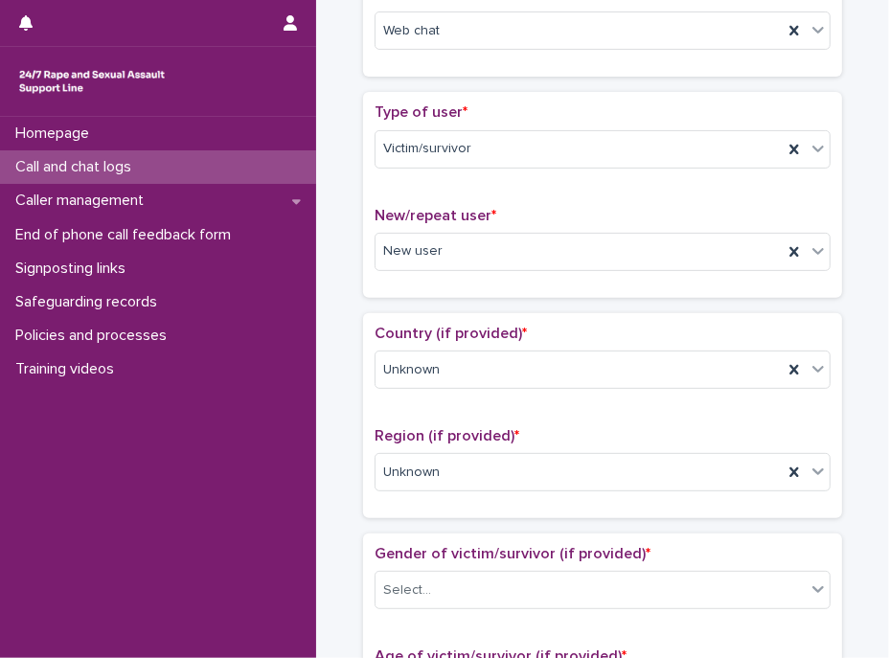
click at [444, 419] on div "Country (if provided) * Unknown Region (if provided) * Unknown" at bounding box center [603, 416] width 456 height 182
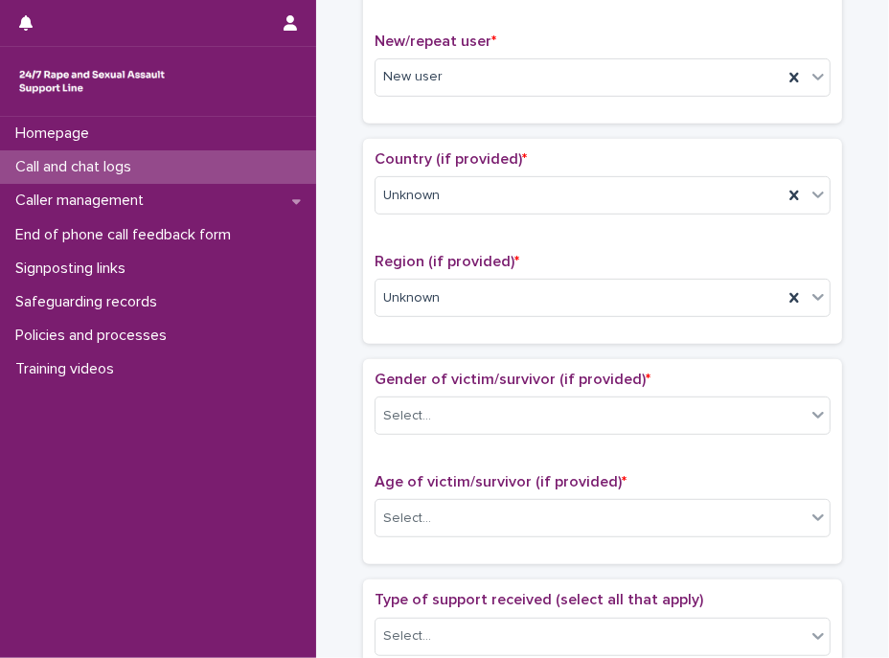
scroll to position [609, 0]
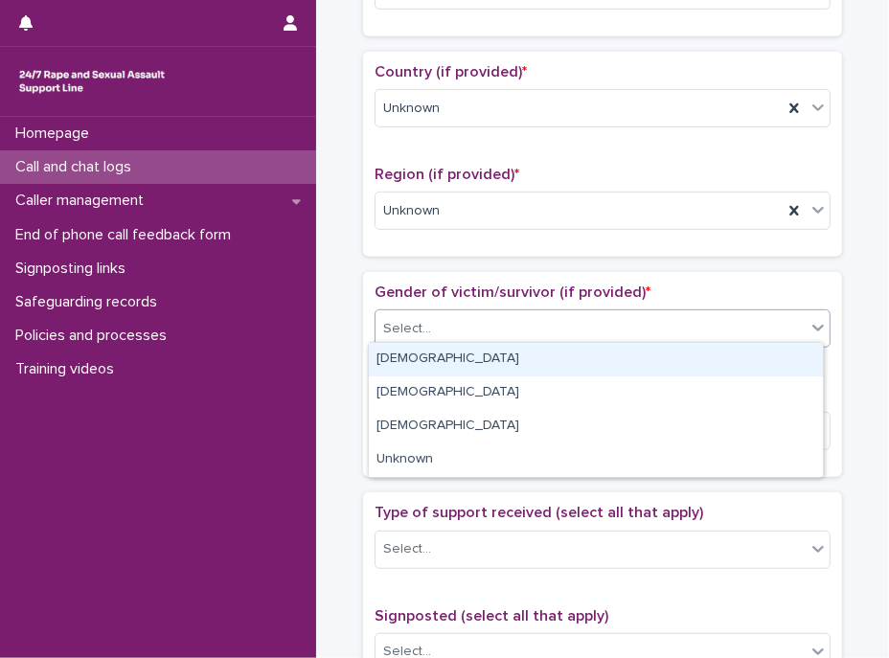
click at [478, 335] on div "Select..." at bounding box center [591, 329] width 430 height 32
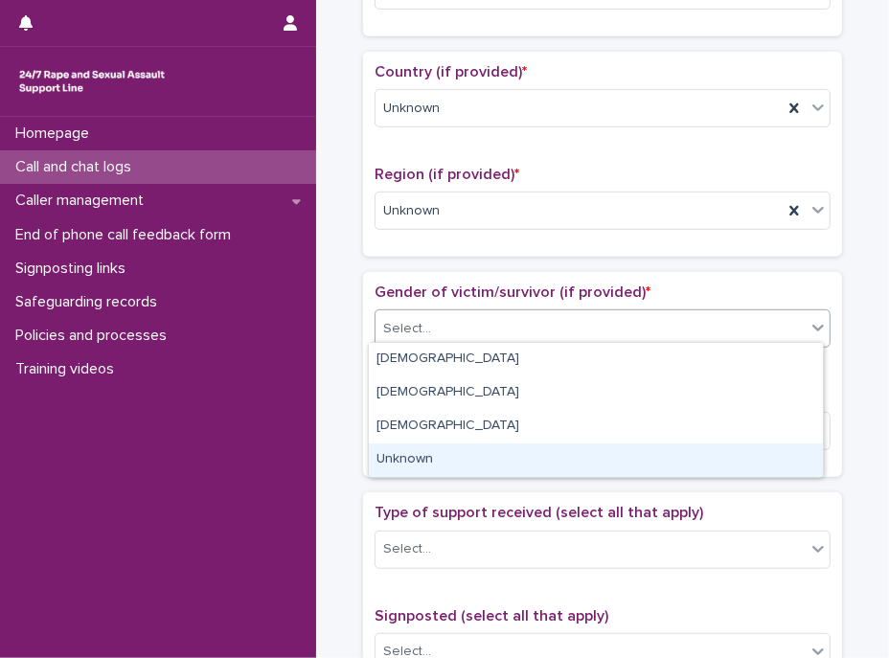
click at [440, 458] on div "Unknown" at bounding box center [596, 461] width 454 height 34
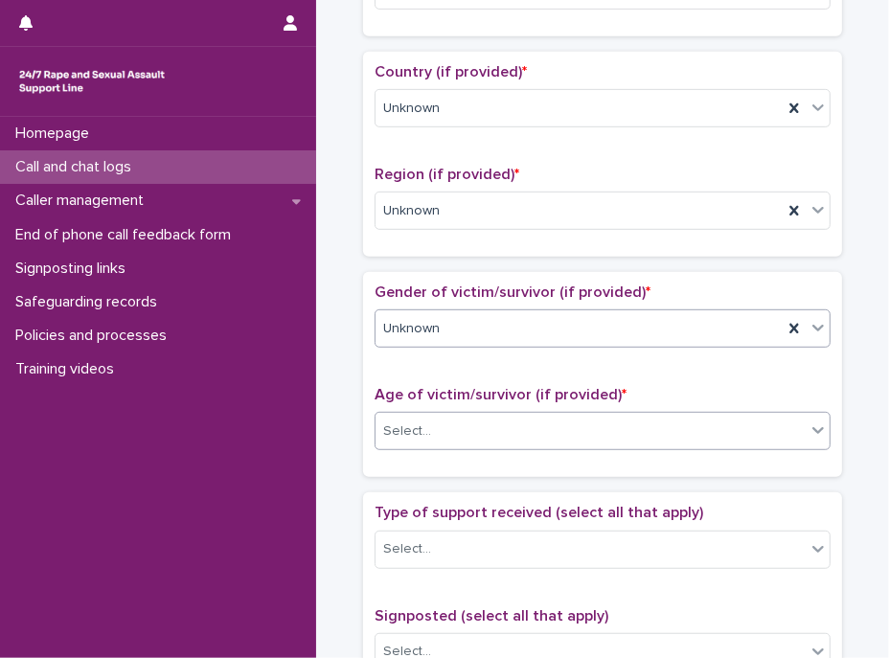
click at [445, 430] on div "Select..." at bounding box center [591, 432] width 430 height 32
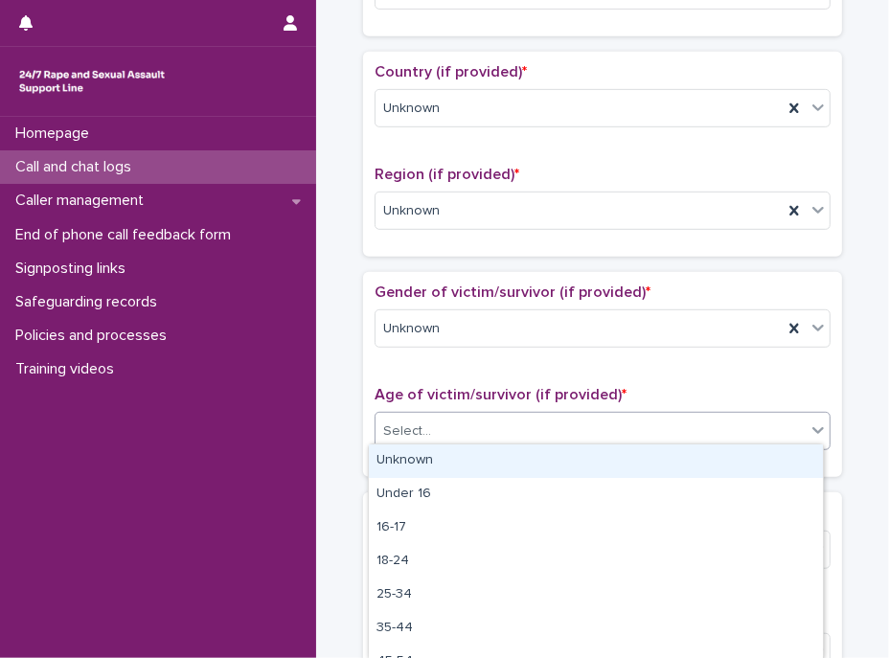
click at [426, 465] on div "Unknown" at bounding box center [596, 462] width 454 height 34
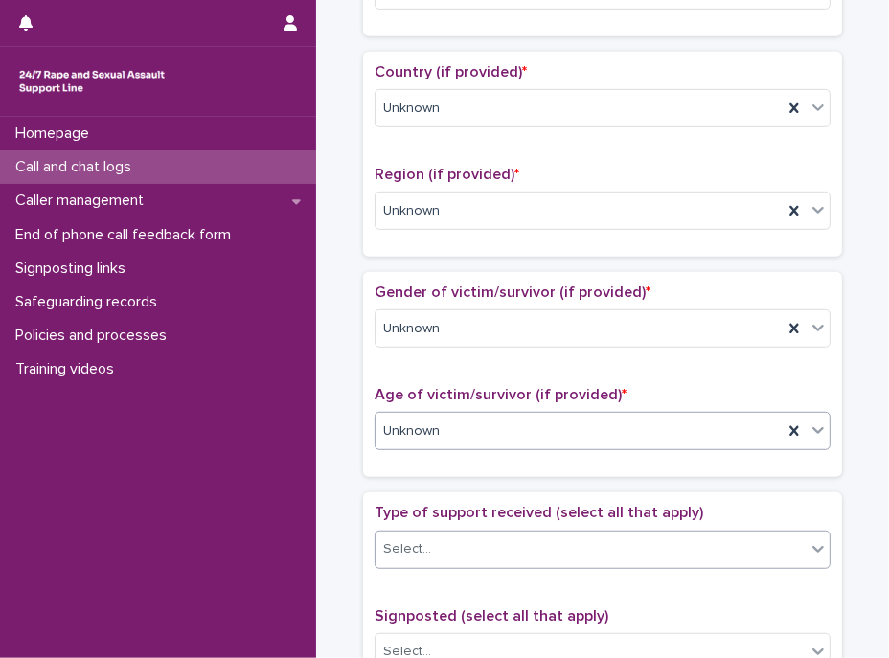
click at [468, 540] on div "Select..." at bounding box center [591, 550] width 430 height 32
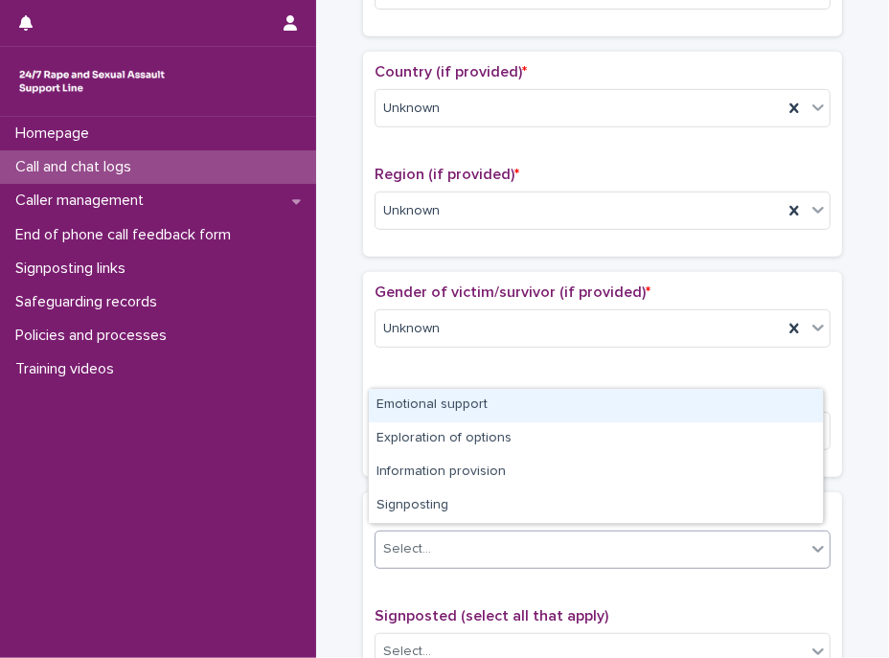
click at [434, 409] on div "Emotional support" at bounding box center [596, 406] width 454 height 34
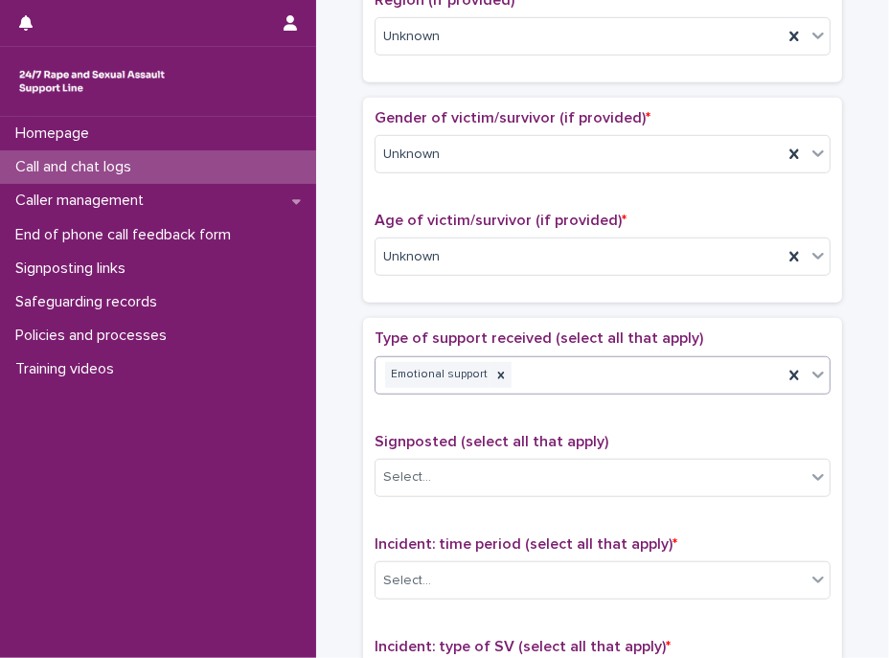
scroll to position [871, 0]
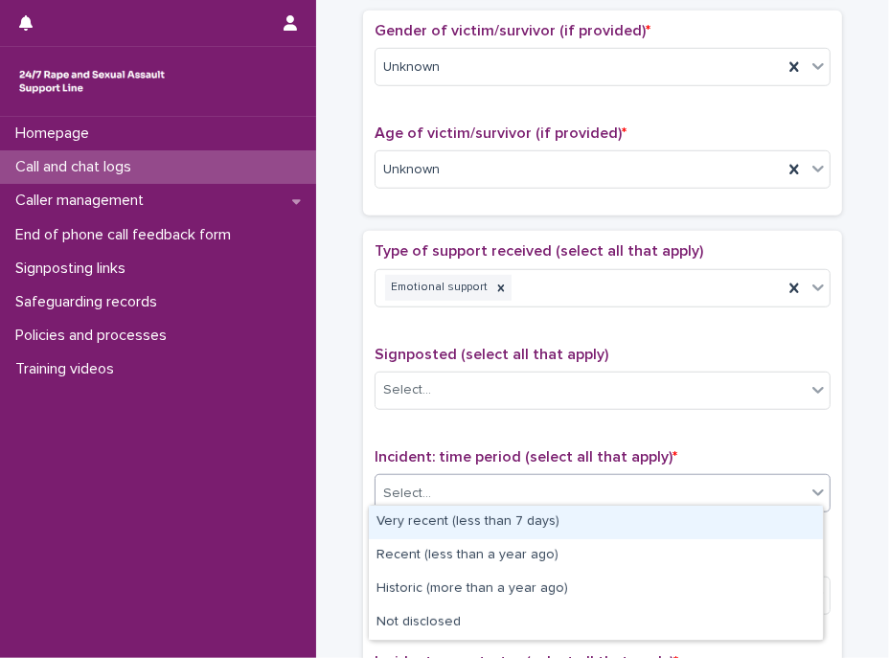
click at [434, 487] on div "Select..." at bounding box center [591, 494] width 430 height 32
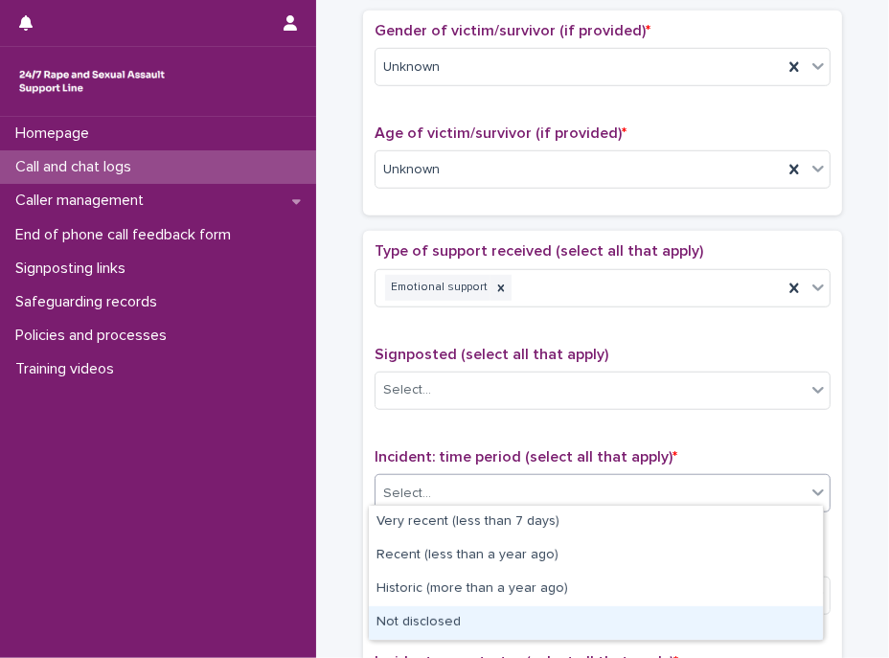
click at [424, 616] on div "Not disclosed" at bounding box center [596, 623] width 454 height 34
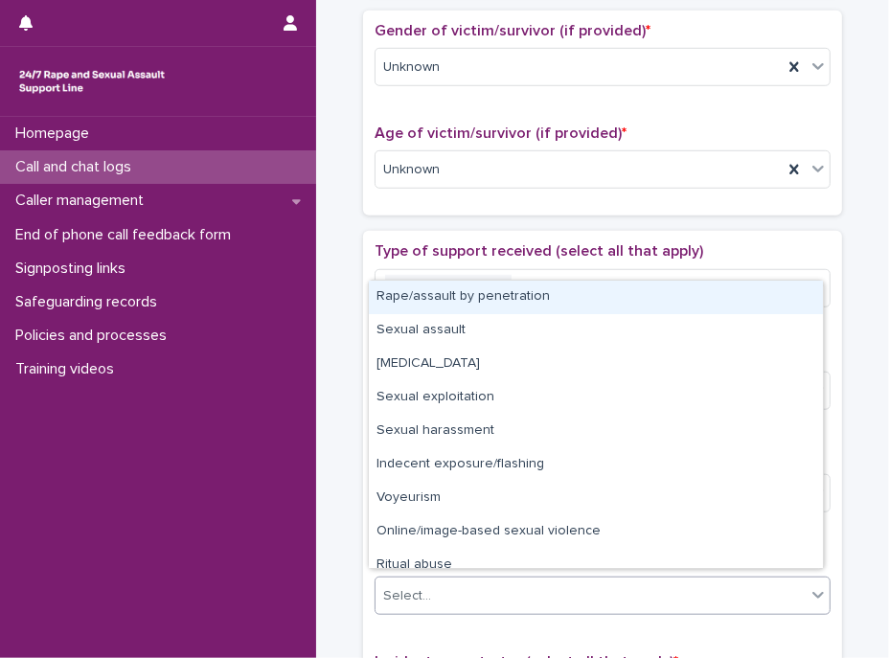
click at [446, 581] on div "Select..." at bounding box center [591, 597] width 430 height 32
click at [471, 589] on div "Select..." at bounding box center [591, 597] width 430 height 32
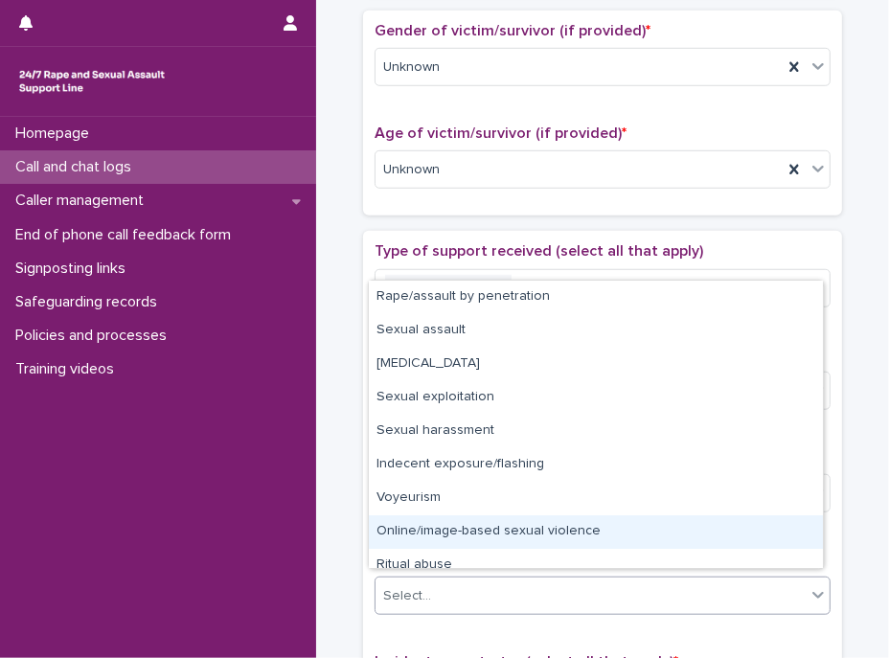
scroll to position [47, 0]
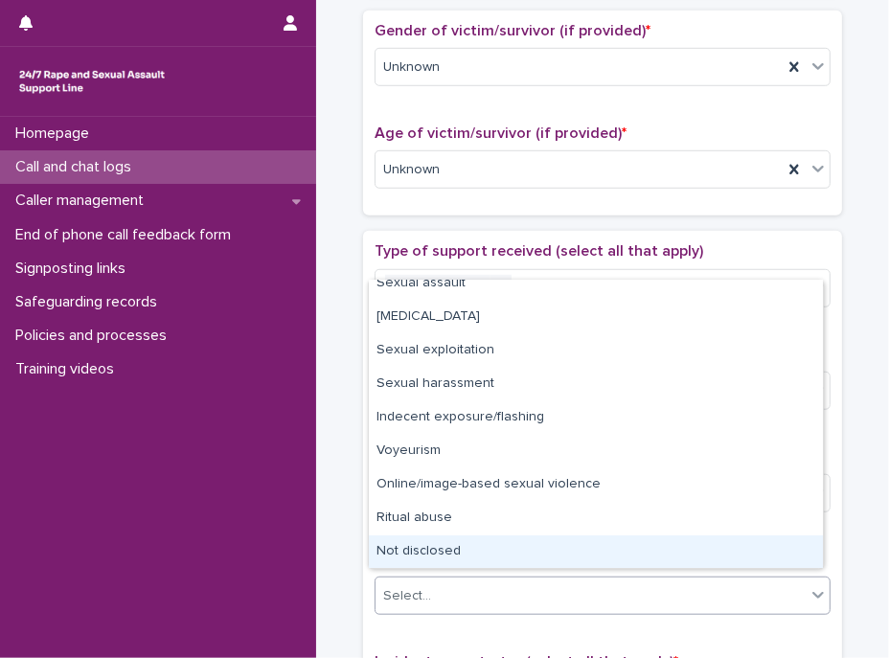
click at [444, 548] on div "Not disclosed" at bounding box center [596, 553] width 454 height 34
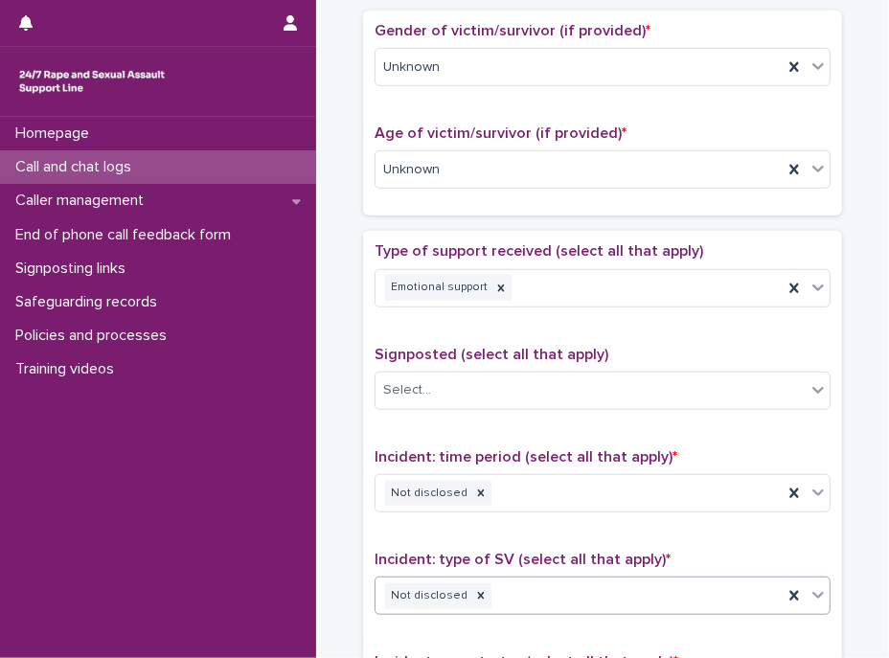
click at [454, 538] on div "Type of support received (select all that apply) Emotional support Signposted (…" at bounding box center [603, 642] width 456 height 801
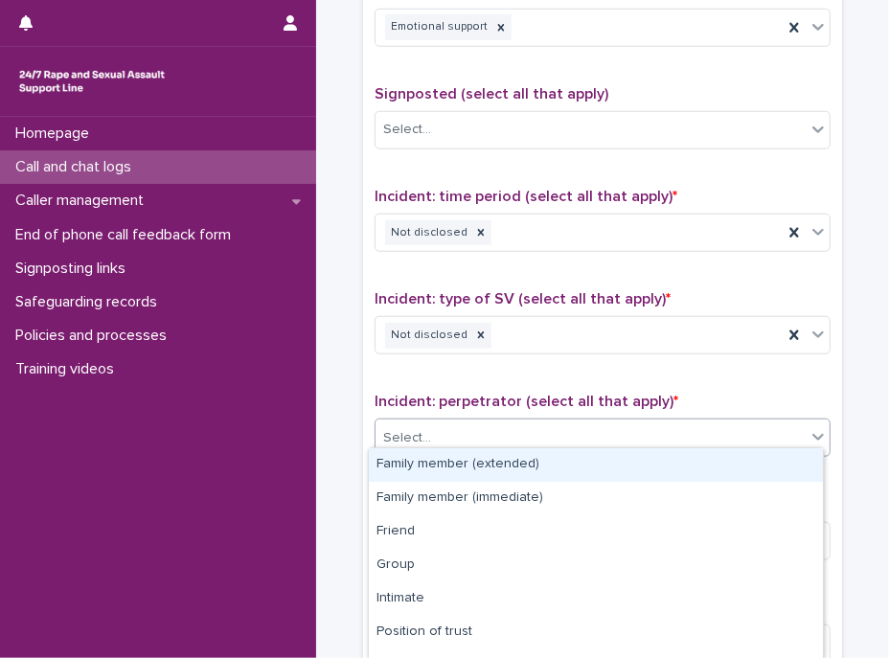
click at [441, 424] on div "Select..." at bounding box center [591, 438] width 430 height 32
click at [470, 461] on div "Family member (extended)" at bounding box center [596, 465] width 454 height 34
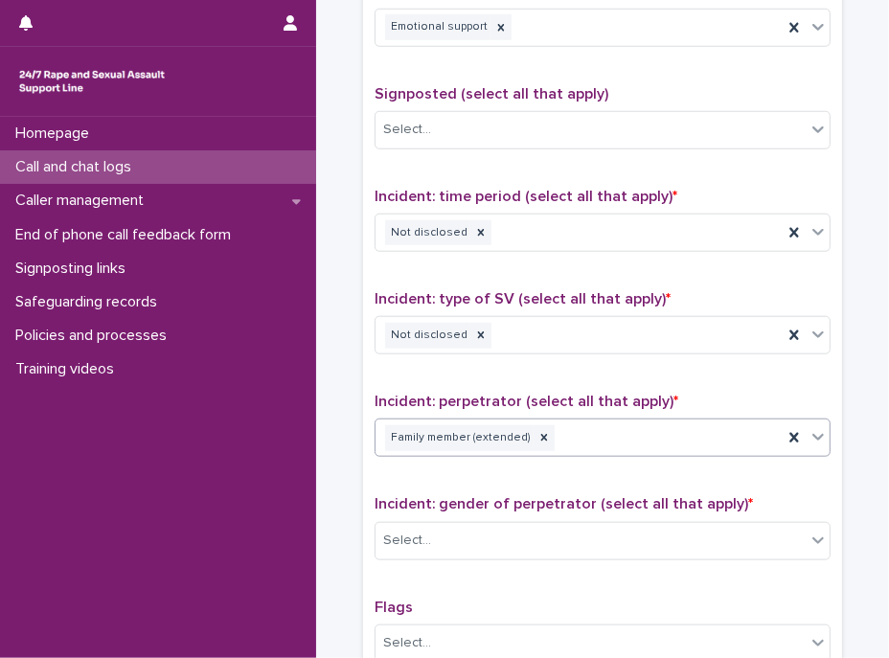
click at [586, 427] on div "Family member (extended)" at bounding box center [579, 439] width 407 height 34
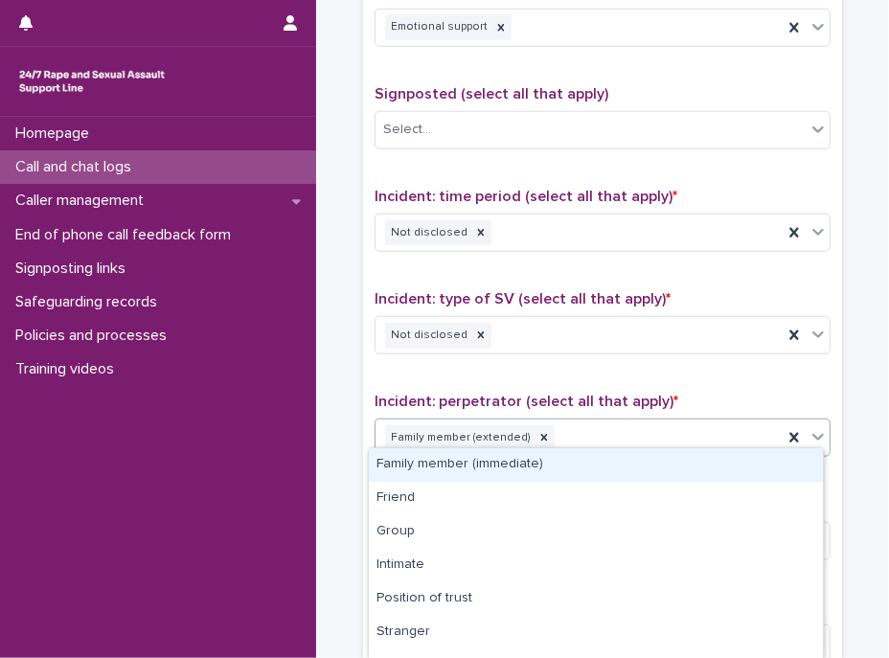
click at [510, 461] on div "Family member (immediate)" at bounding box center [596, 465] width 454 height 34
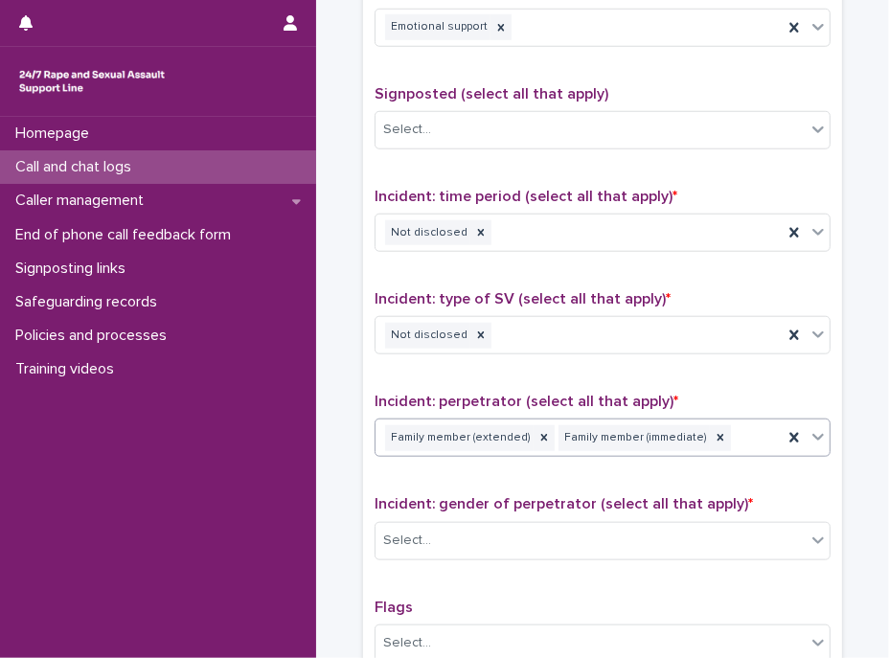
click at [721, 427] on div "Family member (extended) Family member (immediate)" at bounding box center [579, 439] width 407 height 34
click at [729, 422] on div "Family member (extended) Family member (immediate)" at bounding box center [579, 439] width 407 height 34
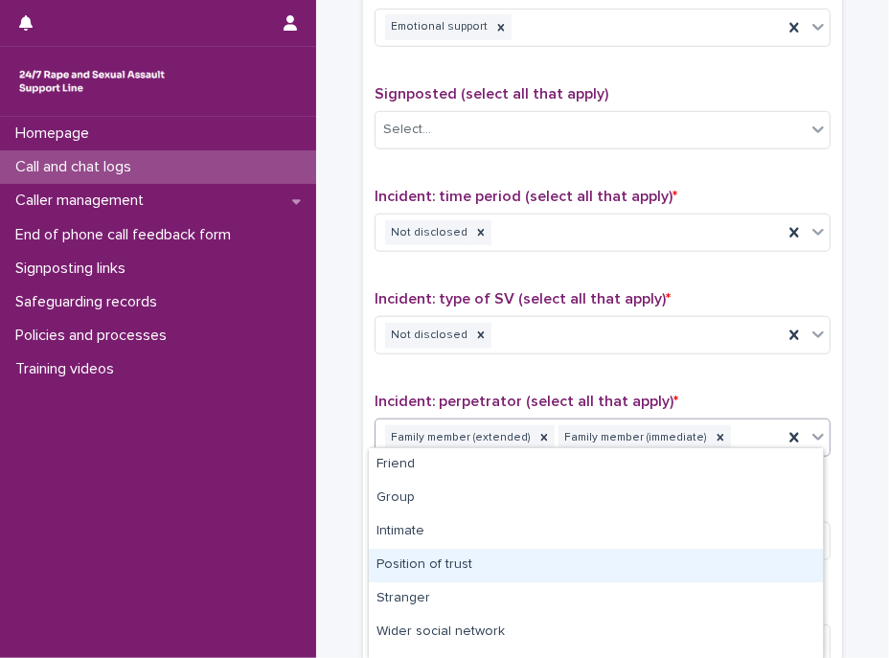
click at [487, 568] on div "Position of trust" at bounding box center [596, 566] width 454 height 34
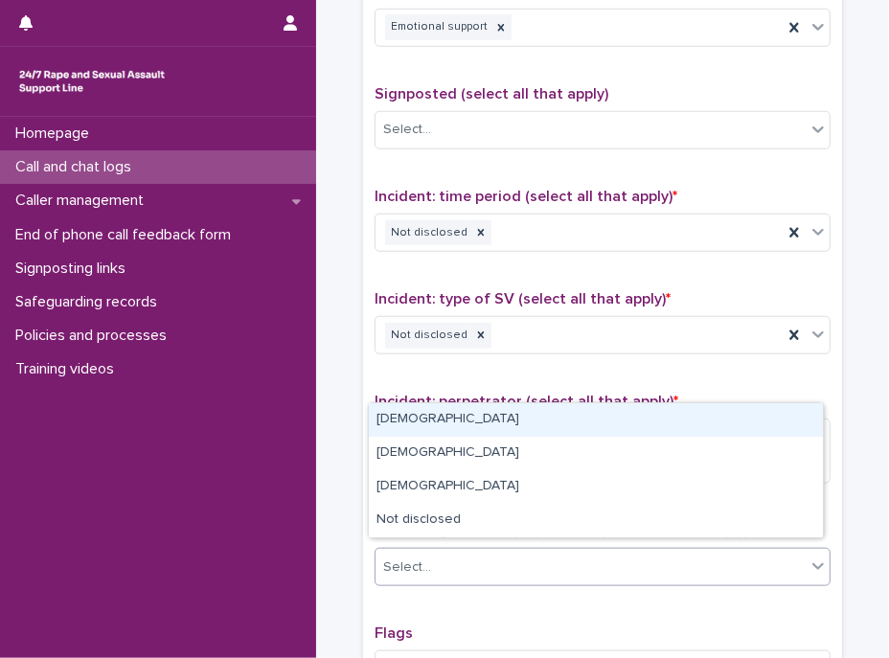
click at [514, 552] on div "Select..." at bounding box center [591, 568] width 430 height 32
click at [415, 421] on div "[DEMOGRAPHIC_DATA]" at bounding box center [596, 420] width 454 height 34
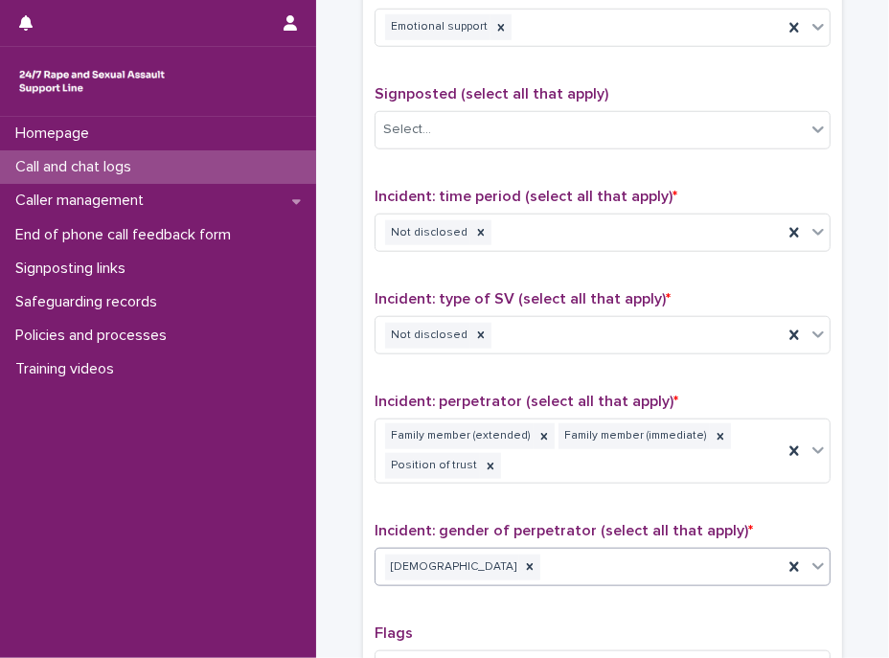
click at [541, 559] on div "[DEMOGRAPHIC_DATA]" at bounding box center [579, 568] width 407 height 34
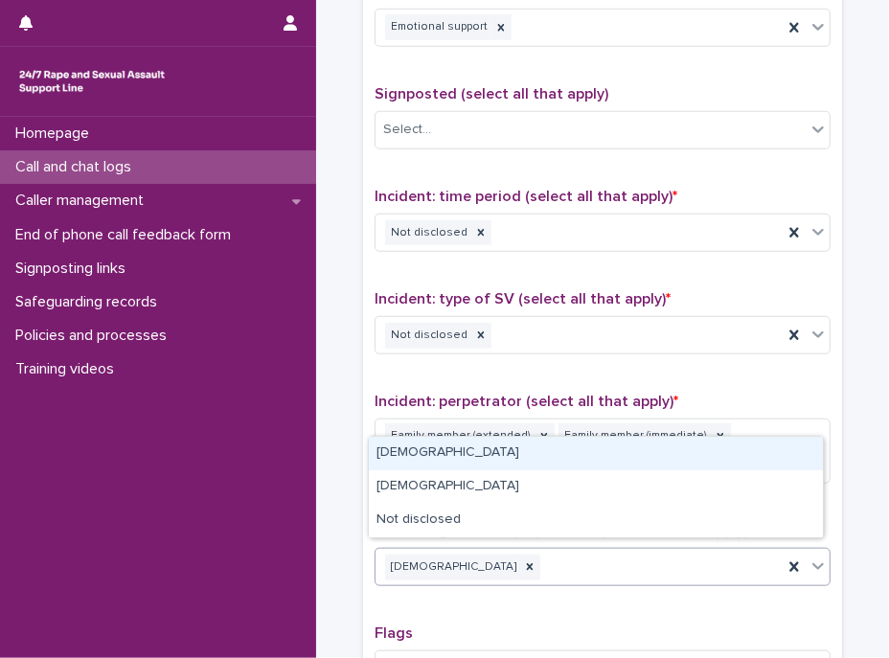
click at [437, 458] on div "[DEMOGRAPHIC_DATA]" at bounding box center [596, 454] width 454 height 34
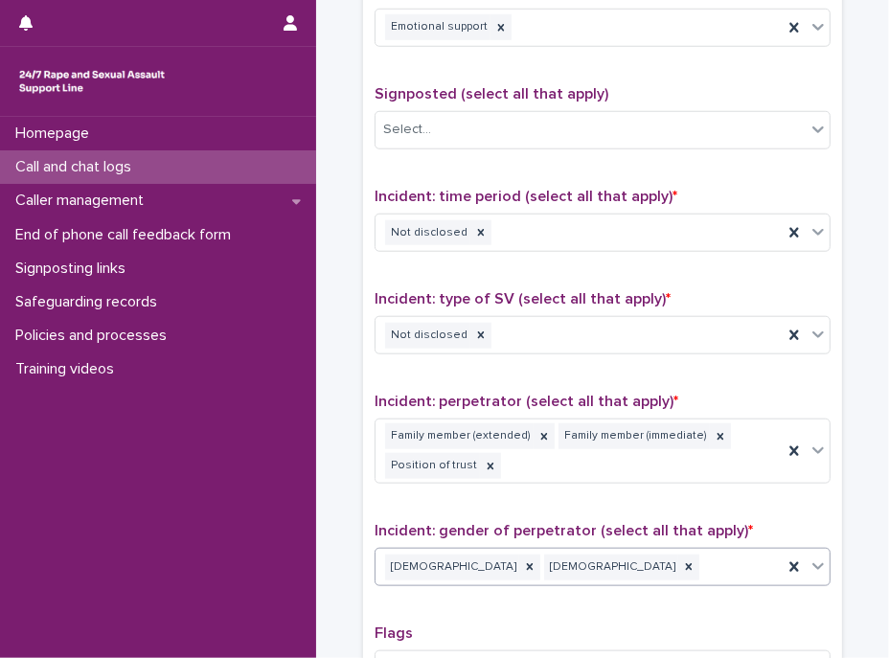
click at [381, 505] on div "Type of support received (select all that apply) Emotional support Signposted (…" at bounding box center [603, 396] width 456 height 828
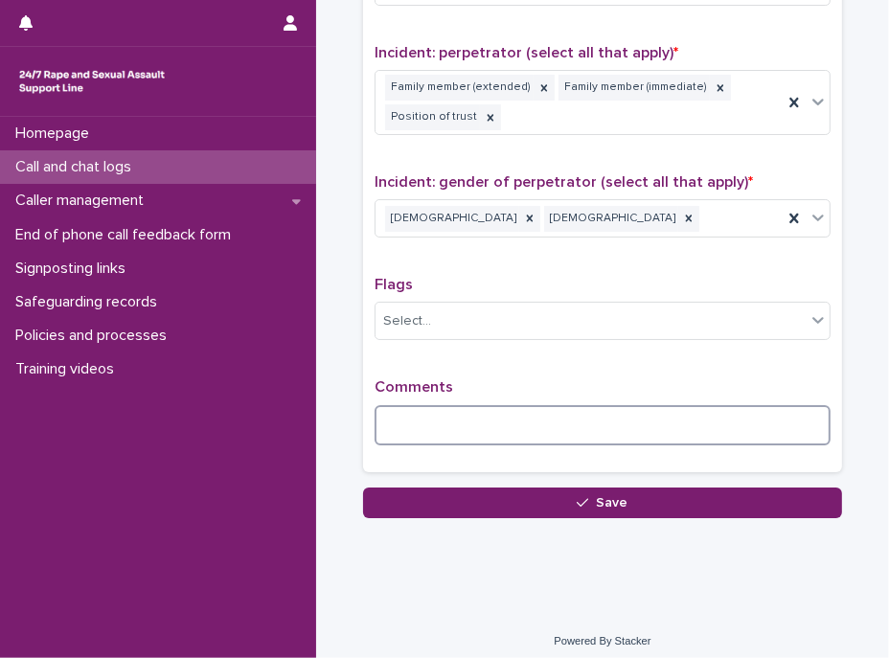
click at [475, 410] on textarea at bounding box center [603, 425] width 456 height 41
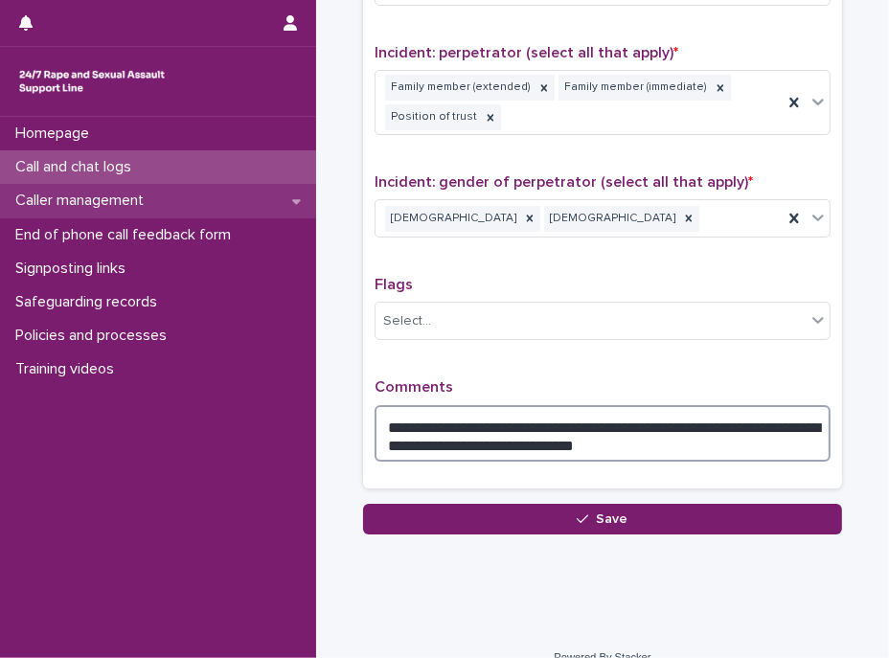
type textarea "**********"
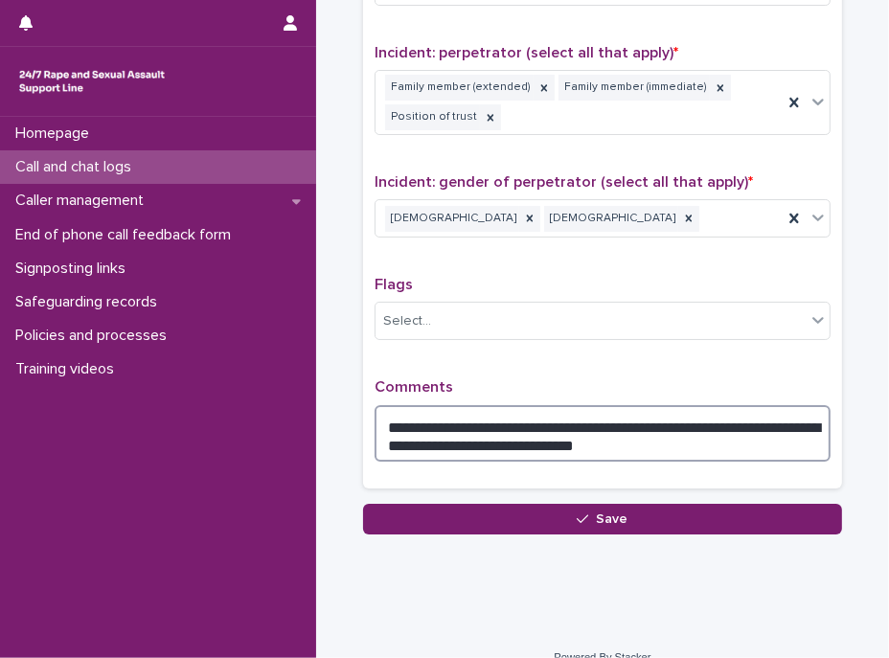
click at [593, 434] on textarea "**********" at bounding box center [603, 433] width 456 height 57
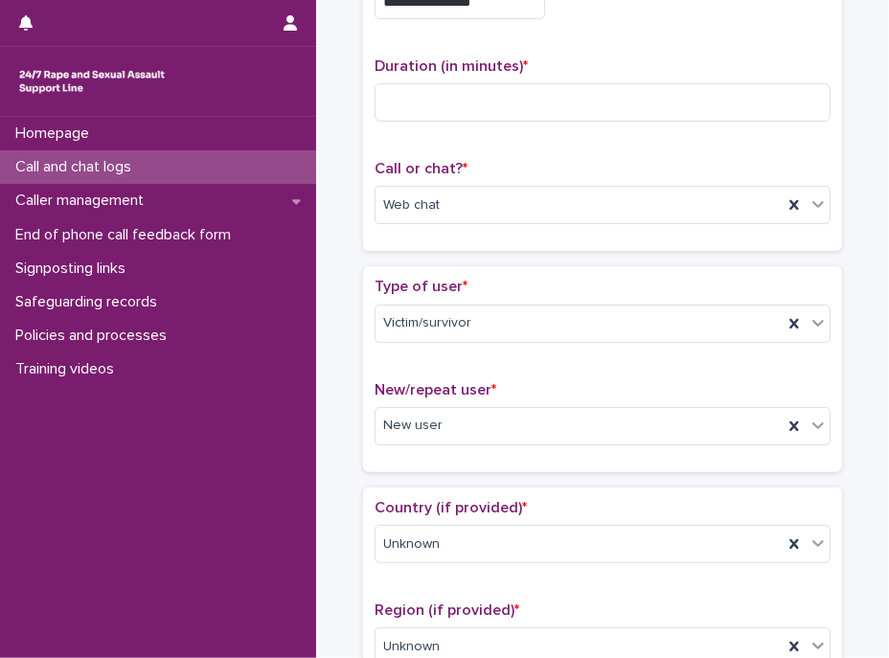
scroll to position [0, 0]
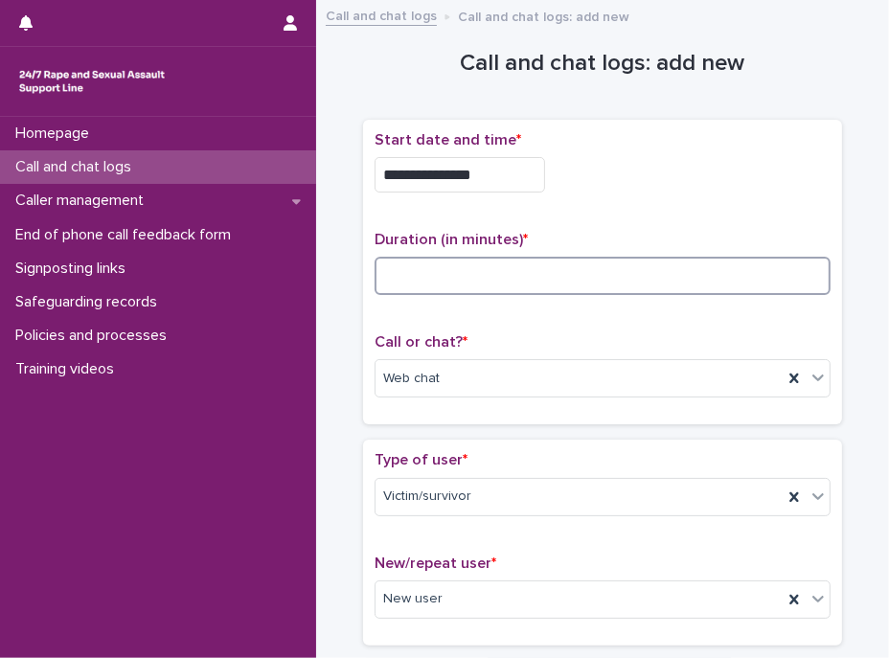
click at [473, 285] on input at bounding box center [603, 276] width 456 height 38
type input "**"
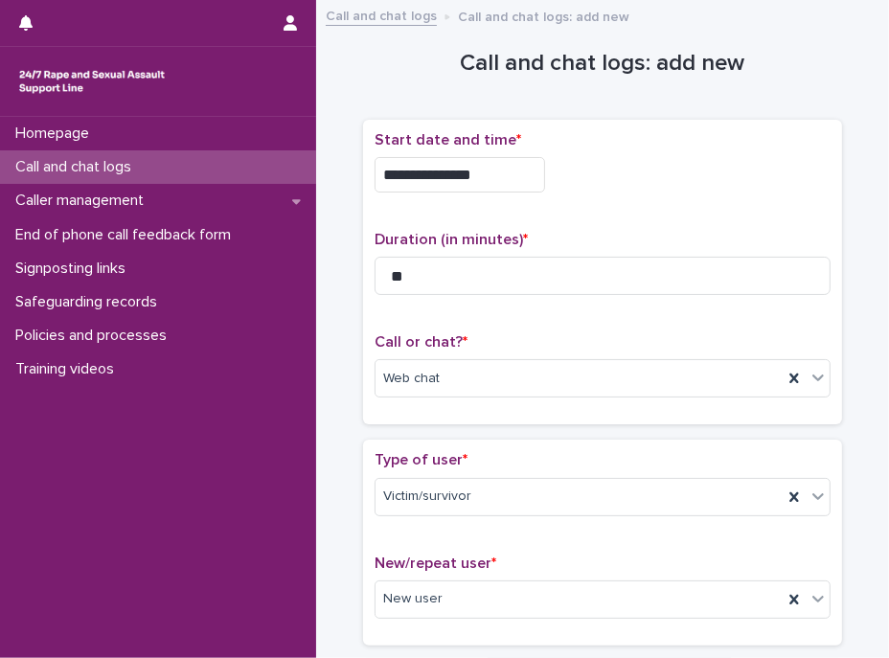
click at [556, 311] on div "**********" at bounding box center [603, 272] width 456 height 283
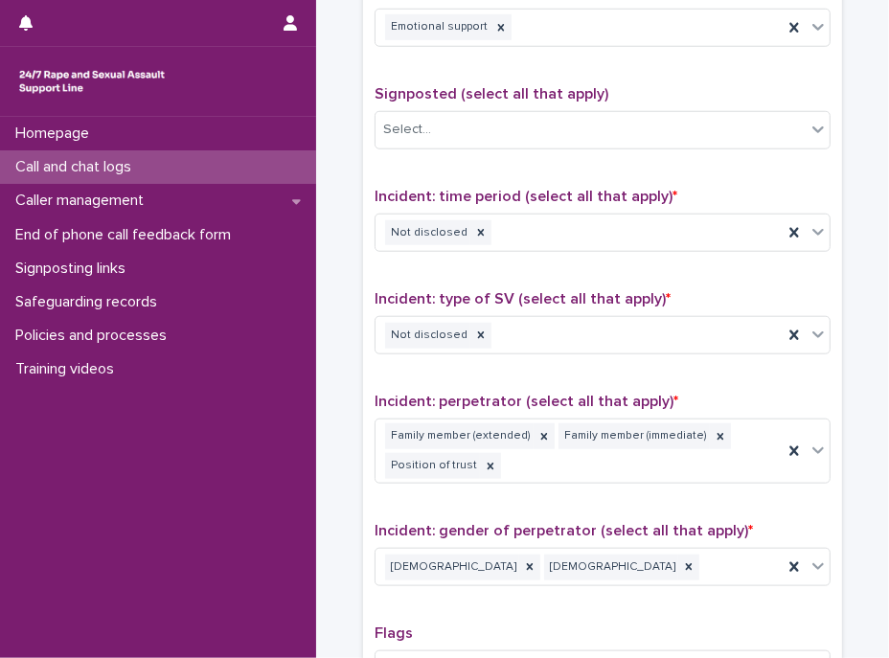
scroll to position [1393, 0]
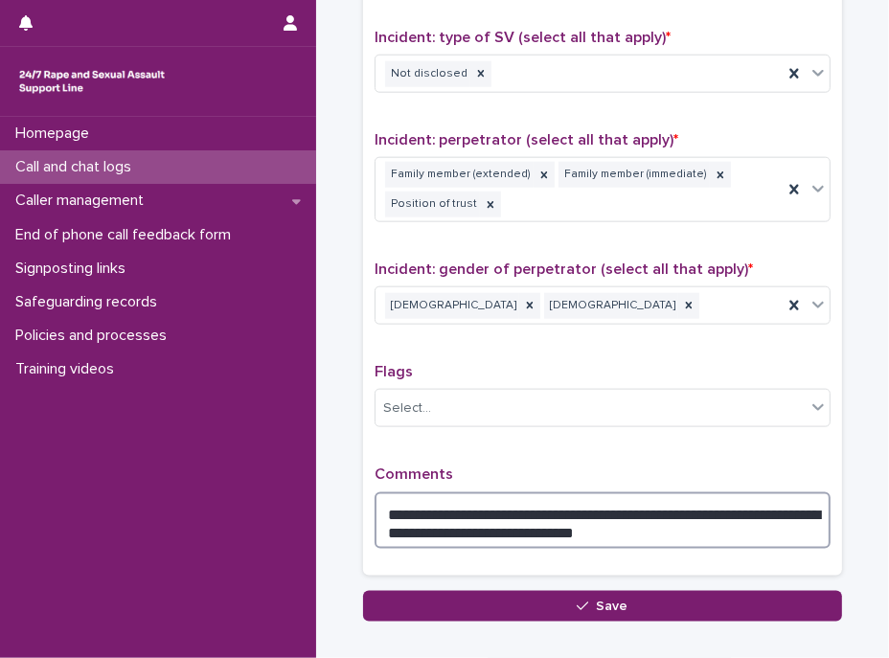
click at [701, 515] on textarea "**********" at bounding box center [603, 520] width 456 height 57
click at [592, 518] on textarea "**********" at bounding box center [603, 520] width 456 height 57
click at [594, 520] on textarea "**********" at bounding box center [603, 520] width 456 height 57
click at [597, 526] on textarea "**********" at bounding box center [603, 520] width 456 height 57
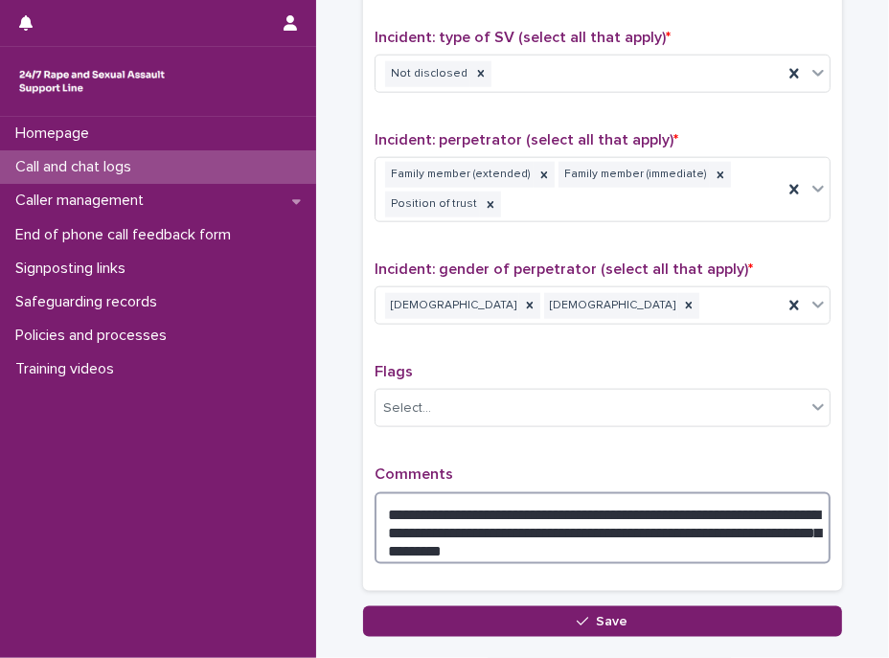
click at [575, 533] on textarea "**********" at bounding box center [603, 528] width 456 height 73
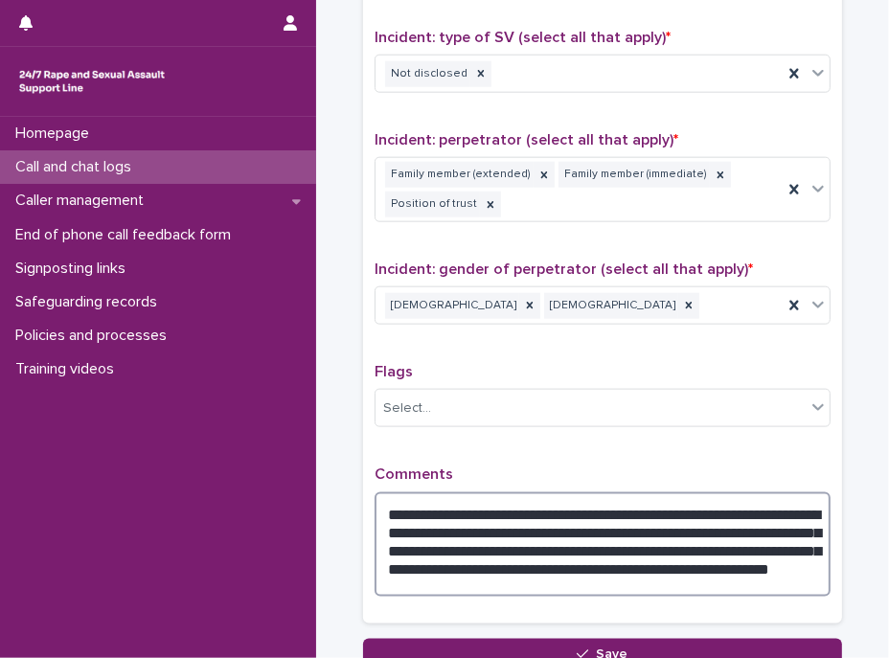
drag, startPoint x: 538, startPoint y: 519, endPoint x: 642, endPoint y: 517, distance: 103.5
click at [642, 517] on textarea "**********" at bounding box center [603, 544] width 456 height 105
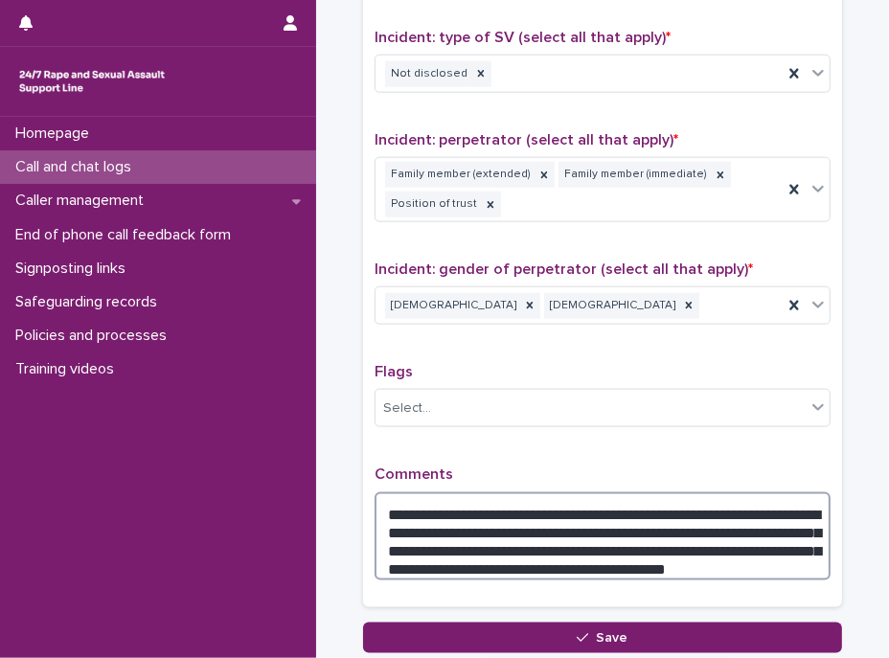
click at [794, 550] on textarea "**********" at bounding box center [603, 536] width 456 height 89
type textarea "**********"
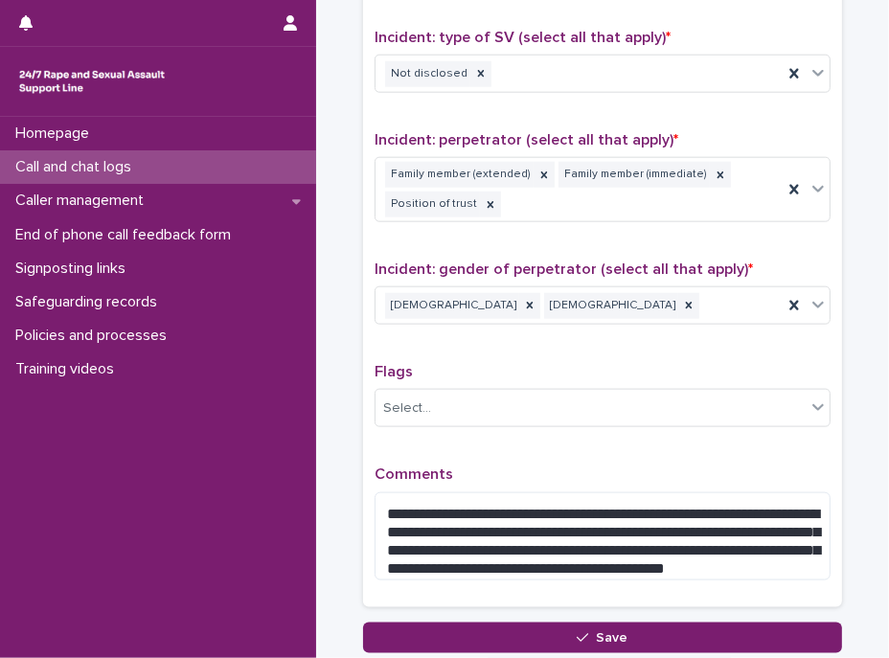
click at [549, 343] on div "**********" at bounding box center [603, 158] width 456 height 876
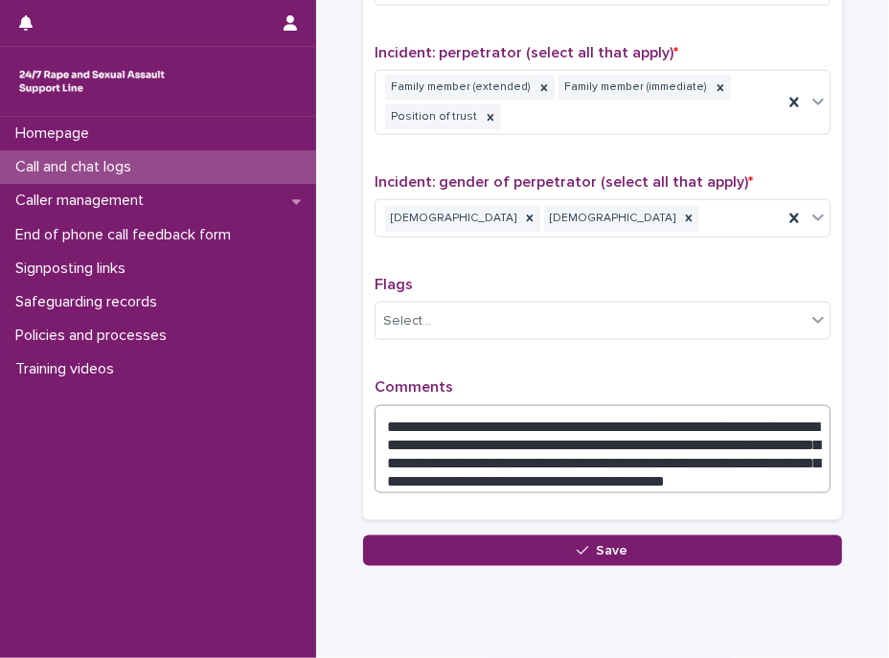
click at [574, 536] on button "Save" at bounding box center [602, 551] width 479 height 31
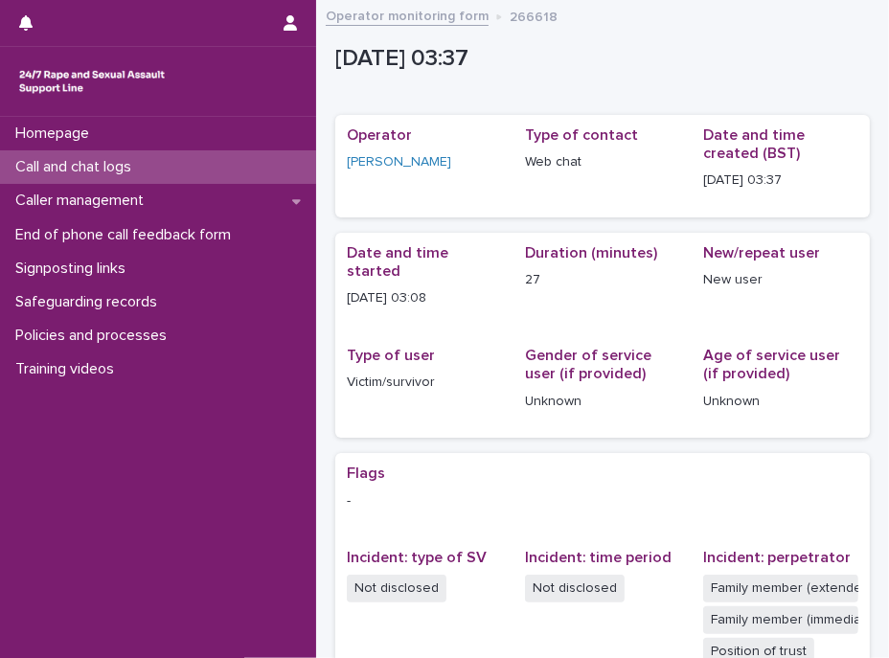
click at [441, 347] on p "Type of user" at bounding box center [424, 356] width 155 height 18
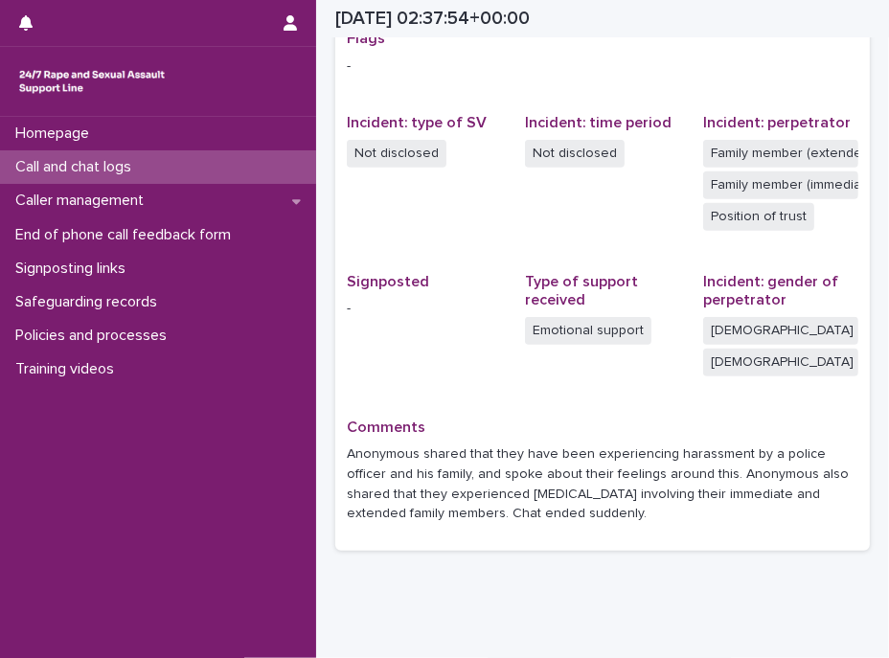
scroll to position [443, 0]
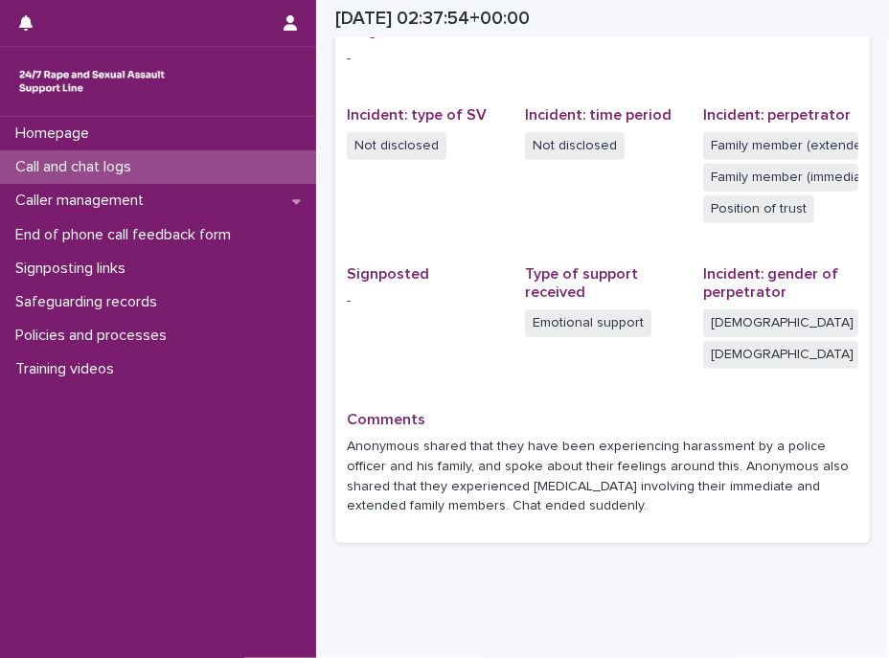
click at [137, 165] on p "Call and chat logs" at bounding box center [77, 167] width 139 height 18
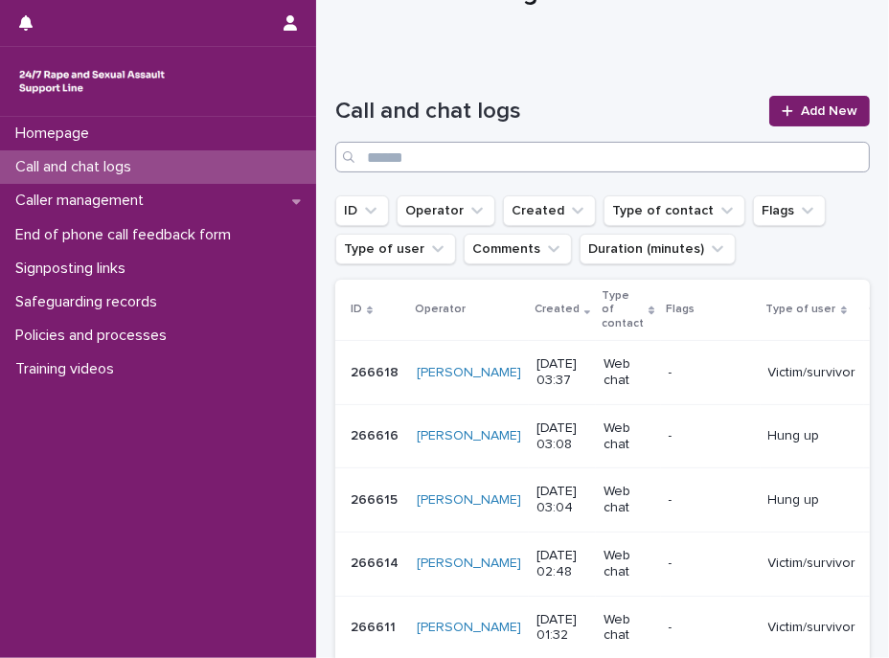
scroll to position [348, 0]
